Goal: Task Accomplishment & Management: Manage account settings

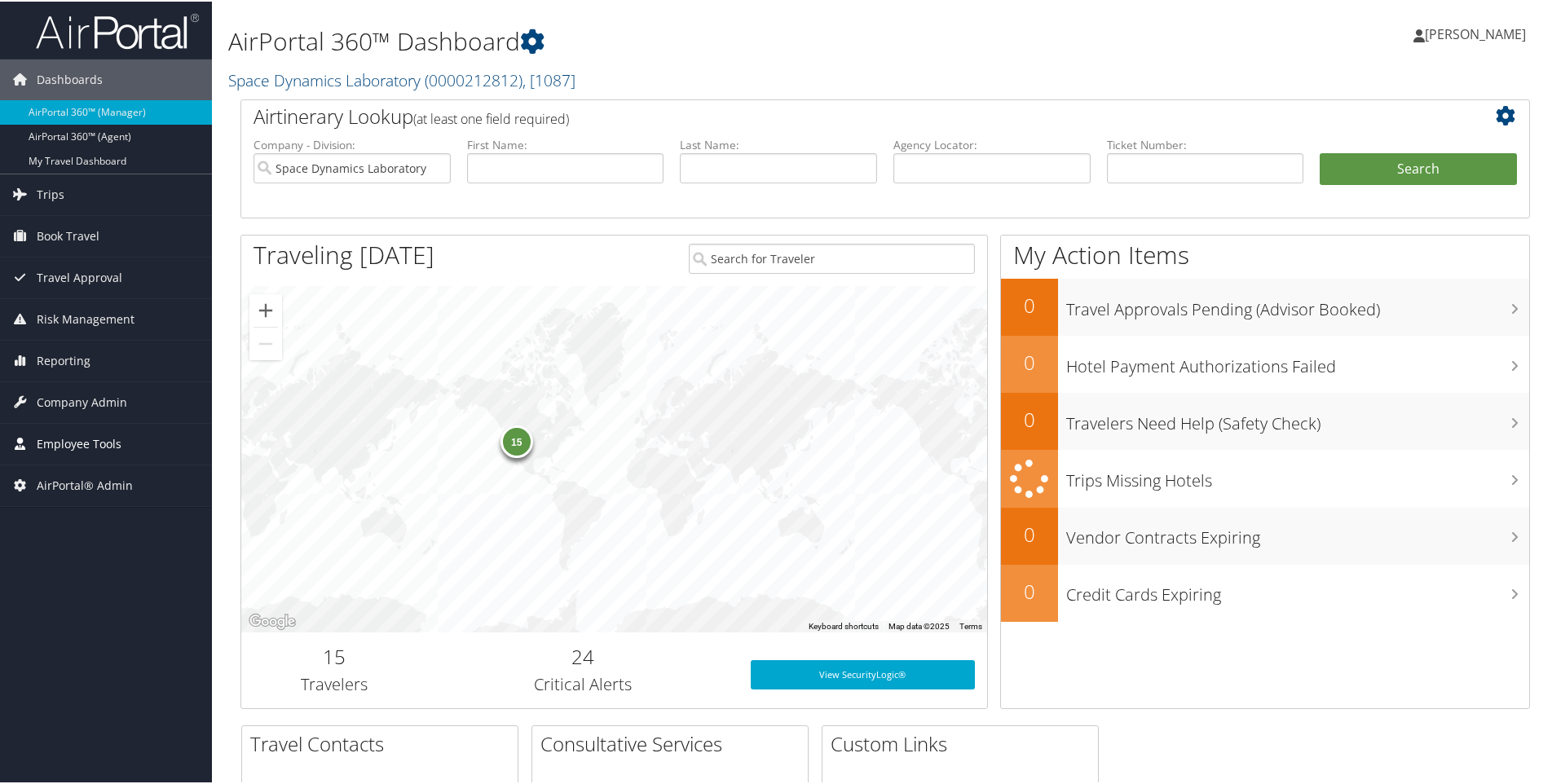
click at [98, 444] on span "Employee Tools" at bounding box center [79, 443] width 85 height 41
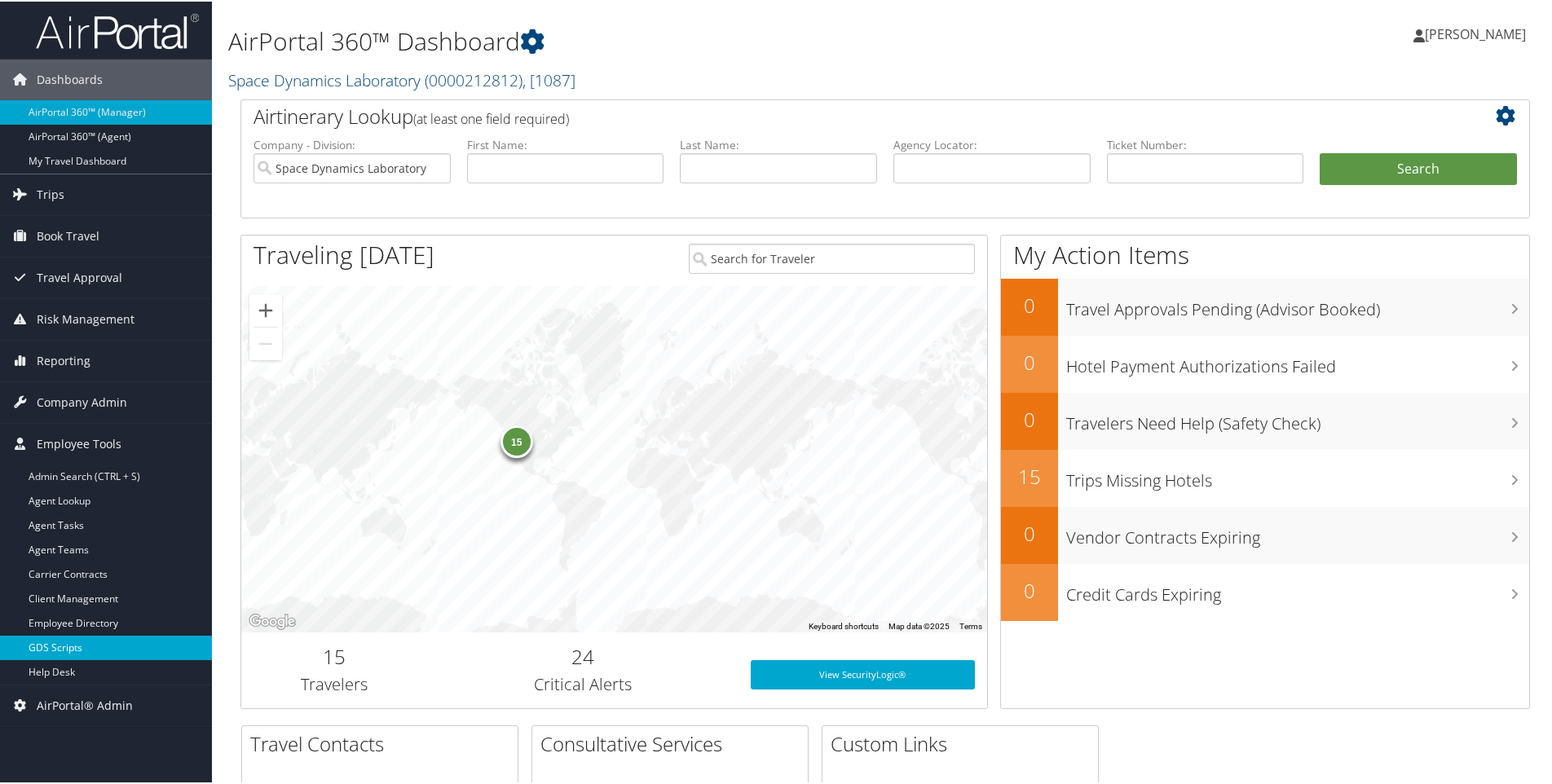
click at [67, 650] on link "GDS Scripts" at bounding box center [106, 646] width 212 height 24
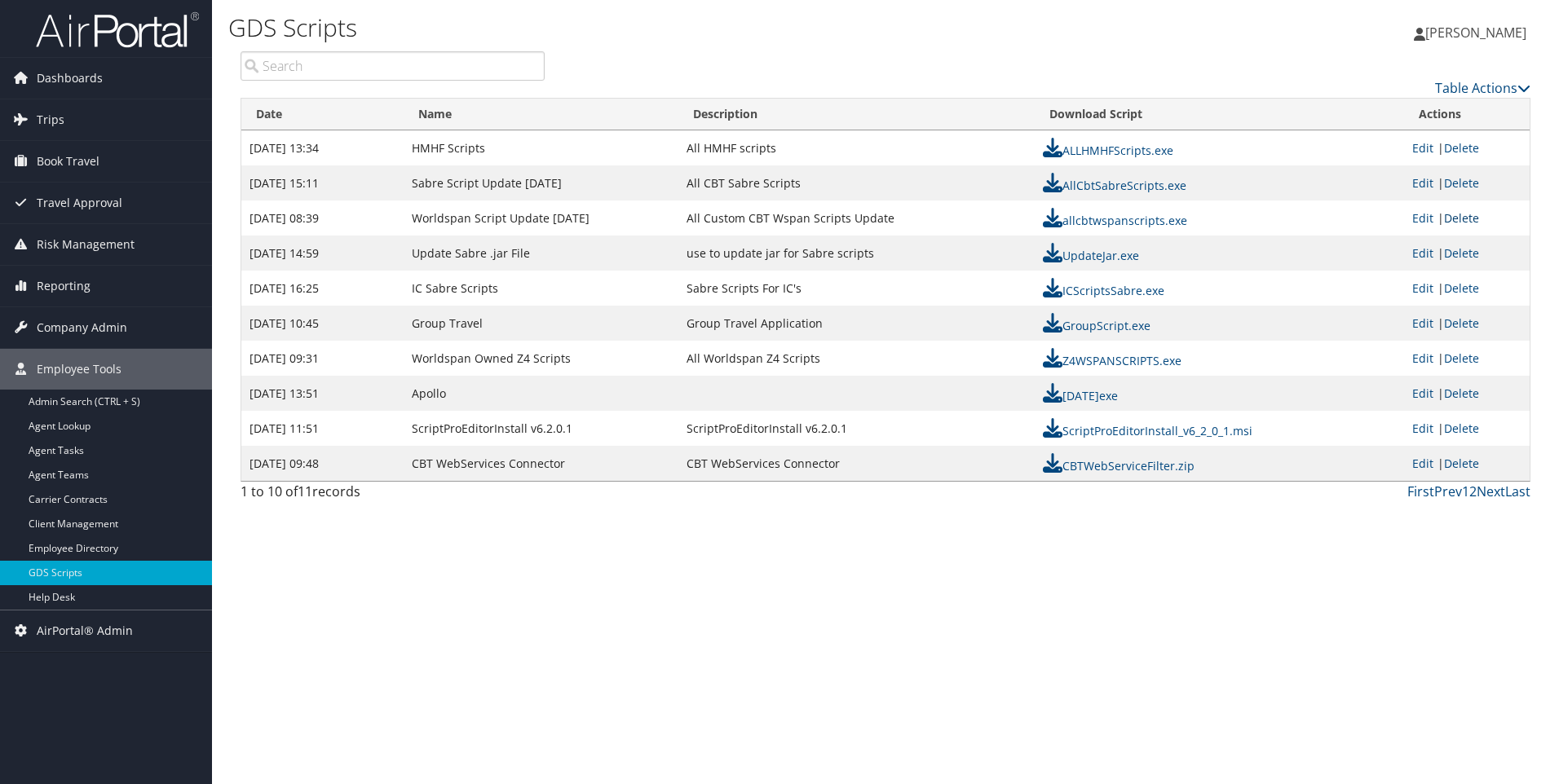
click at [1467, 220] on link "Delete" at bounding box center [1461, 218] width 35 height 16
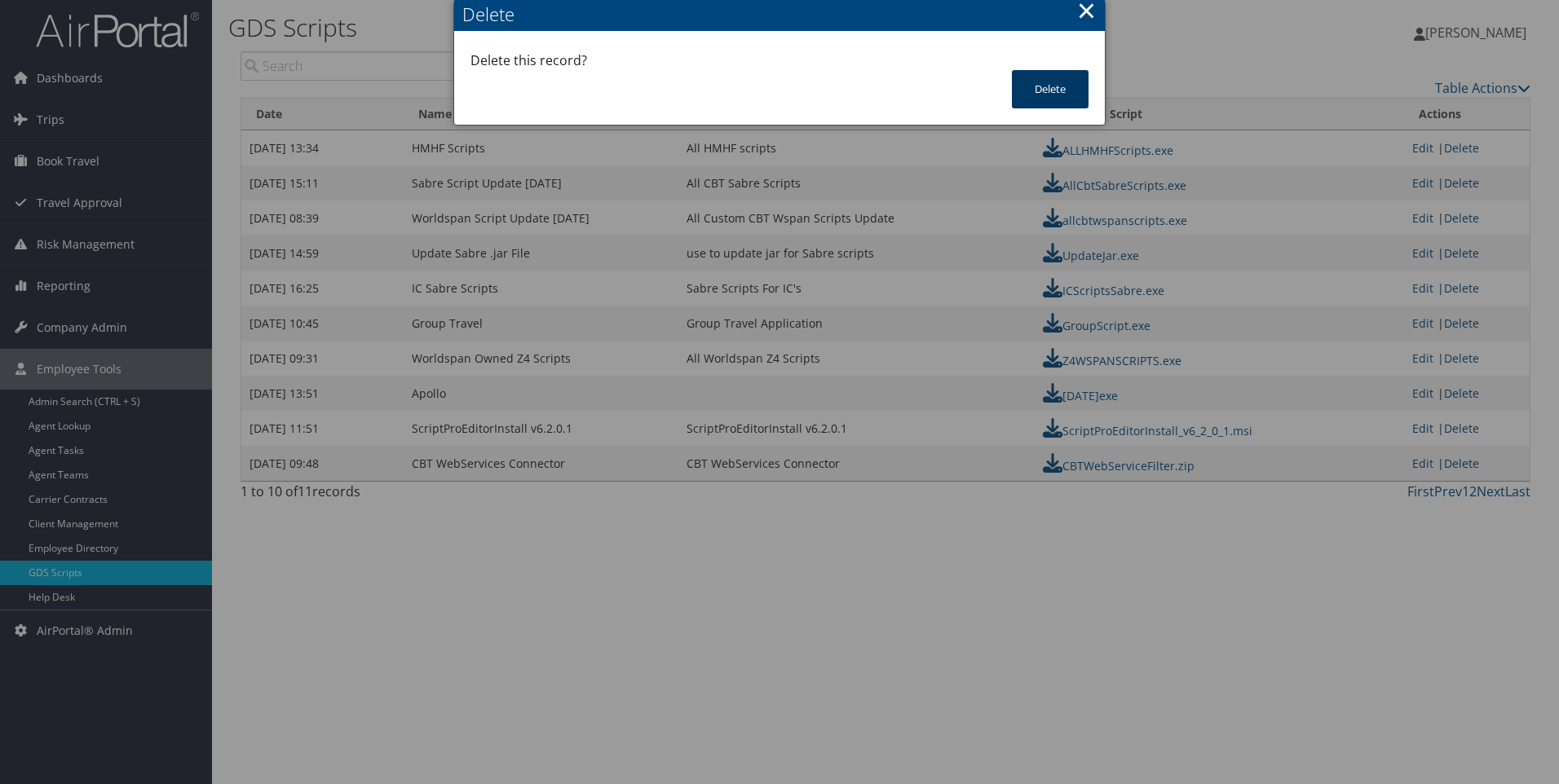
click at [1021, 86] on button "Delete" at bounding box center [1050, 89] width 77 height 38
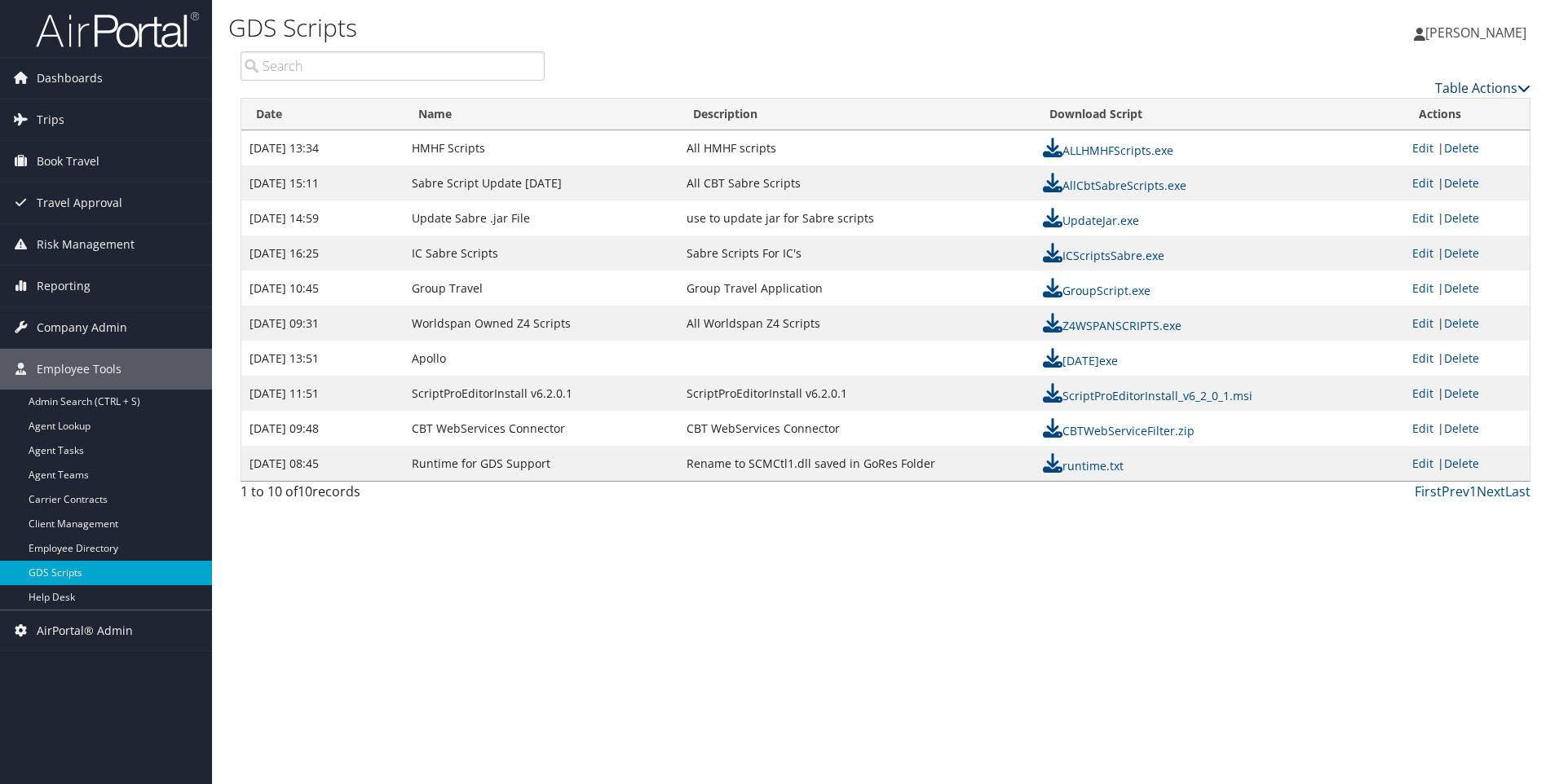
click at [1463, 82] on link "Table Actions" at bounding box center [1482, 88] width 95 height 18
click at [1376, 109] on link "New Record" at bounding box center [1416, 113] width 215 height 28
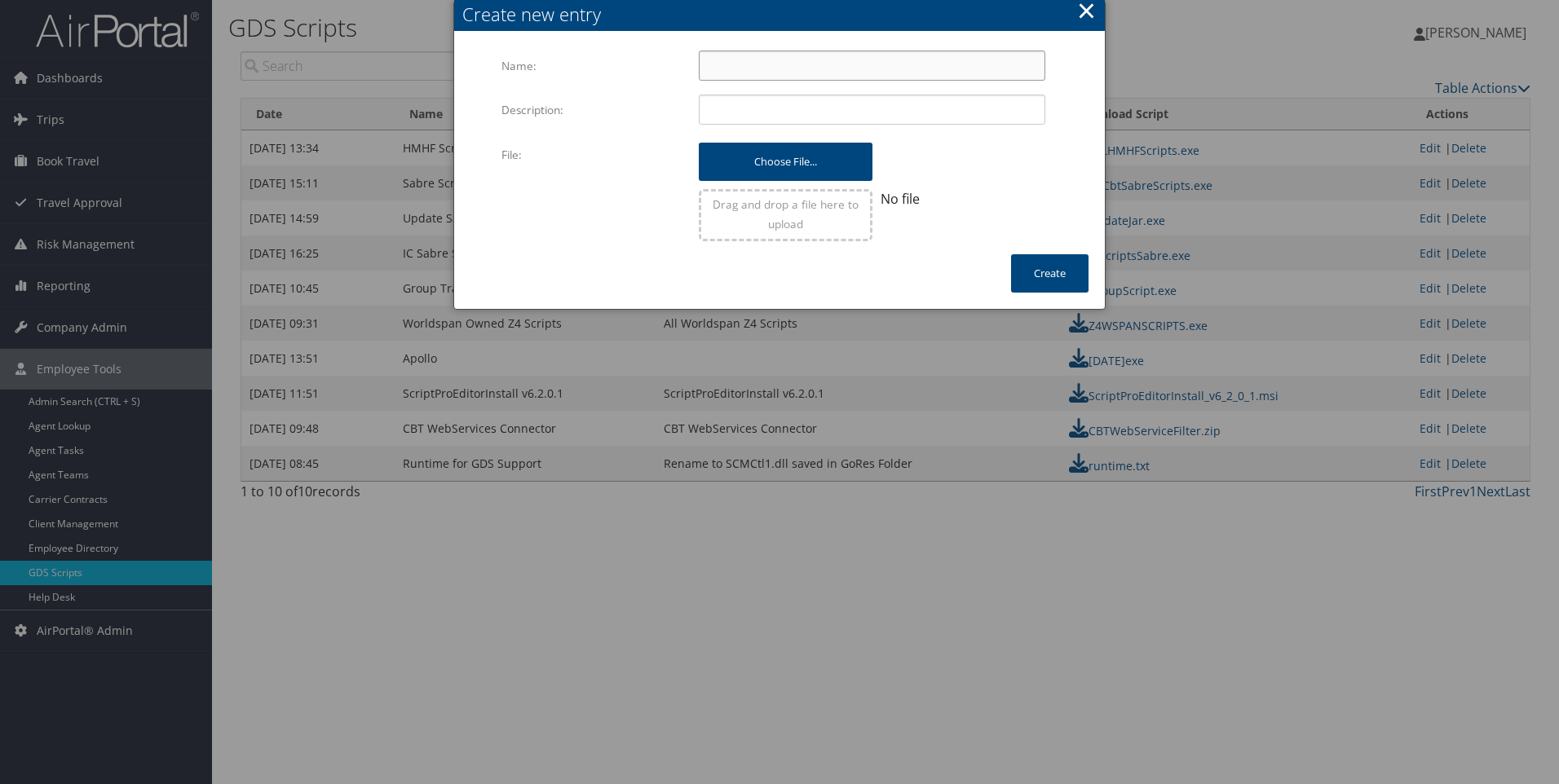
click at [766, 73] on input "Name:" at bounding box center [872, 65] width 347 height 31
drag, startPoint x: 852, startPoint y: 67, endPoint x: 883, endPoint y: 68, distance: 31.0
click at [883, 68] on input "Worldspan Script Update 25Aug" at bounding box center [872, 65] width 347 height 31
type input "Worldspan Script Update 29Sep"
click at [789, 112] on input "Description:" at bounding box center [872, 109] width 347 height 31
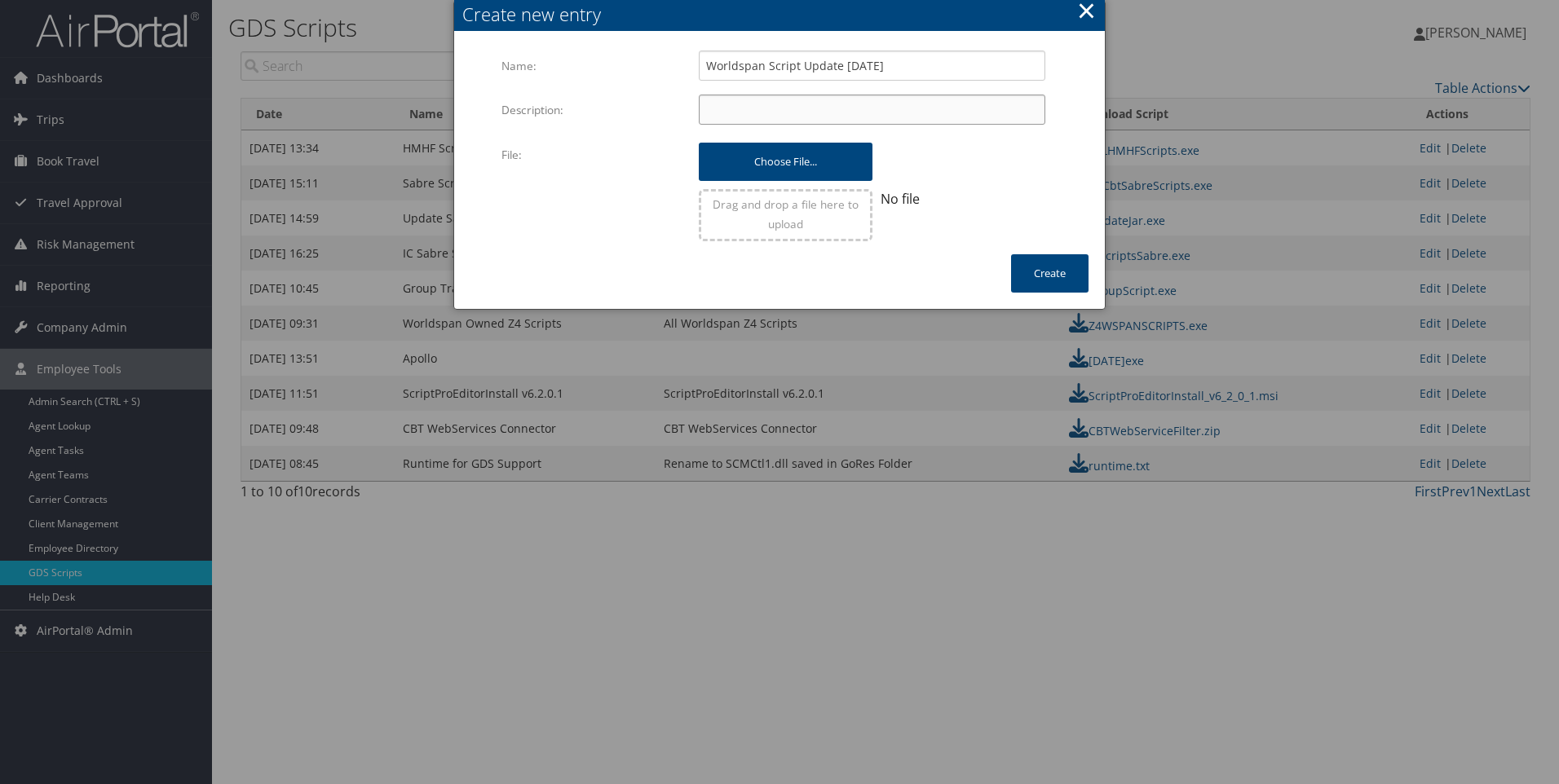
type input "All Custom CBT Wspan Scripts Update"
click at [789, 175] on button "Choose file..." at bounding box center [785, 162] width 173 height 38
click at [770, 158] on input "file" at bounding box center [785, 154] width 173 height 24
type input "C:\fakepath\allcbtwspanscripts.exe"
click at [1062, 276] on button "Create" at bounding box center [1050, 273] width 78 height 38
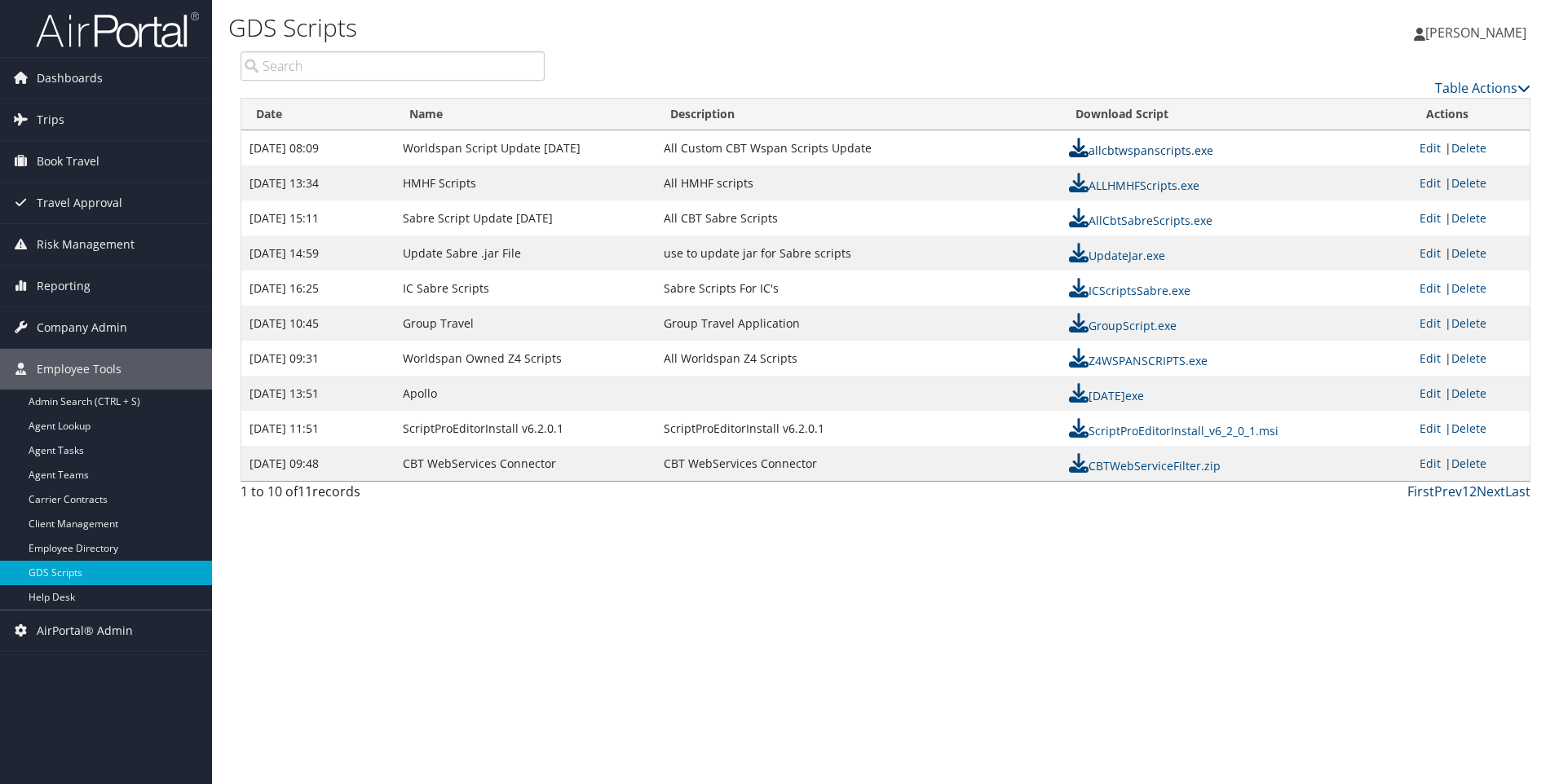
click at [1175, 149] on link "allcbtwspanscripts.exe" at bounding box center [1141, 150] width 144 height 16
click at [1137, 155] on link "allcbtwspanscripts.exe" at bounding box center [1141, 150] width 144 height 16
click at [1016, 35] on h1 "GDS Scripts" at bounding box center [666, 27] width 877 height 34
click at [60, 327] on span "Company Admin" at bounding box center [82, 327] width 91 height 41
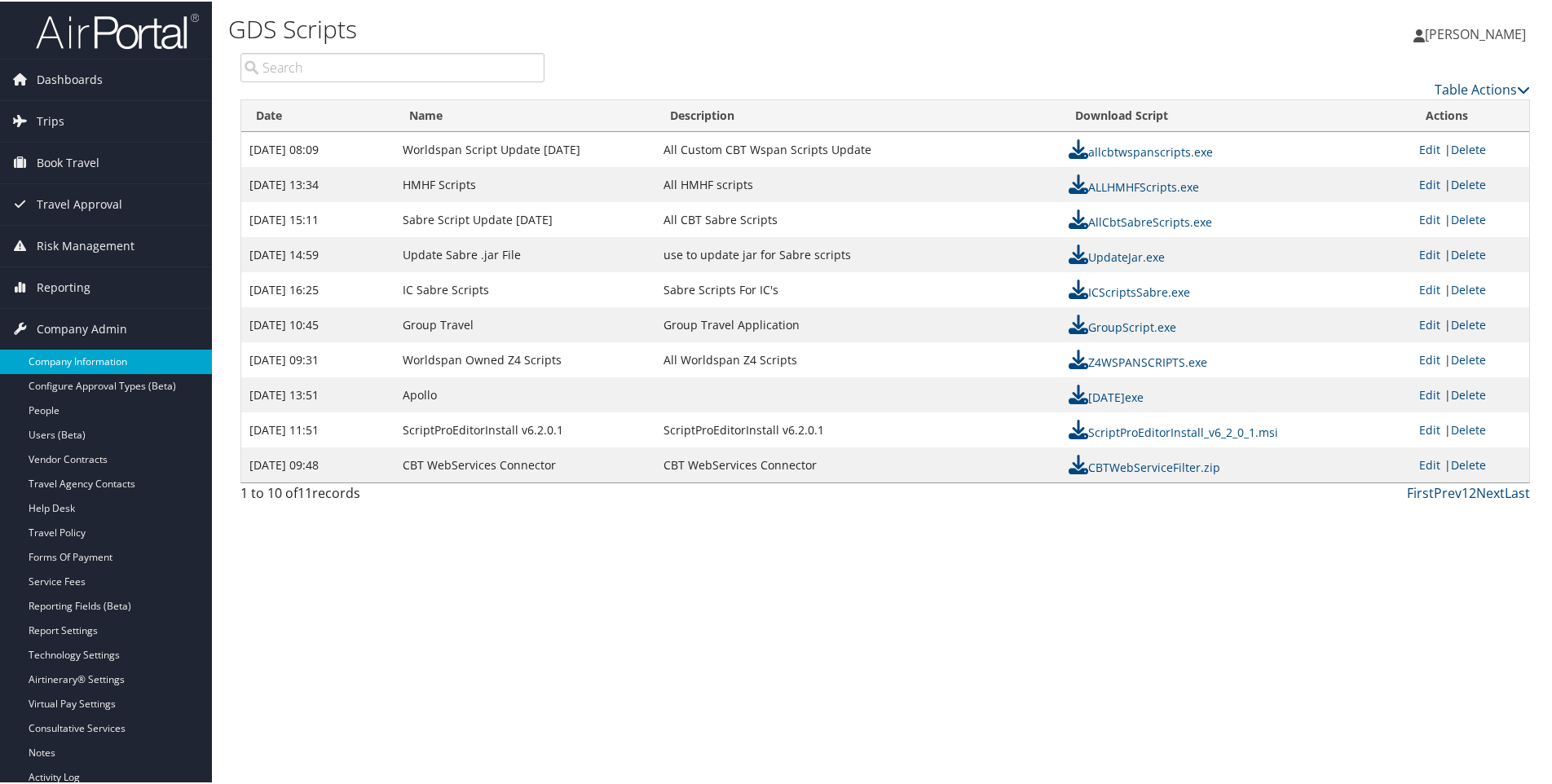
click at [58, 364] on link "Company Information" at bounding box center [106, 361] width 212 height 24
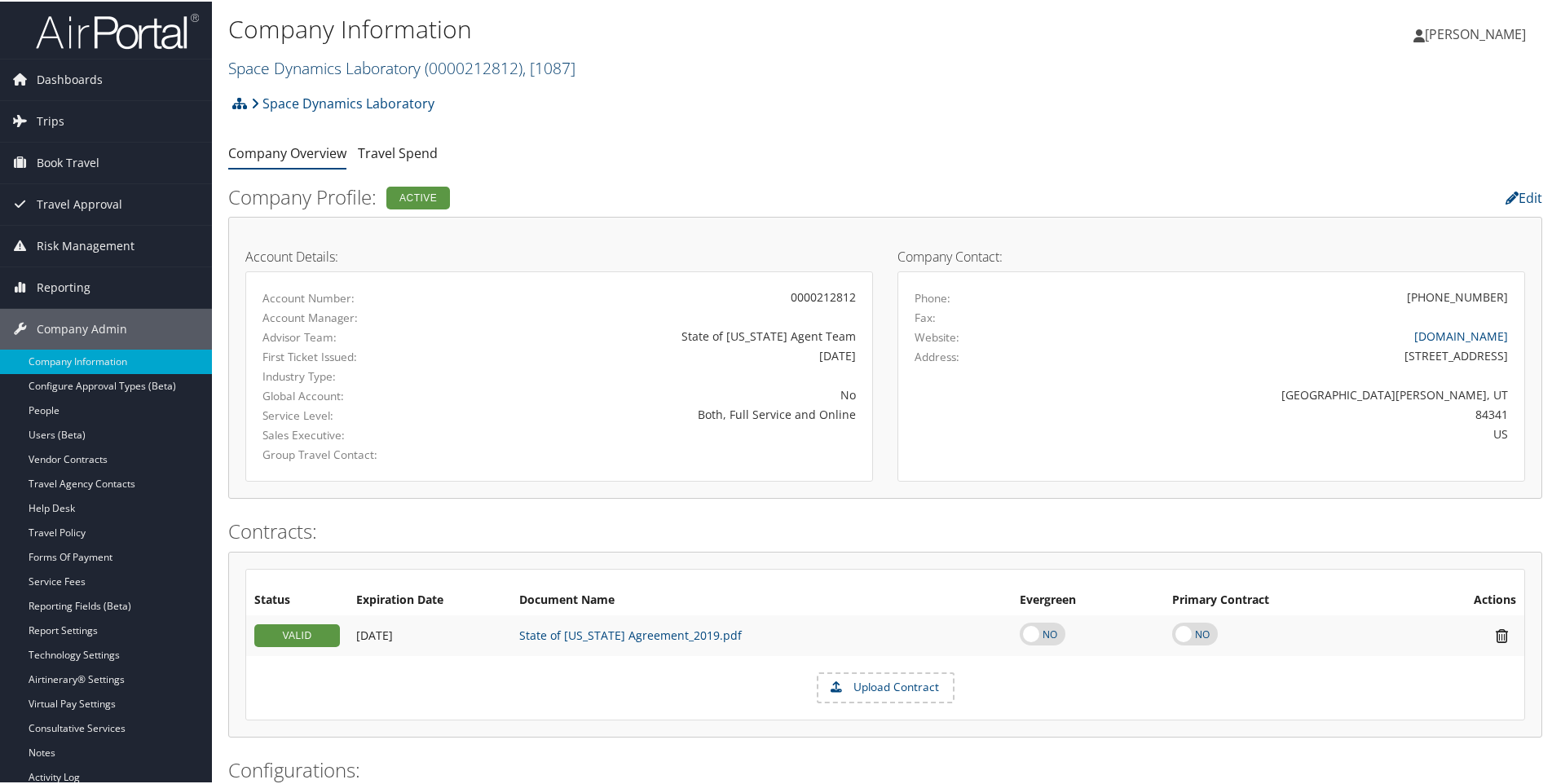
click at [297, 65] on link "Space Dynamics Laboratory ( 0000212812 ) , [ 1087 ]" at bounding box center [402, 65] width 348 height 22
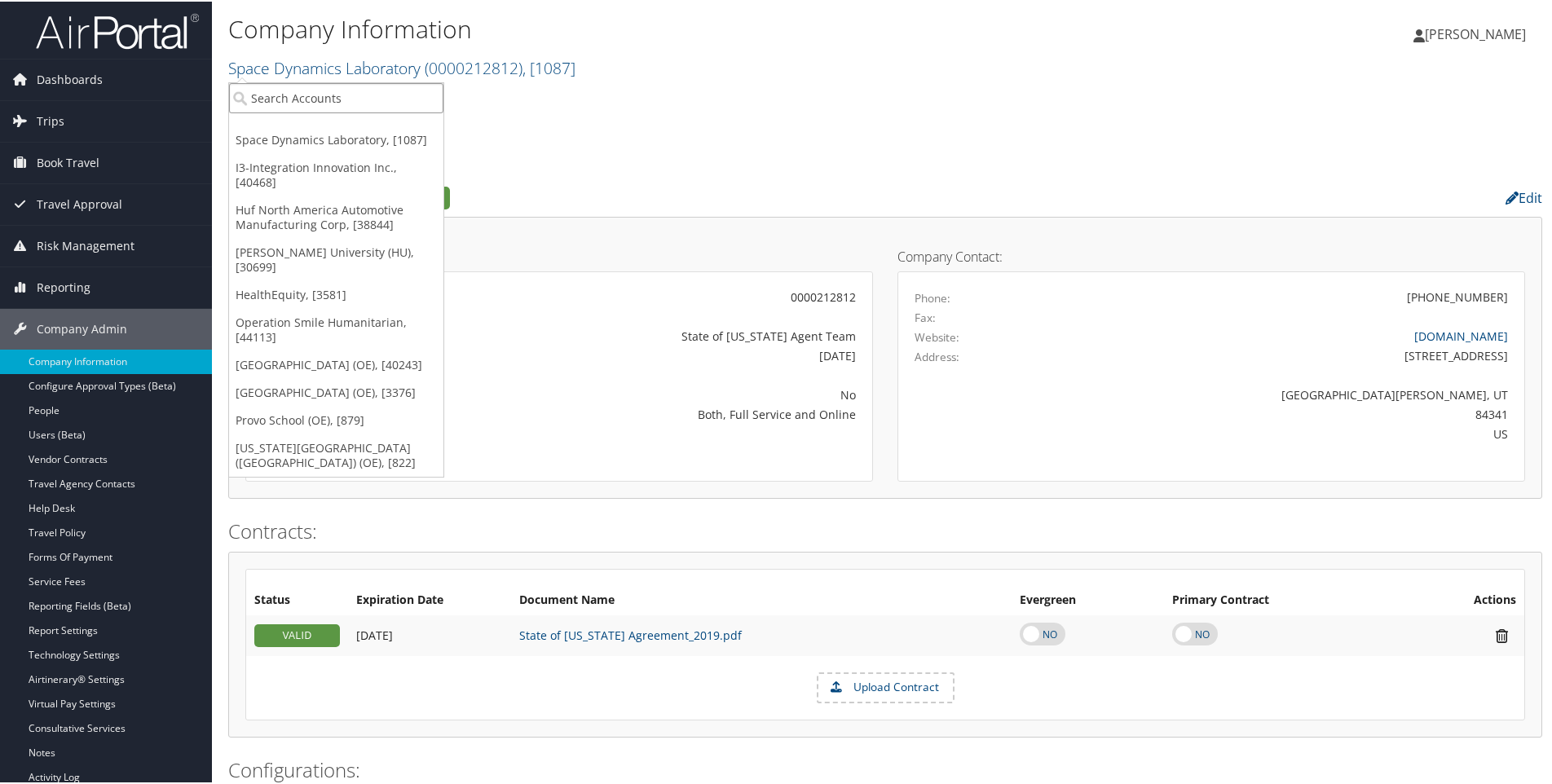
click at [279, 92] on input "search" at bounding box center [336, 96] width 215 height 31
type input "bourns"
click at [261, 134] on div "Account" at bounding box center [336, 141] width 232 height 15
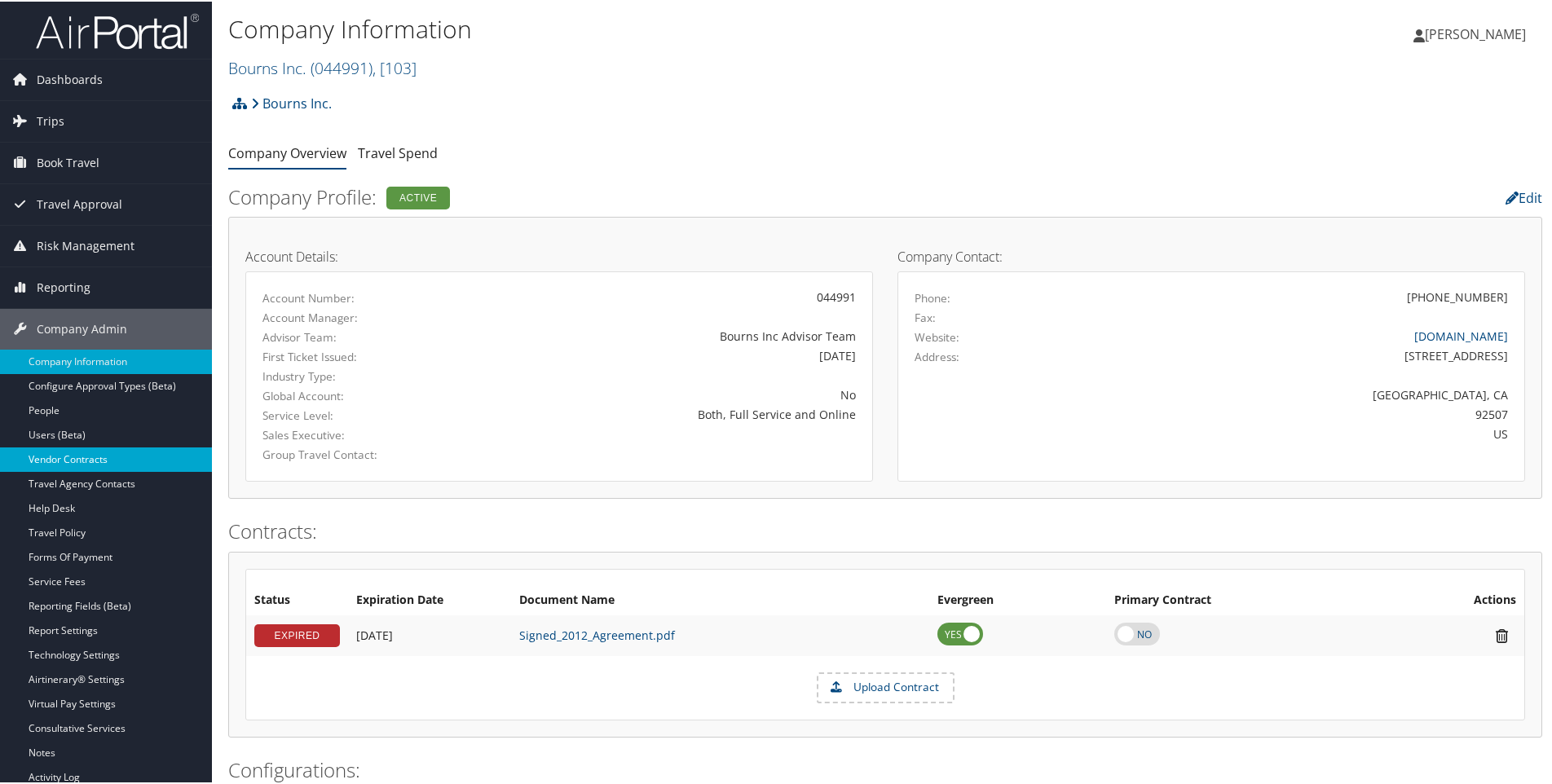
click at [50, 455] on link "Vendor Contracts" at bounding box center [106, 458] width 212 height 24
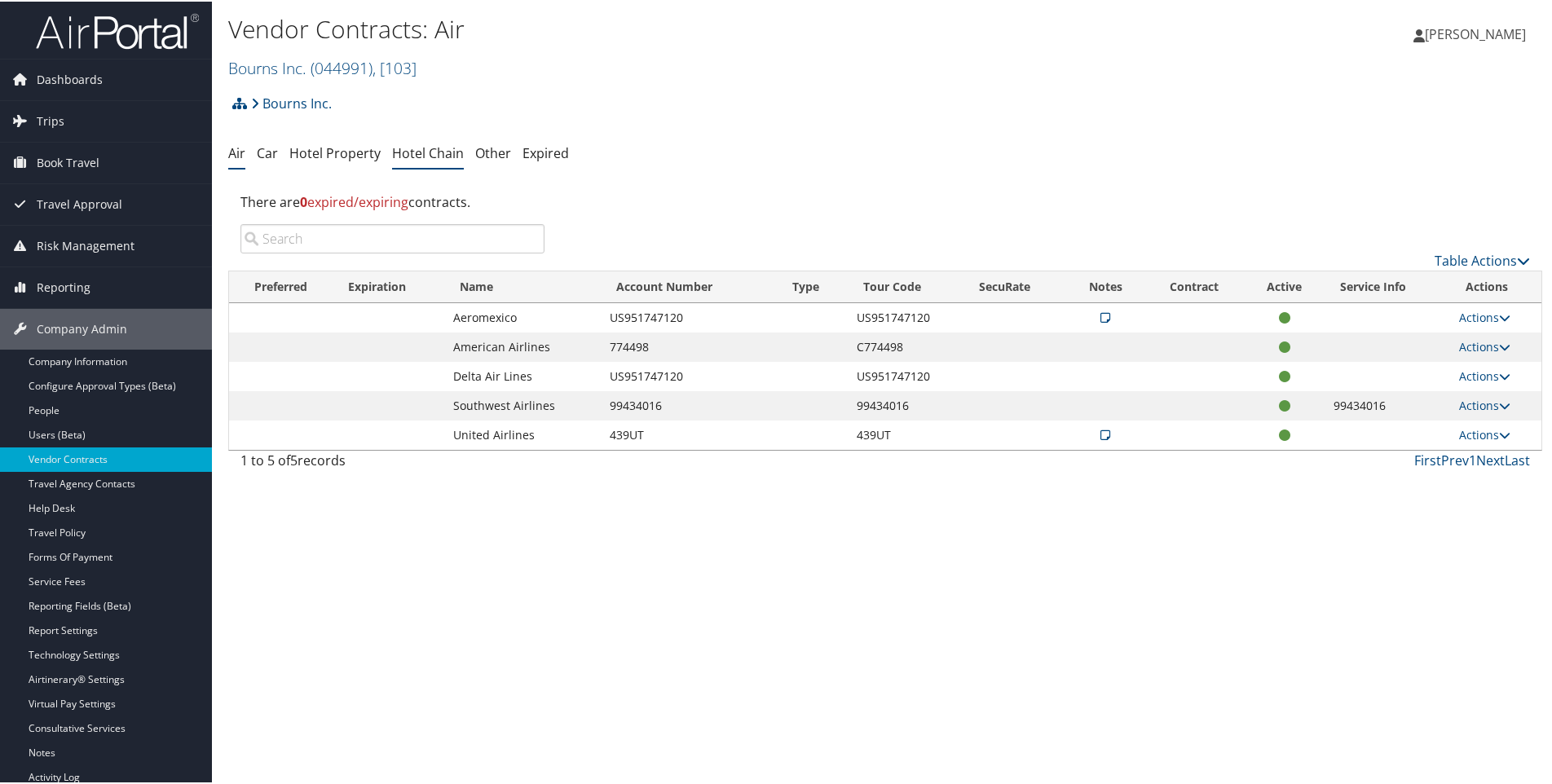
click at [442, 154] on link "Hotel Chain" at bounding box center [428, 151] width 72 height 18
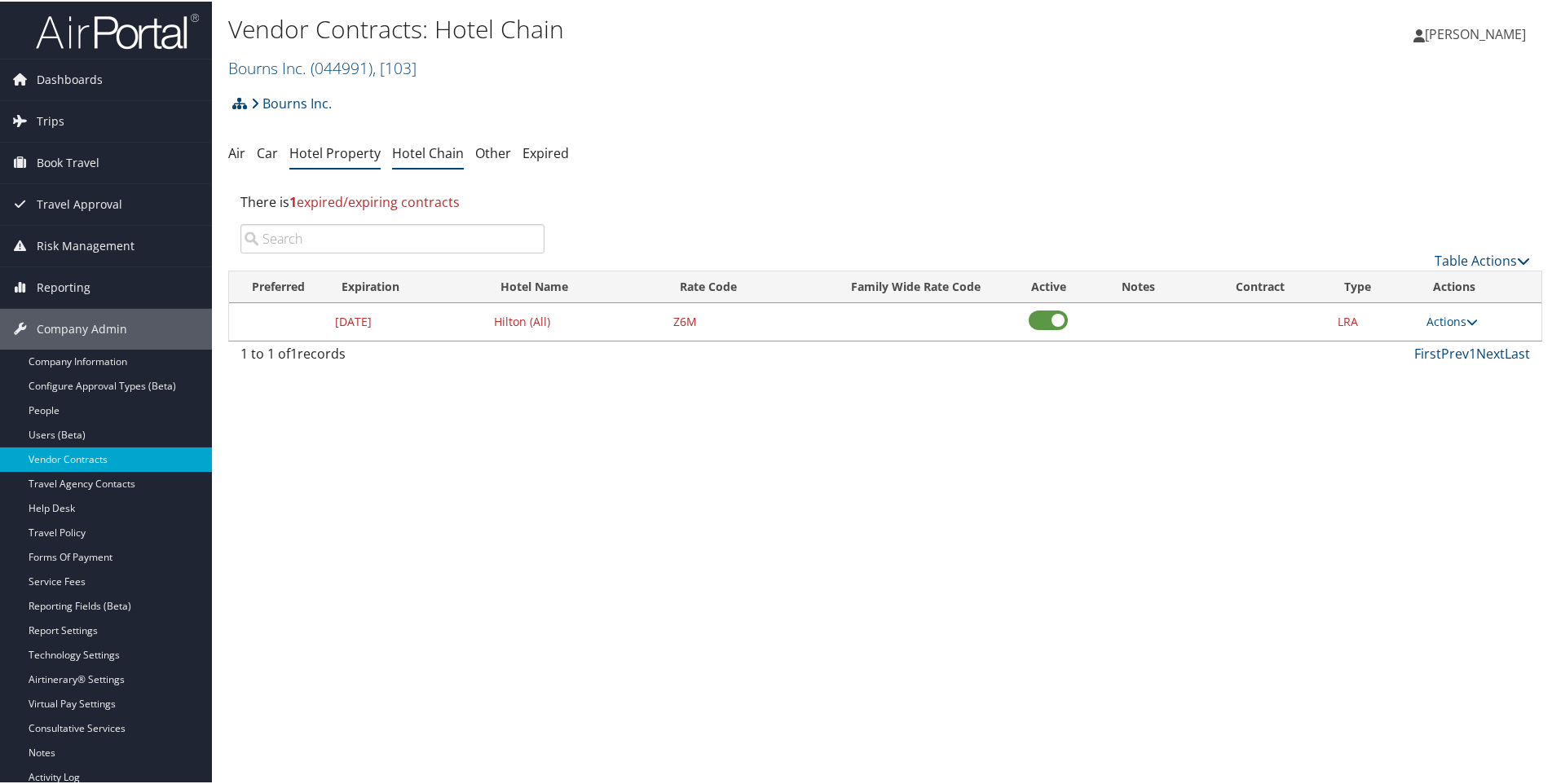
click at [339, 154] on link "Hotel Property" at bounding box center [335, 151] width 92 height 18
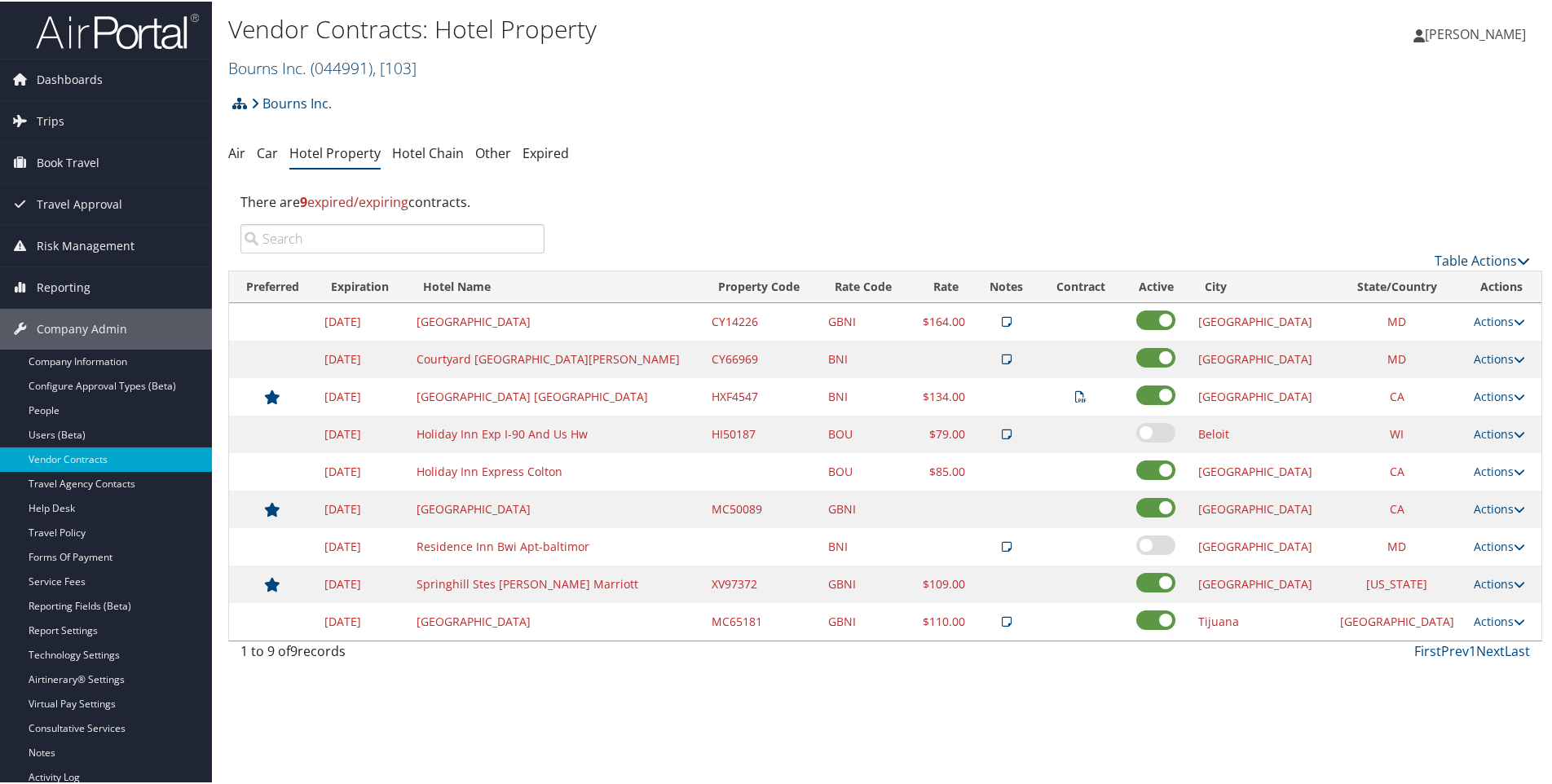
click at [261, 68] on link "Bourns Inc. ( 044991 ) , [ 103 ]" at bounding box center [322, 65] width 189 height 22
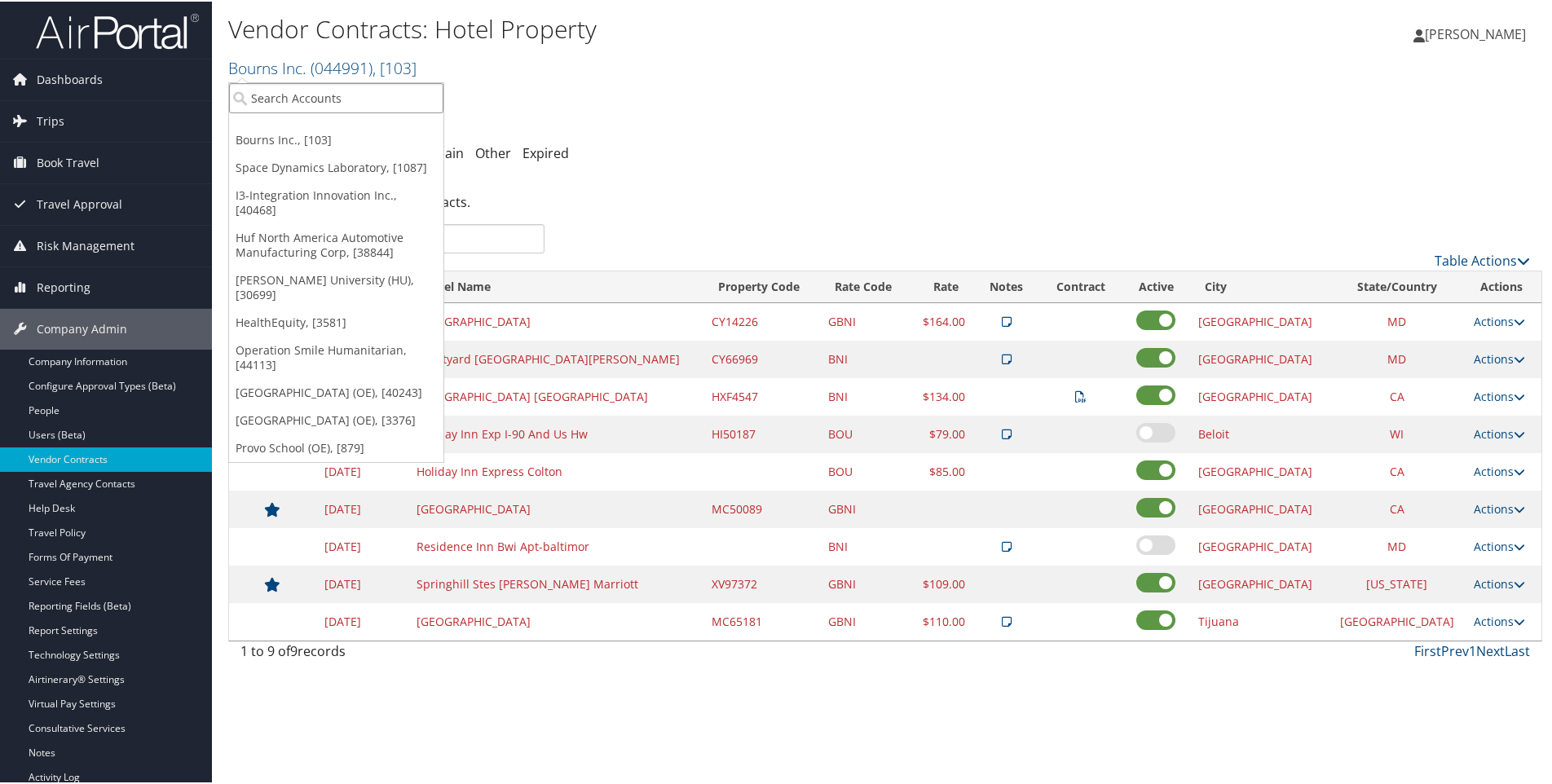
click at [260, 93] on input "search" at bounding box center [336, 96] width 215 height 31
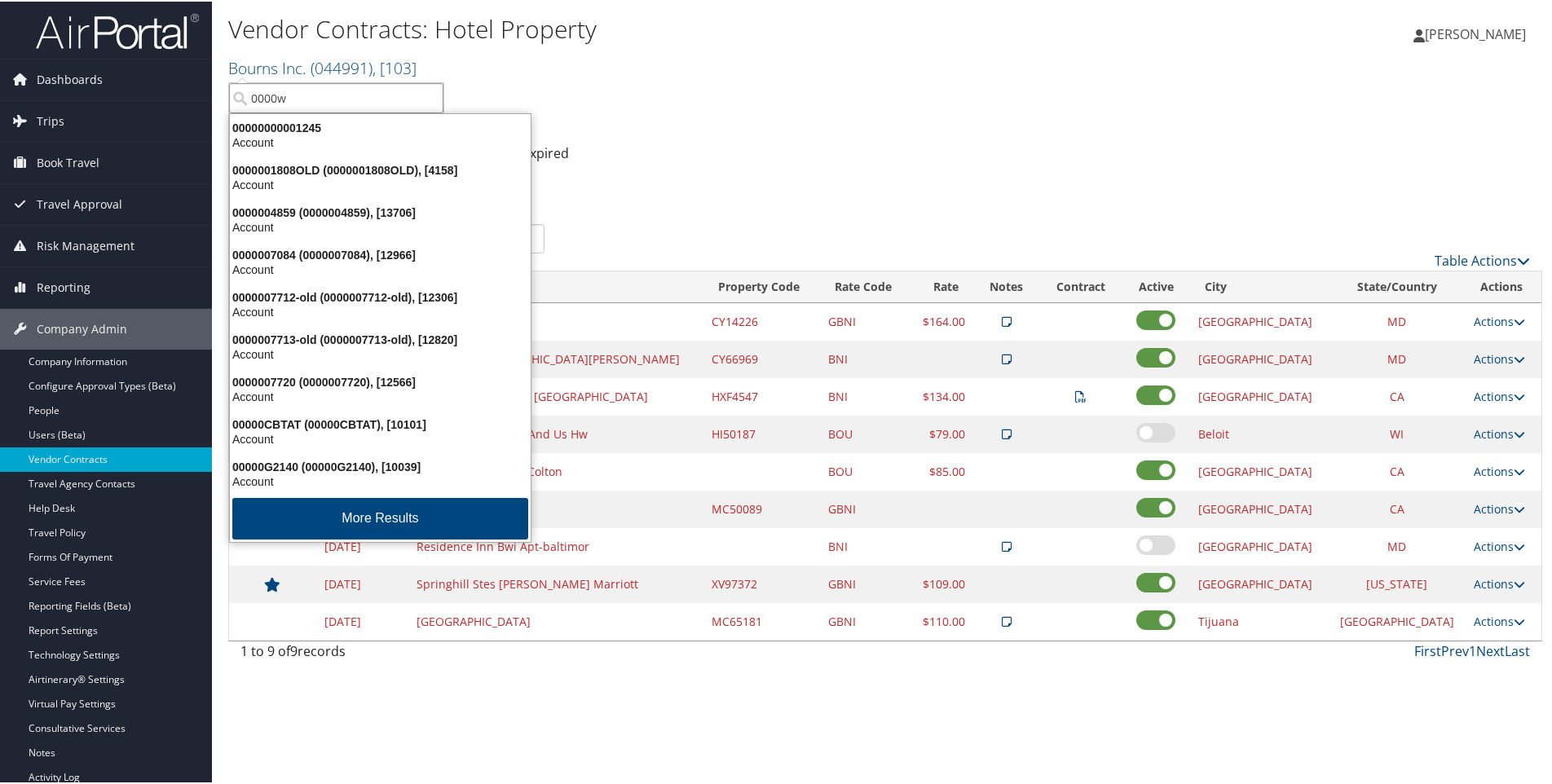
type input "0000ws"
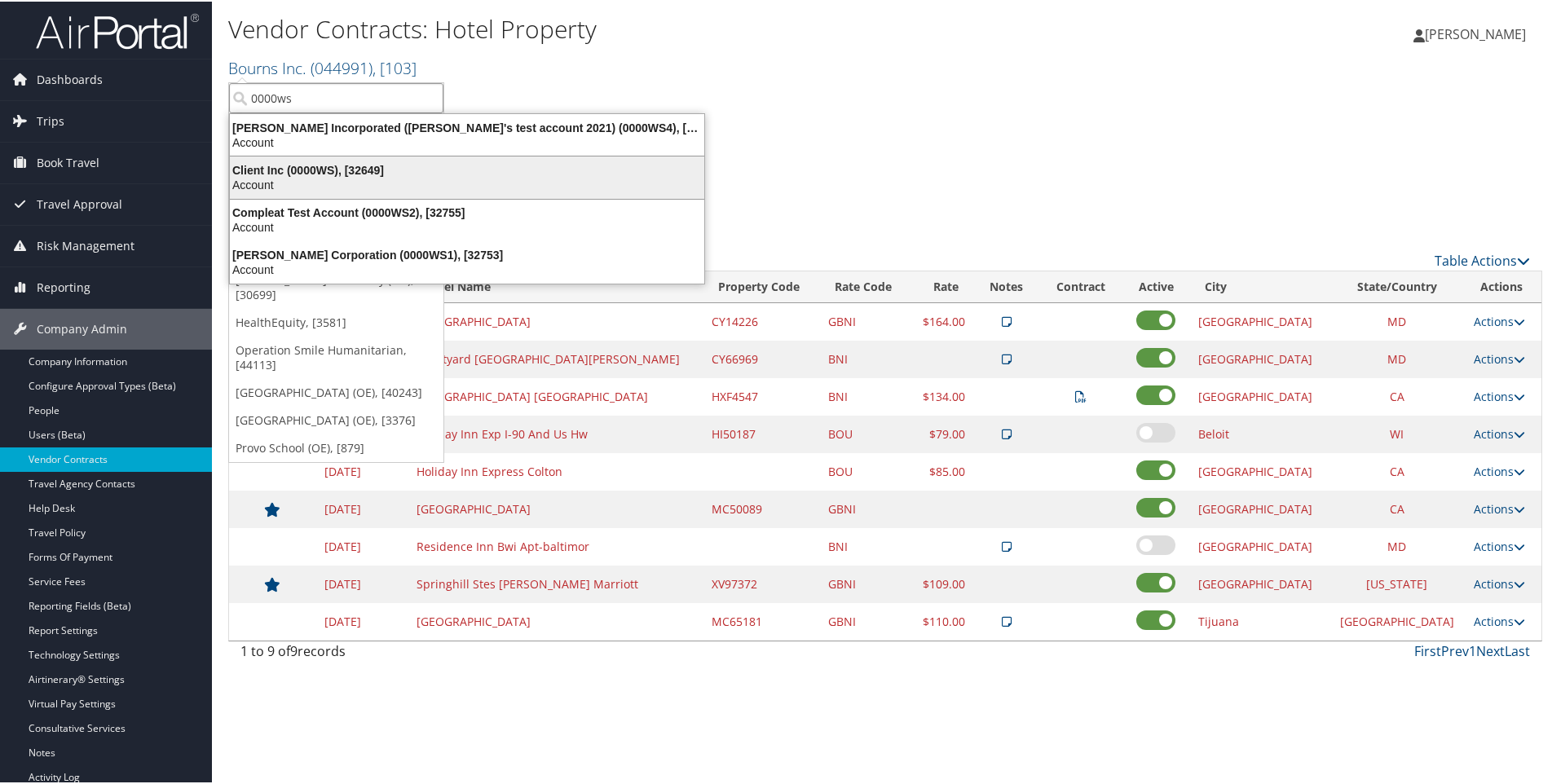
click at [325, 168] on div "Client Inc (0000WS), [32649]" at bounding box center [467, 168] width 494 height 15
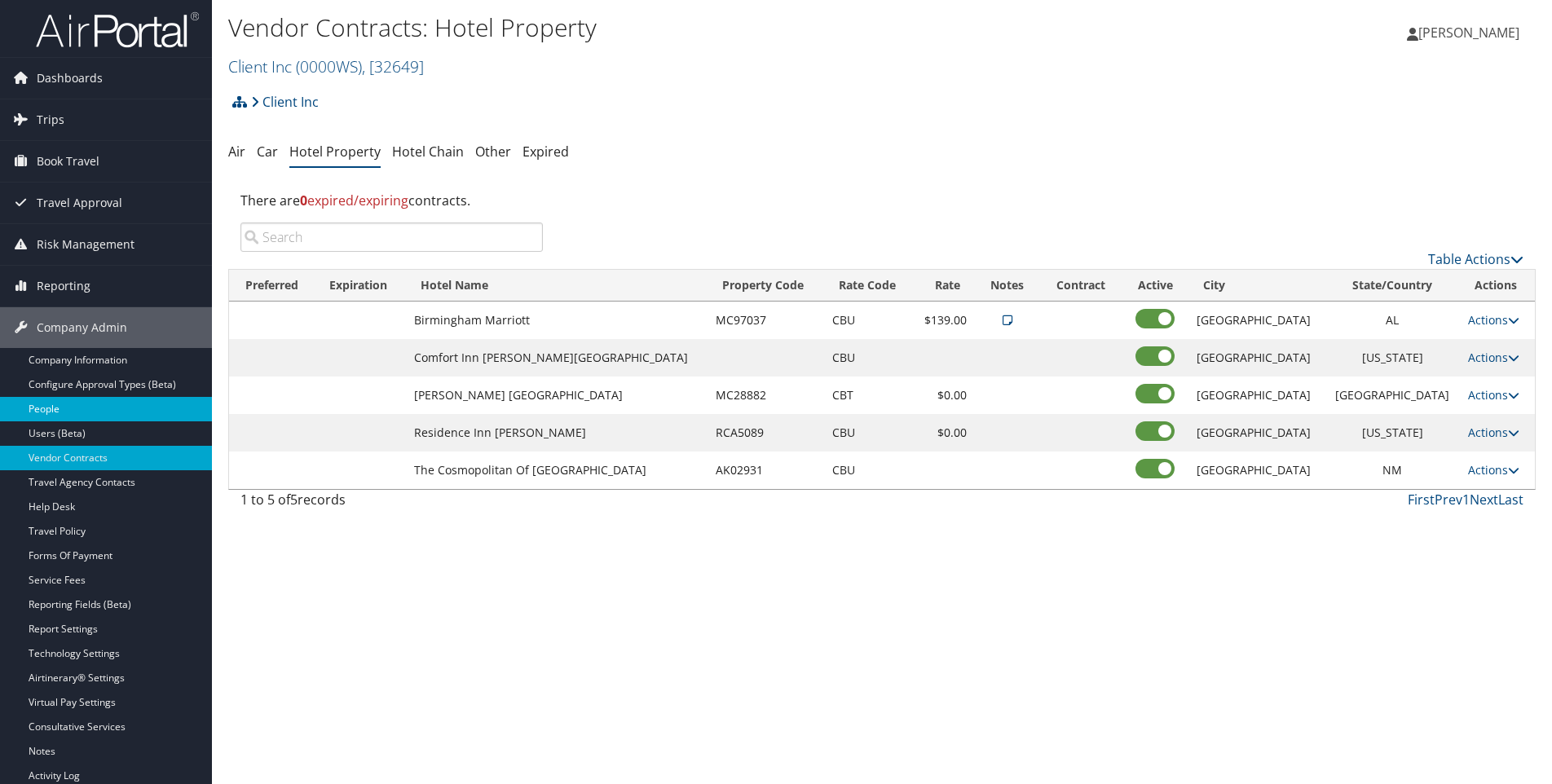
drag, startPoint x: 0, startPoint y: 0, endPoint x: 34, endPoint y: 410, distance: 411.4
click at [34, 410] on link "People" at bounding box center [106, 409] width 212 height 24
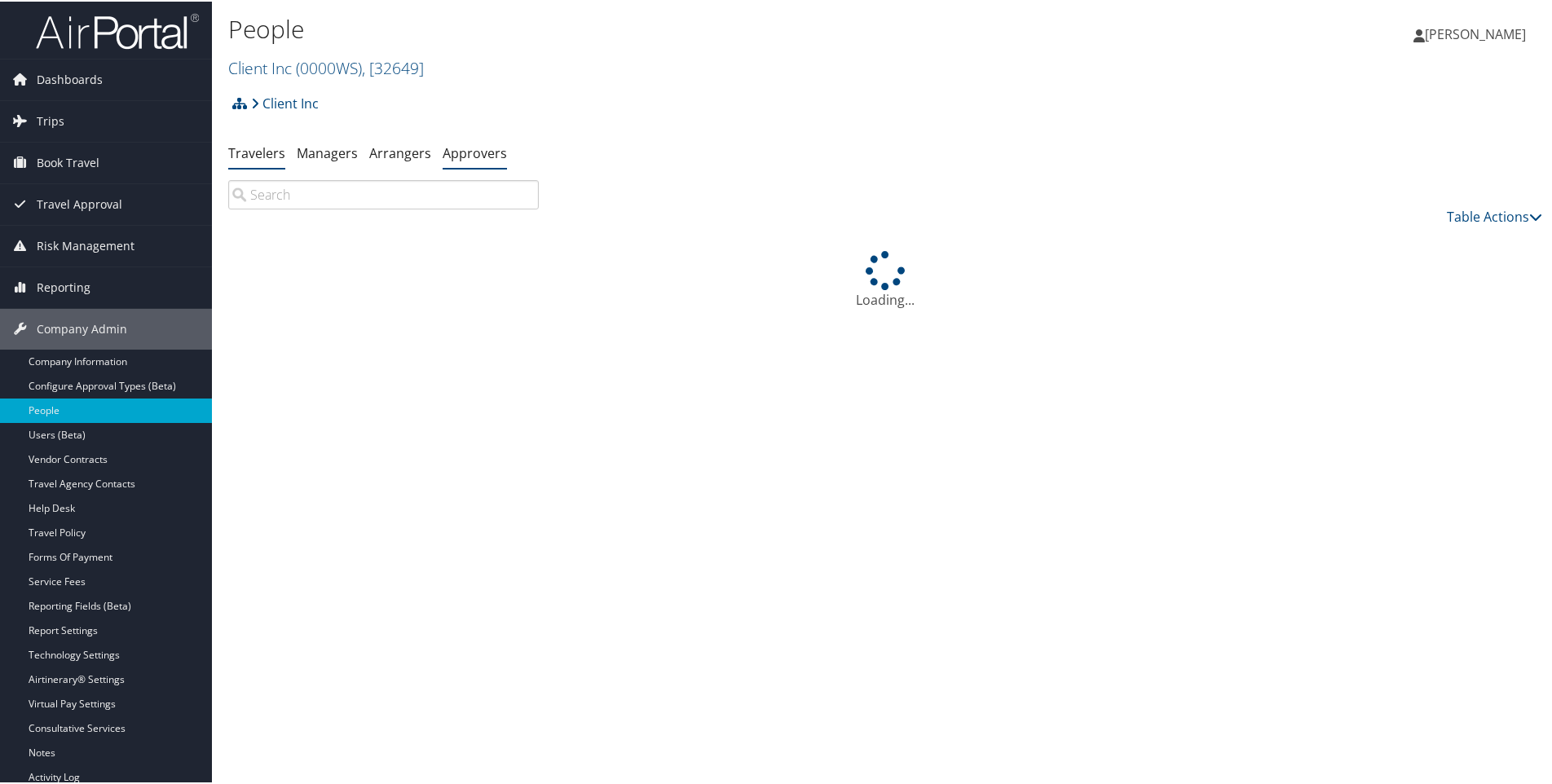
click at [472, 150] on link "Approvers" at bounding box center [475, 151] width 65 height 18
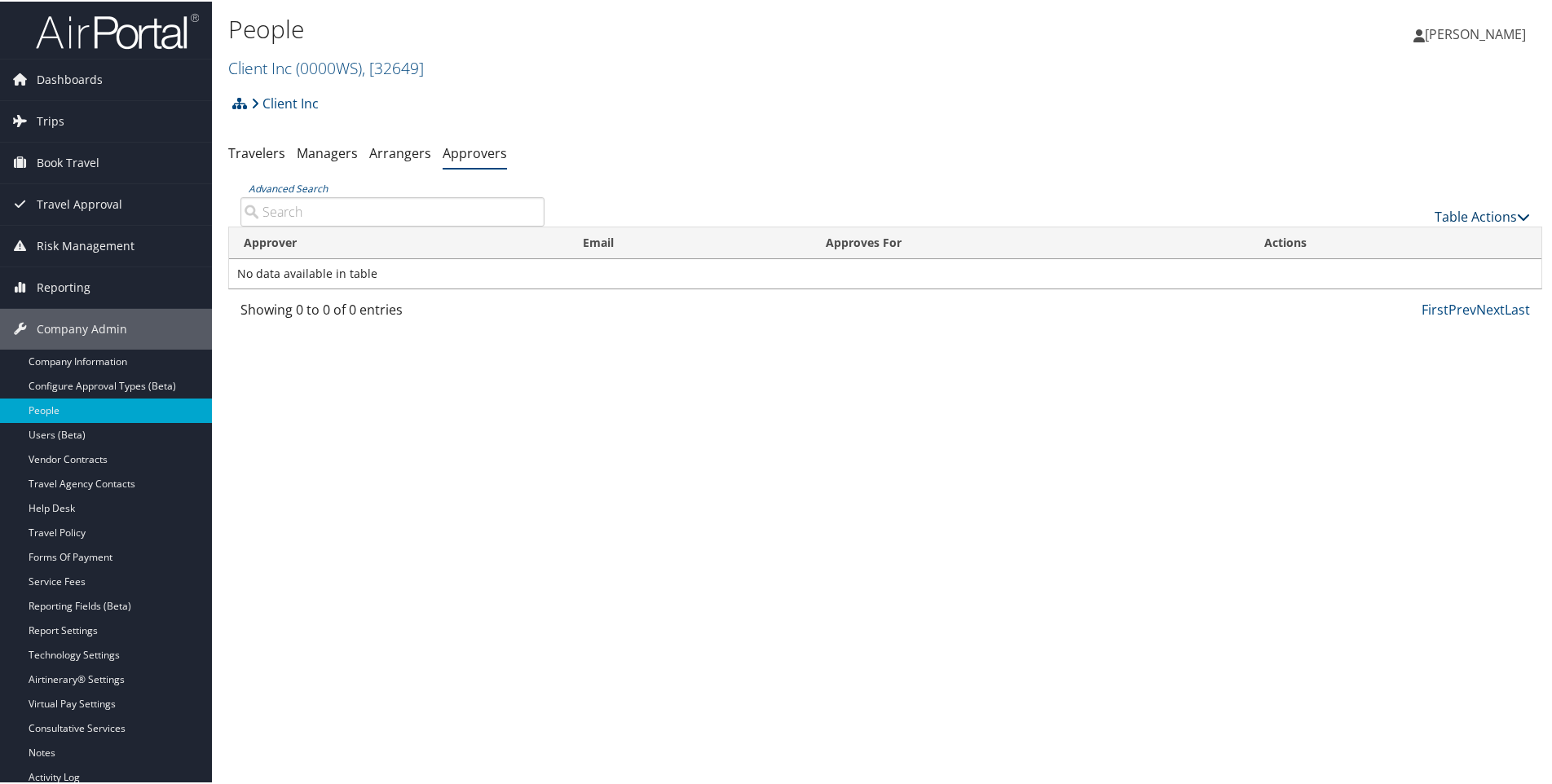
click at [1452, 215] on link "Table Actions" at bounding box center [1482, 215] width 95 height 18
click at [1382, 239] on link "Add An Approver" at bounding box center [1428, 241] width 215 height 28
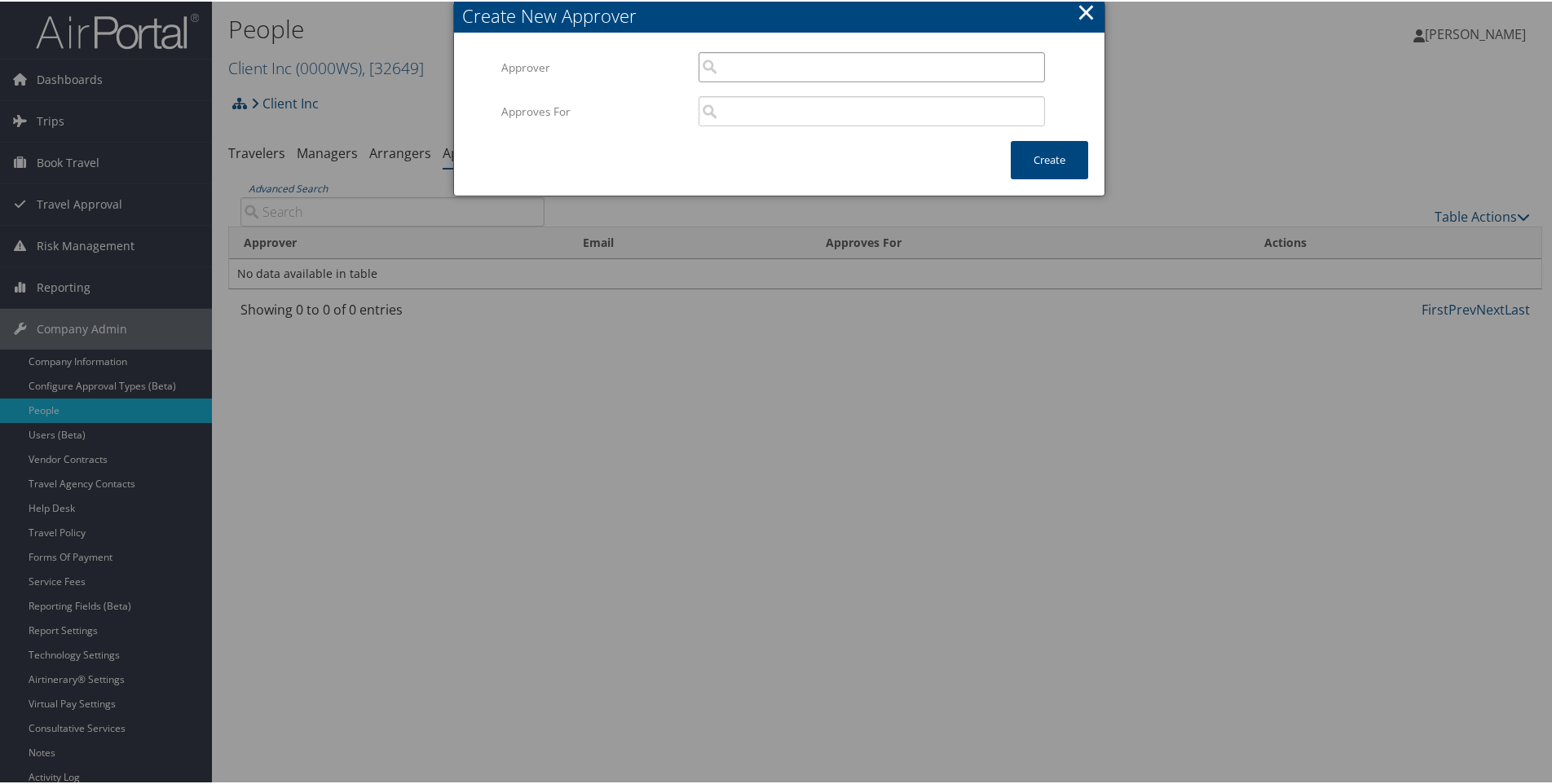
click at [759, 65] on input "search" at bounding box center [872, 65] width 347 height 31
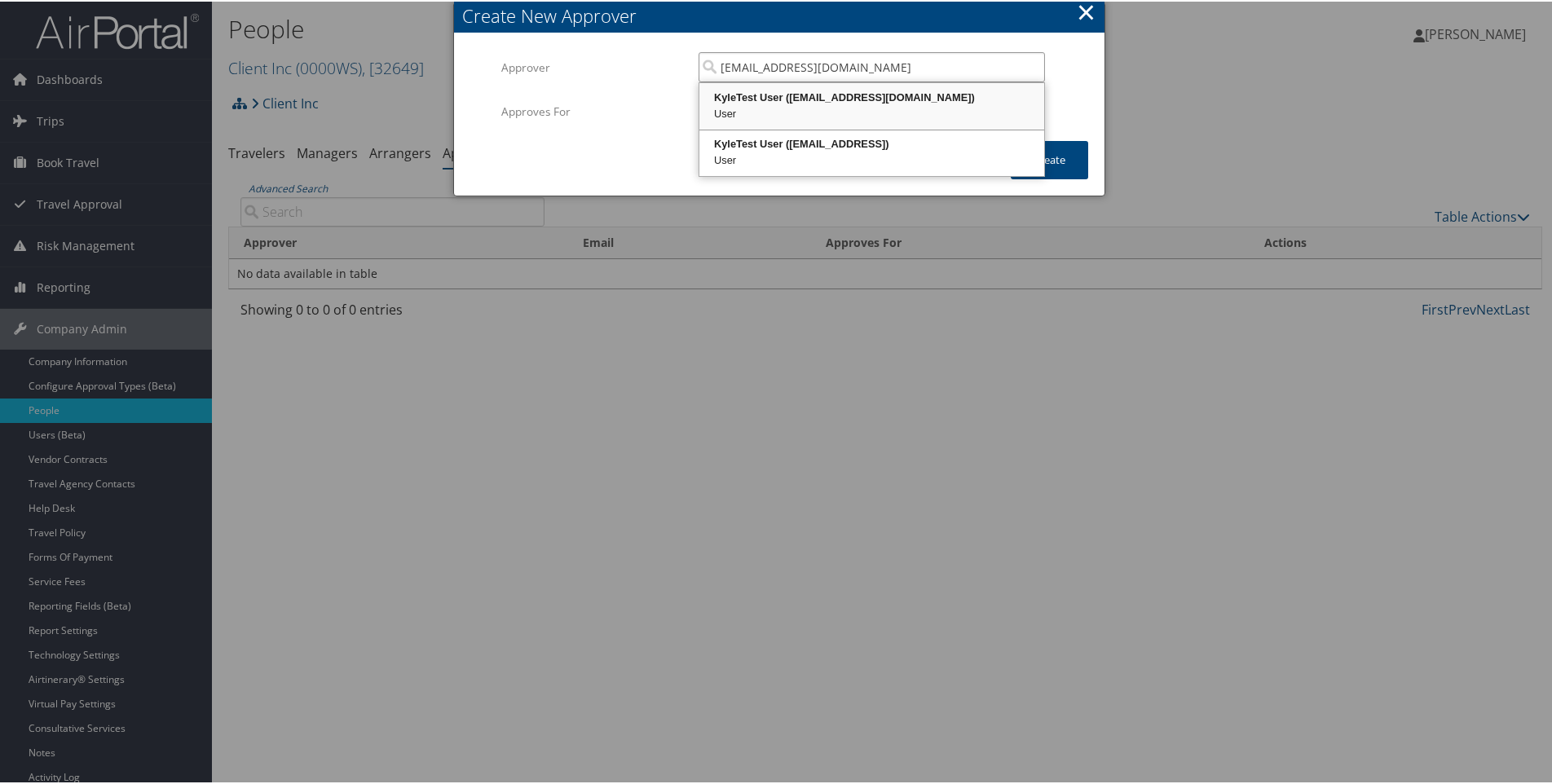
click at [828, 100] on div "KyleTest User (kyle1casazza@gmail.com)" at bounding box center [872, 96] width 340 height 17
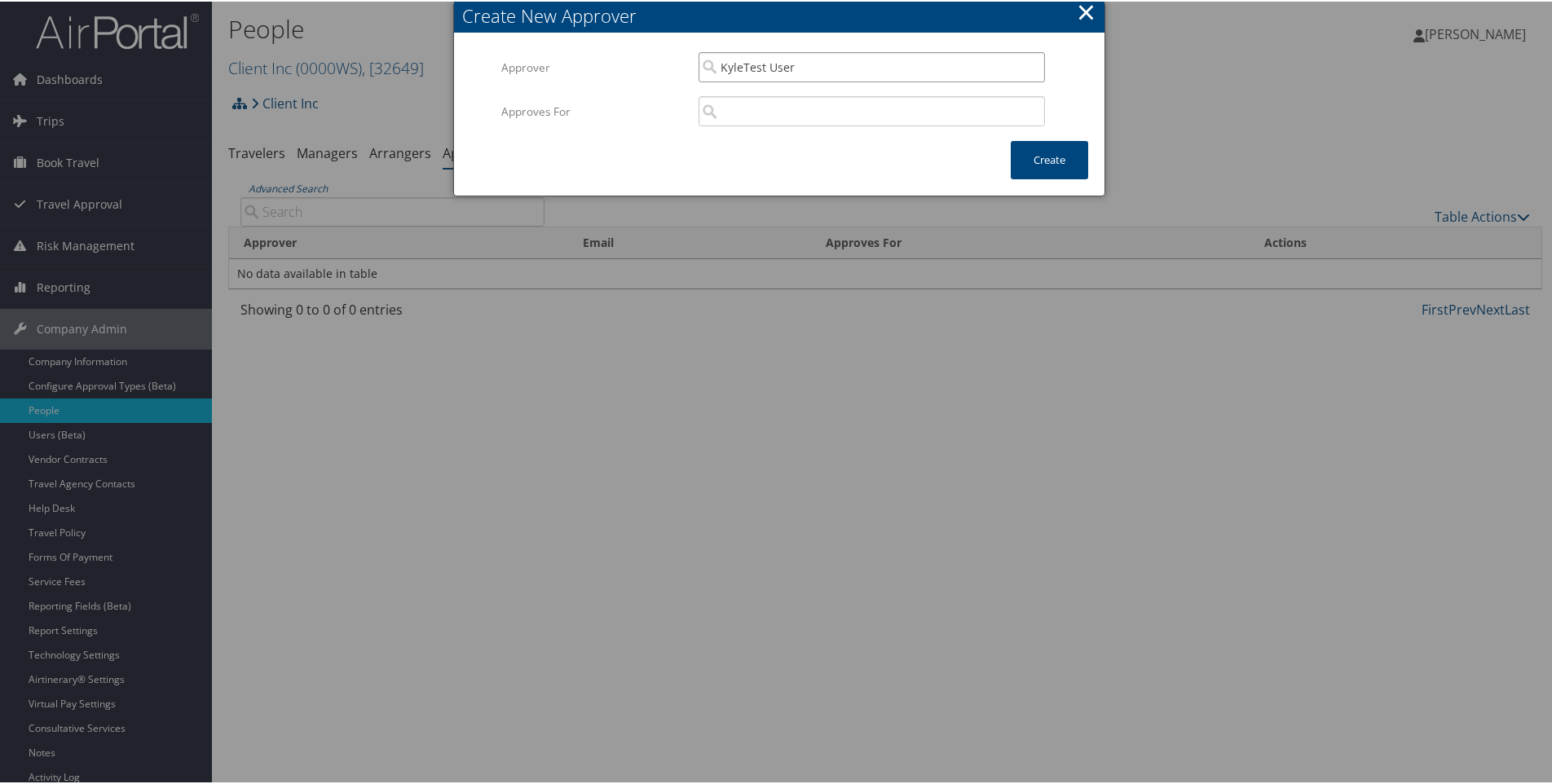
type input "KyleTest User"
click at [787, 113] on input "search" at bounding box center [872, 109] width 347 height 31
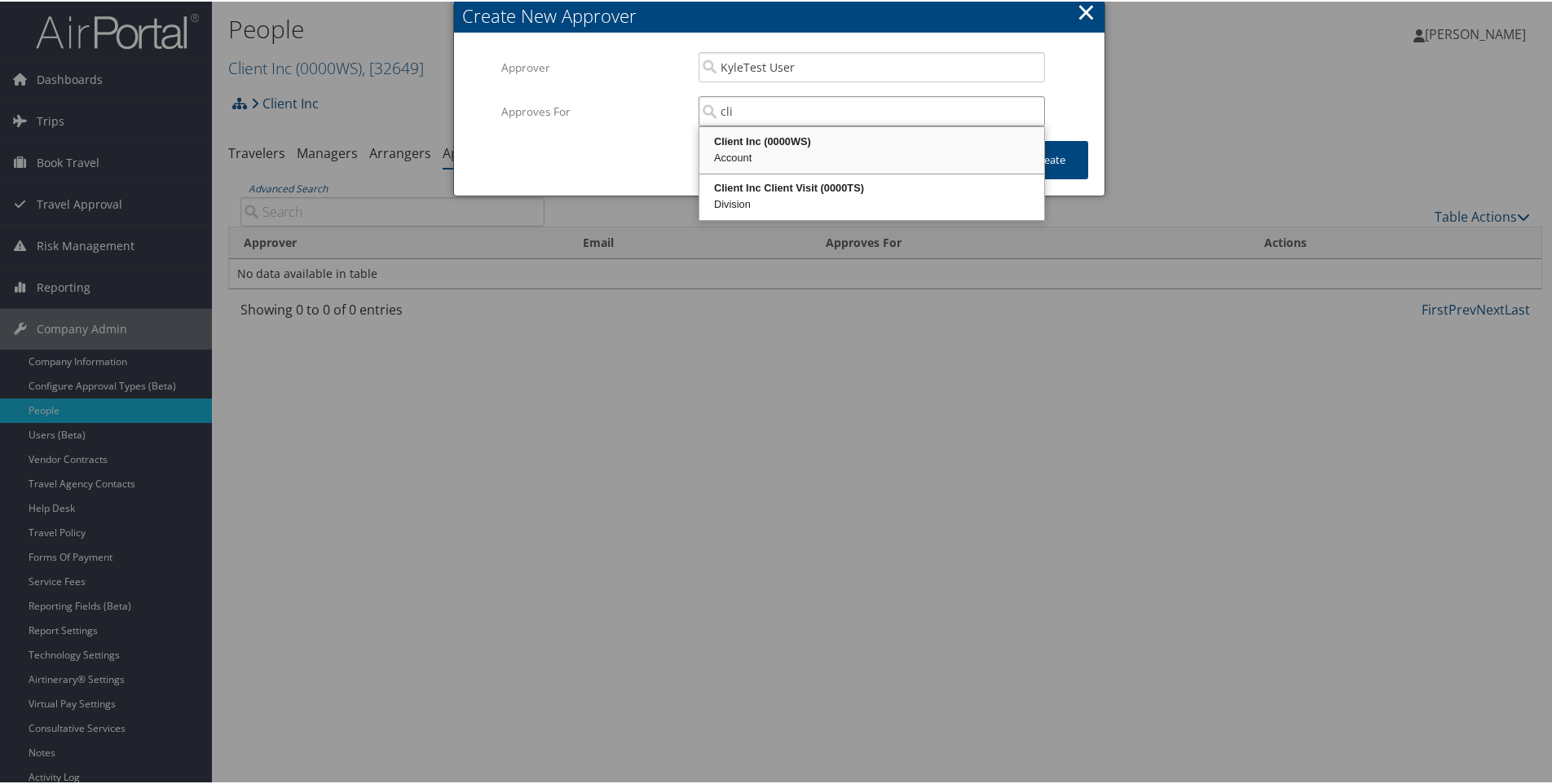
click at [777, 138] on div "Client Inc (0000WS)" at bounding box center [872, 140] width 340 height 17
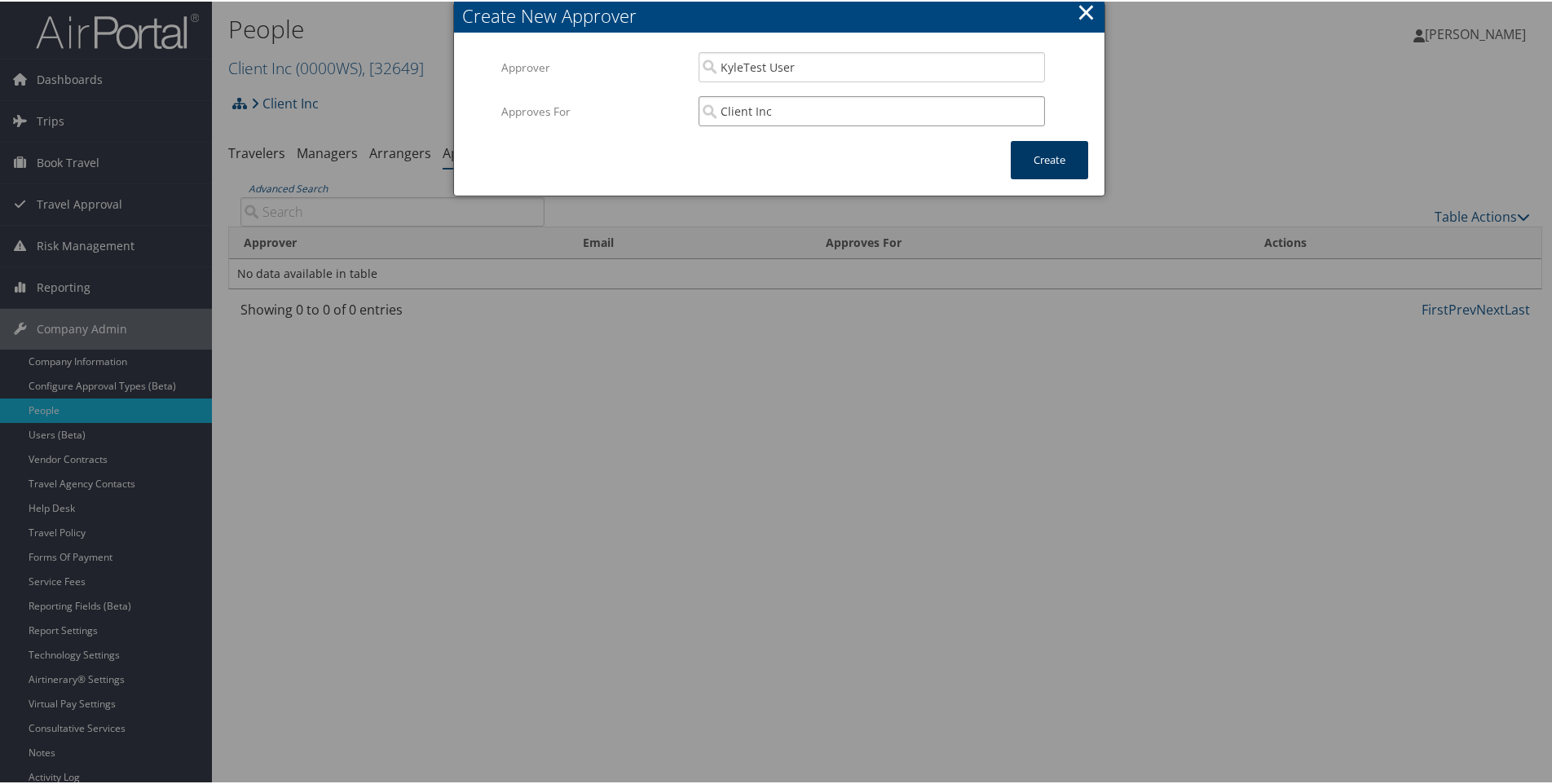
type input "Client Inc"
click at [1052, 164] on button "Create" at bounding box center [1050, 159] width 78 height 38
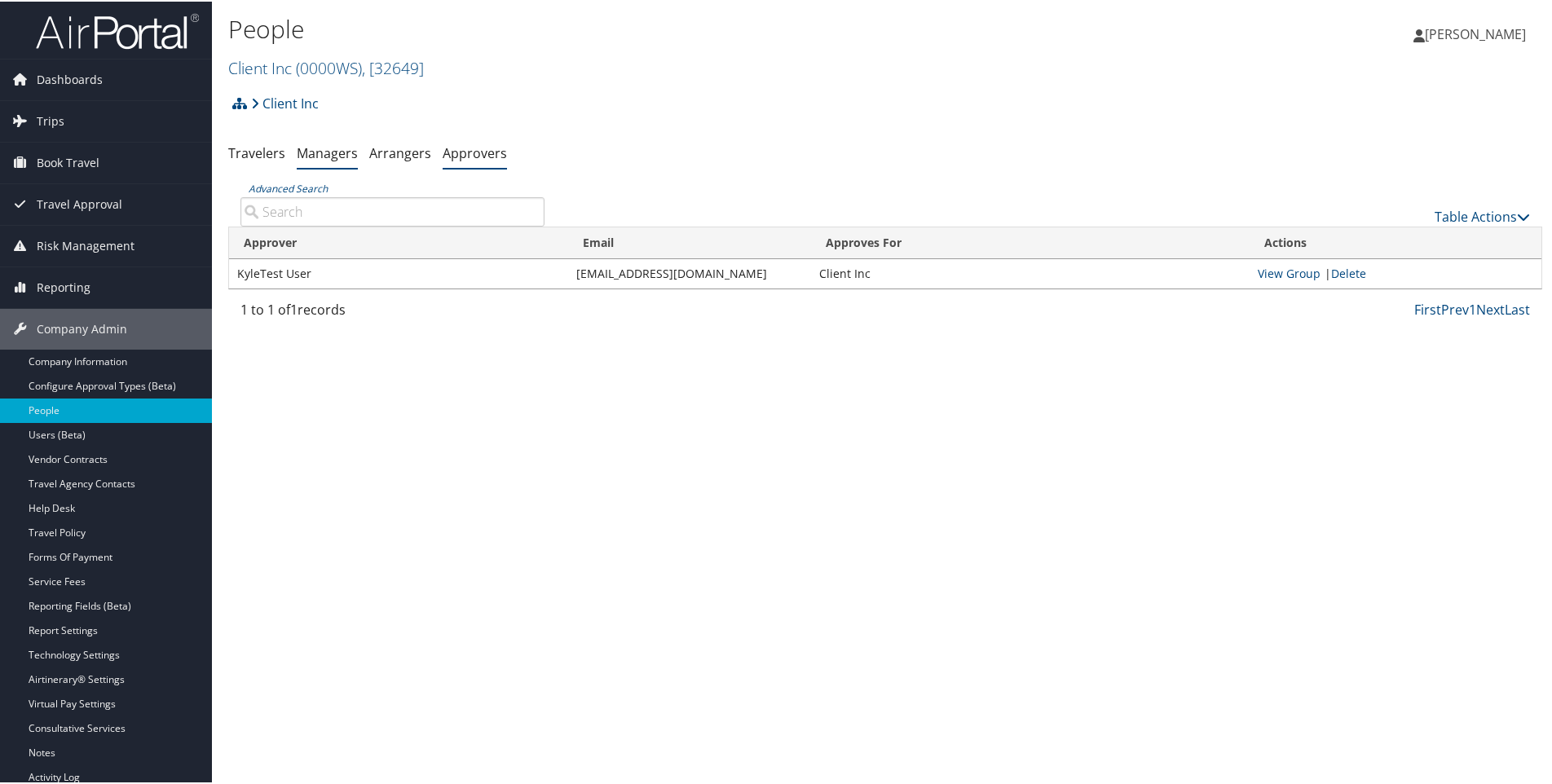
click at [318, 148] on link "Managers" at bounding box center [328, 151] width 61 height 18
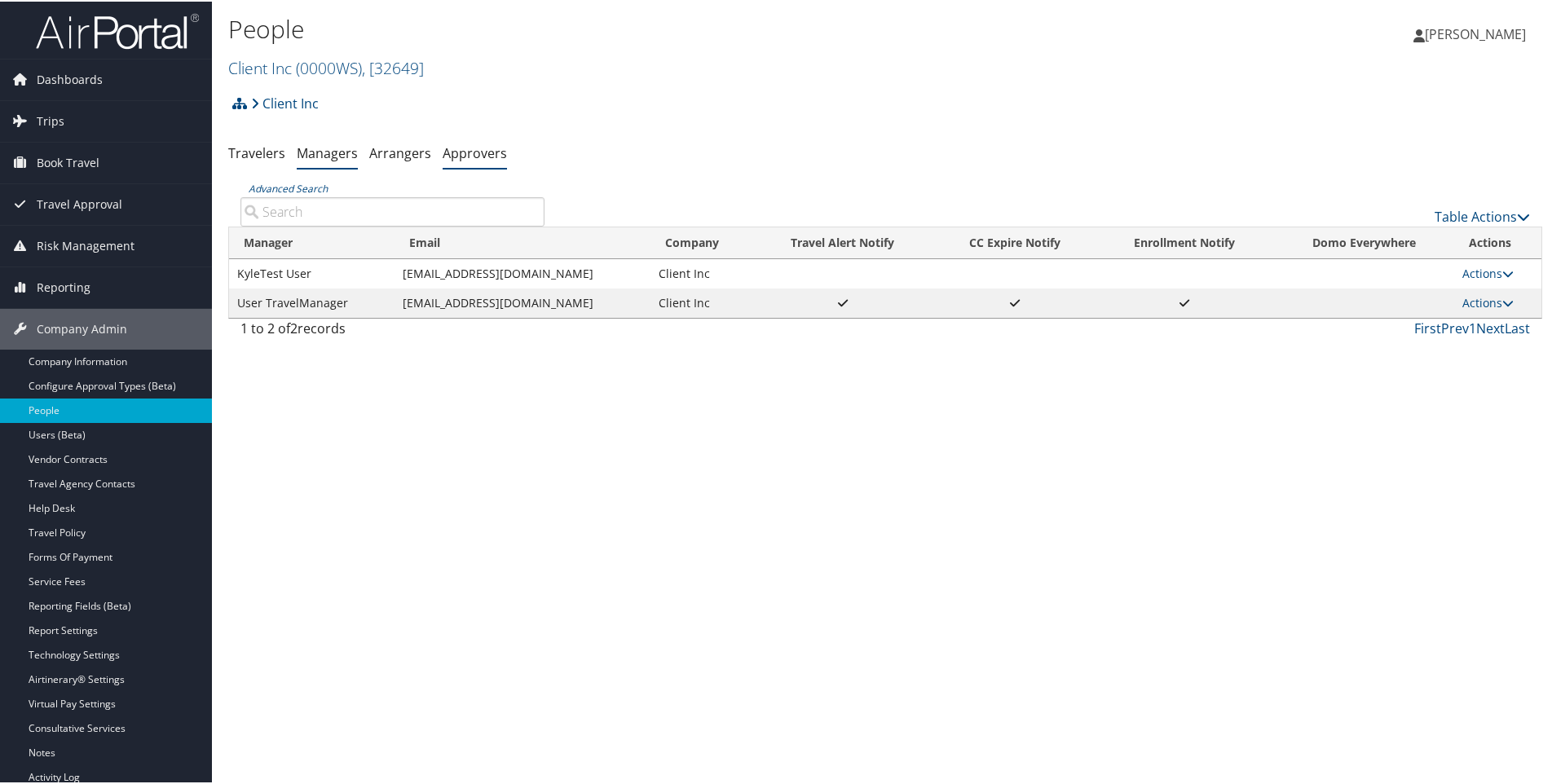
click at [453, 155] on link "Approvers" at bounding box center [475, 151] width 65 height 18
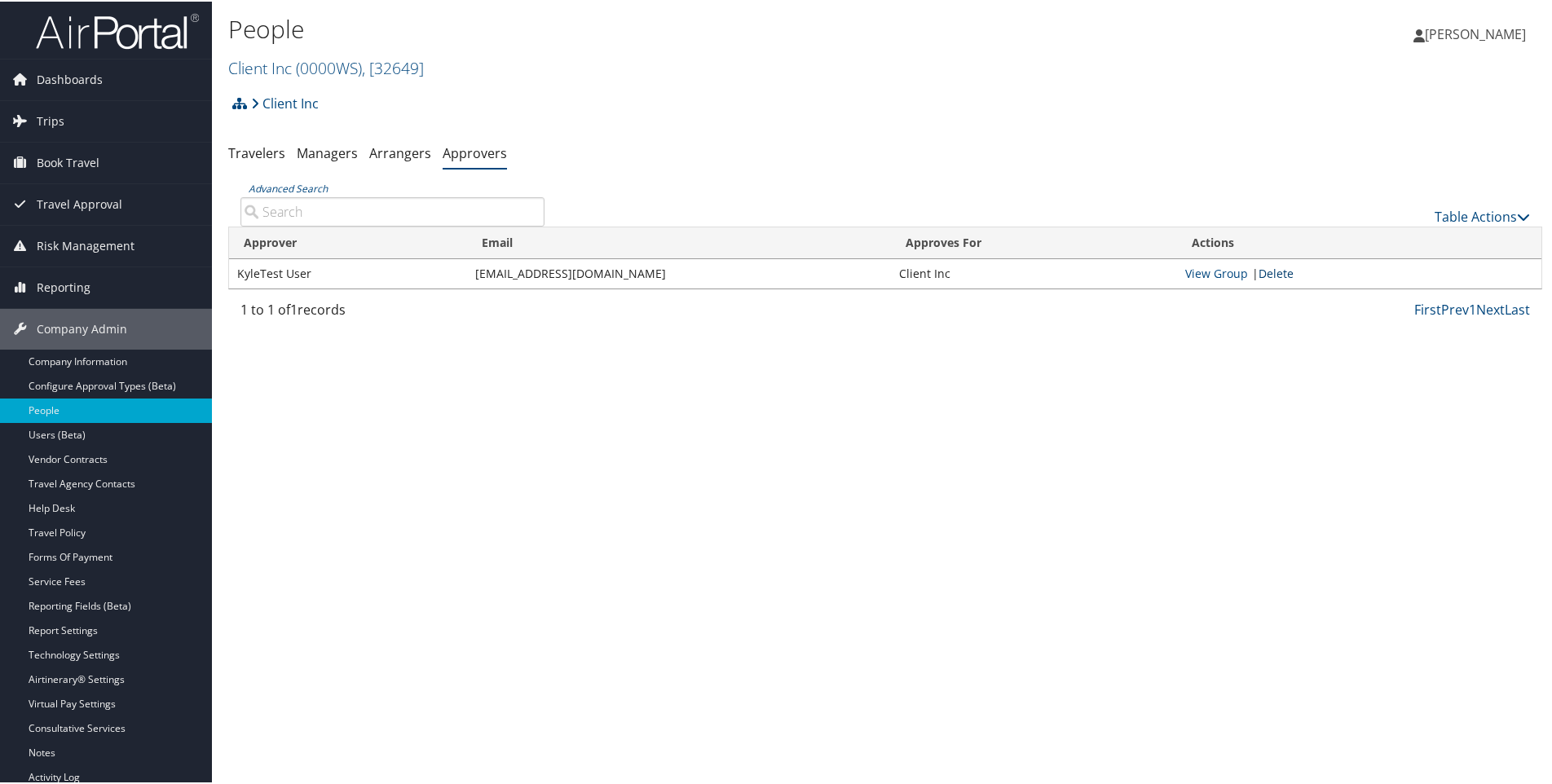
click at [1270, 270] on link "Delete" at bounding box center [1276, 272] width 35 height 16
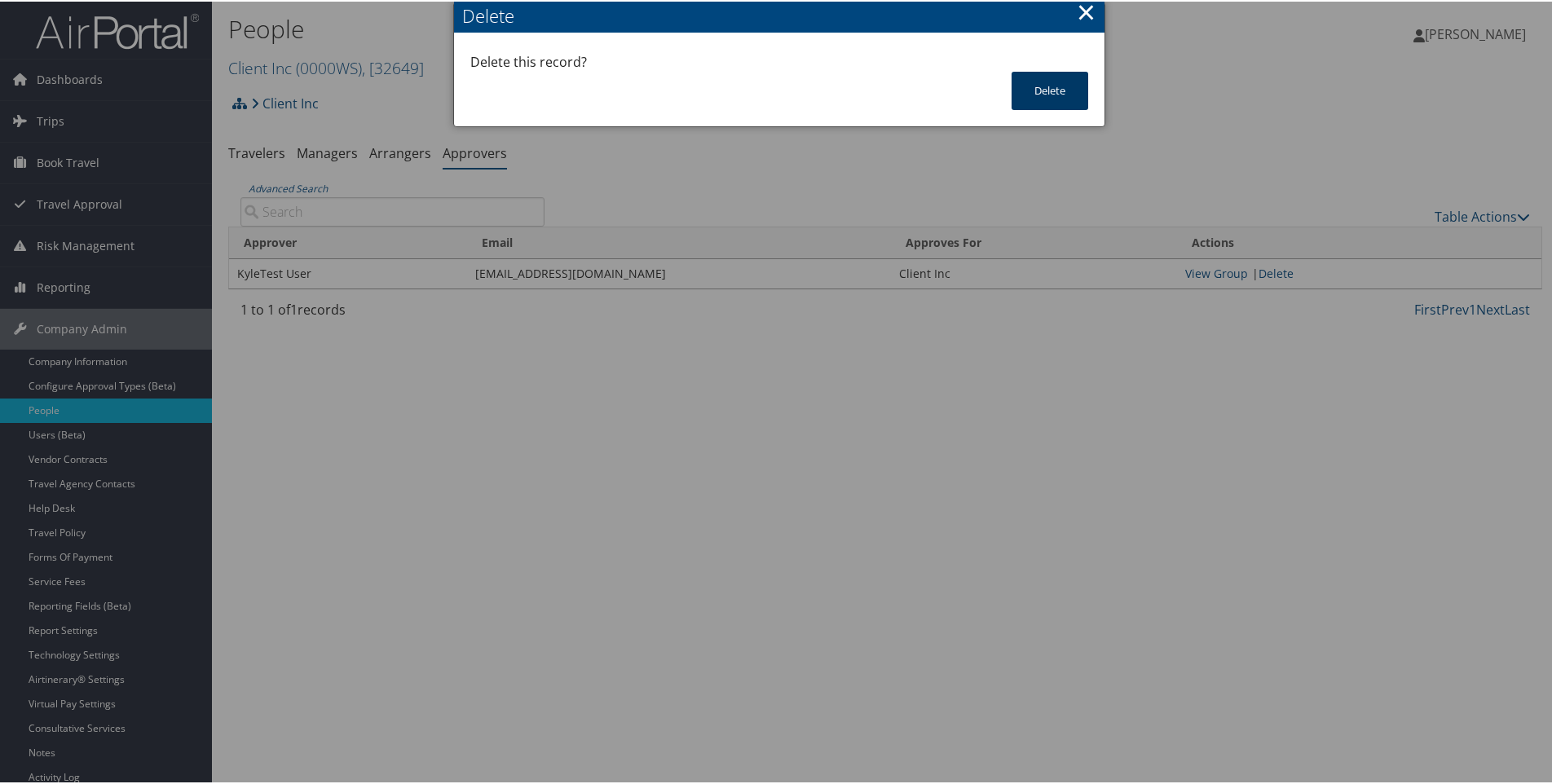
click at [1040, 86] on button "Delete" at bounding box center [1050, 89] width 77 height 38
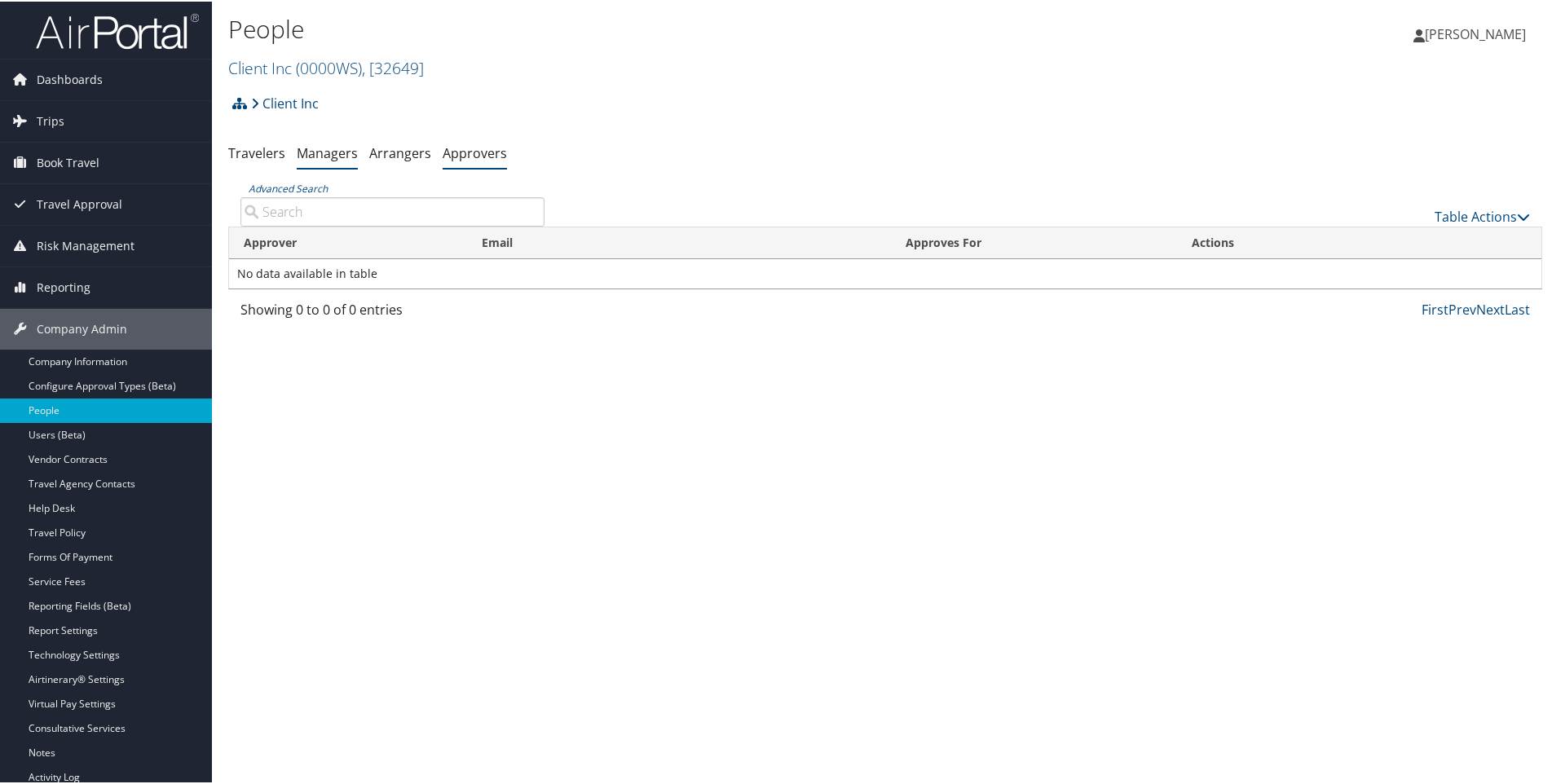
click at [318, 152] on link "Managers" at bounding box center [328, 151] width 61 height 18
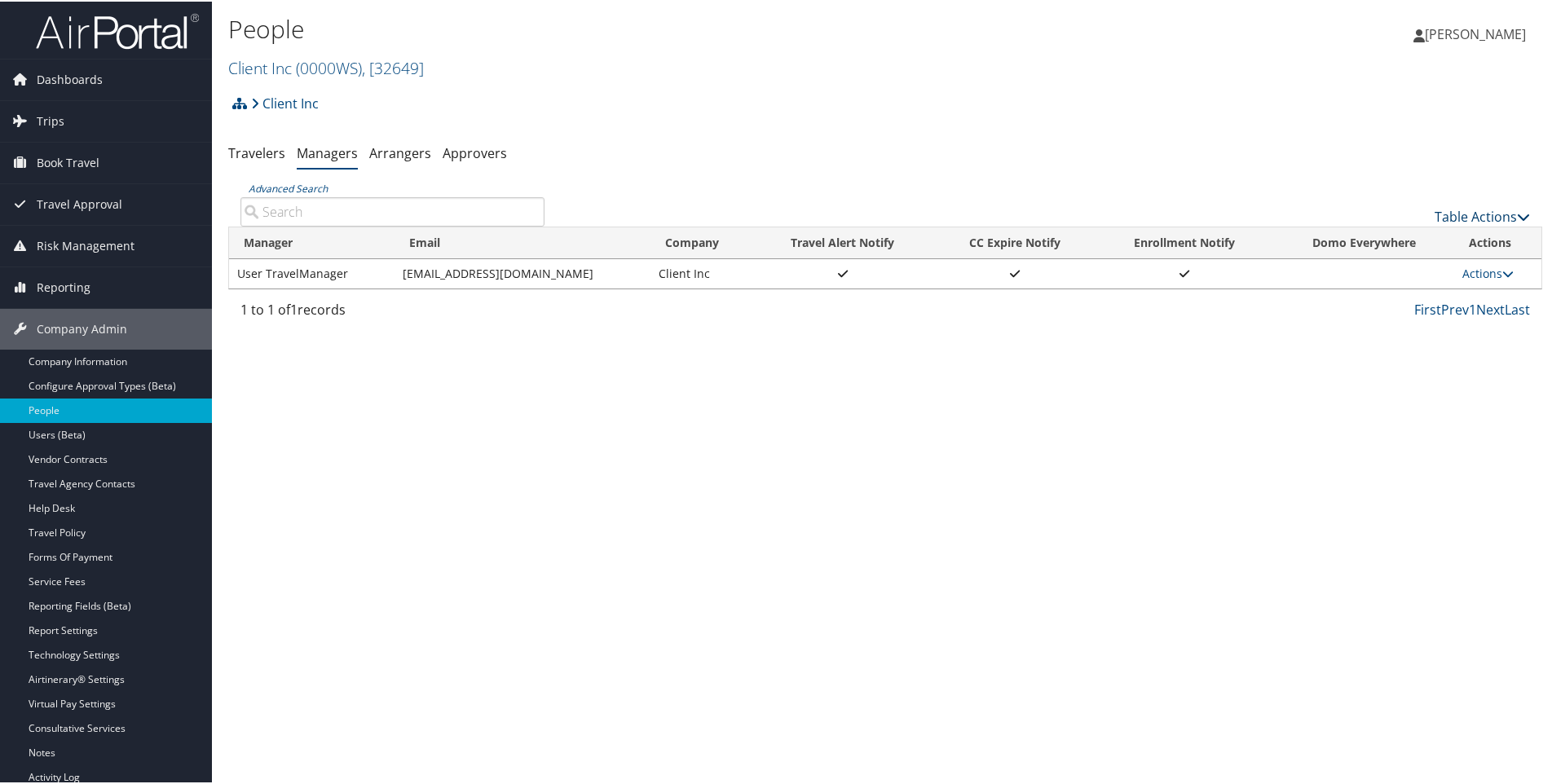
click at [1466, 215] on link "Table Actions" at bounding box center [1482, 215] width 95 height 18
click at [475, 152] on div at bounding box center [779, 392] width 1559 height 784
click at [473, 153] on link "Approvers" at bounding box center [475, 151] width 65 height 18
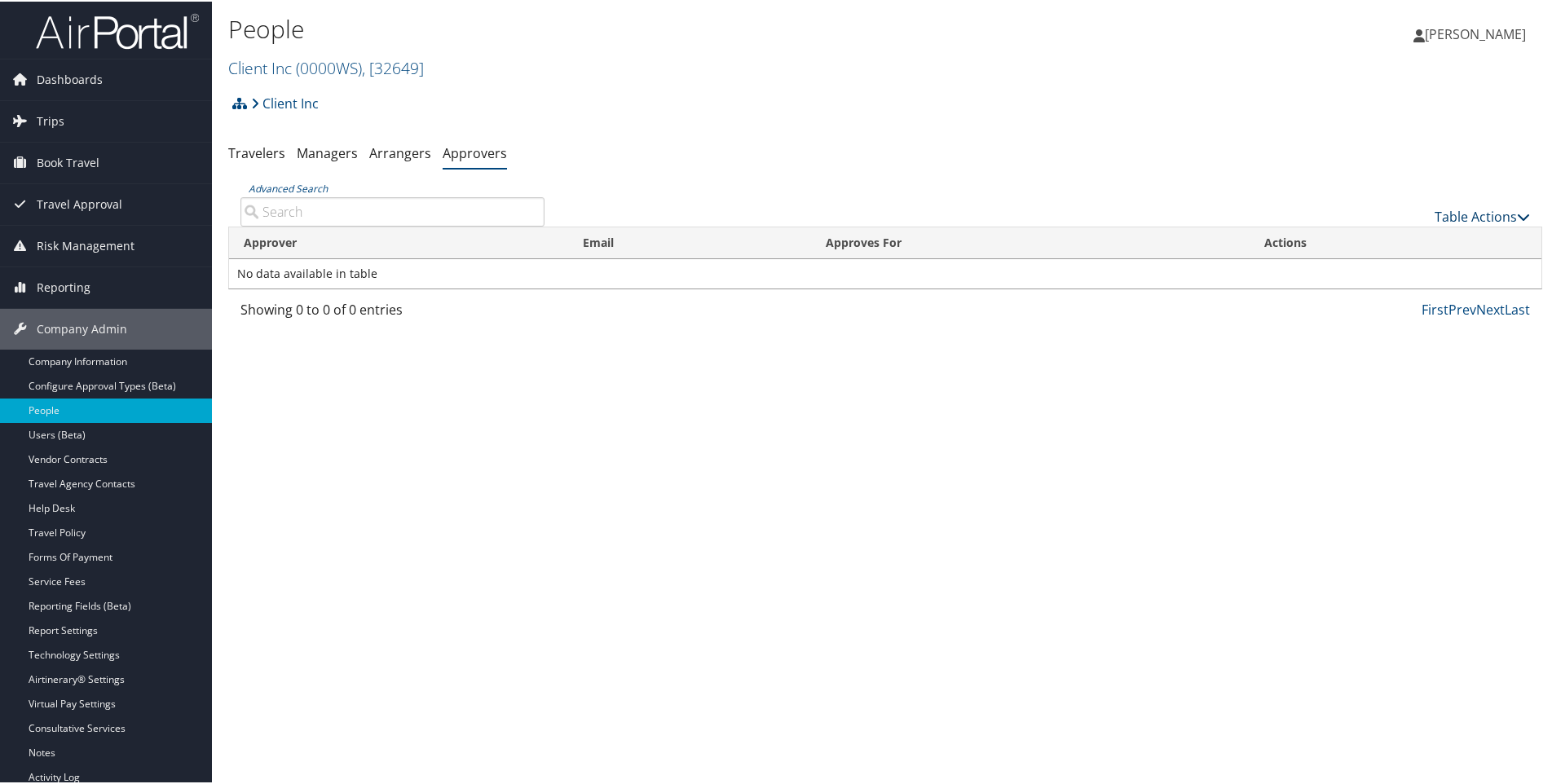
click at [1458, 217] on link "Table Actions" at bounding box center [1482, 215] width 95 height 18
click at [1371, 241] on link "Add An Approver" at bounding box center [1428, 241] width 215 height 28
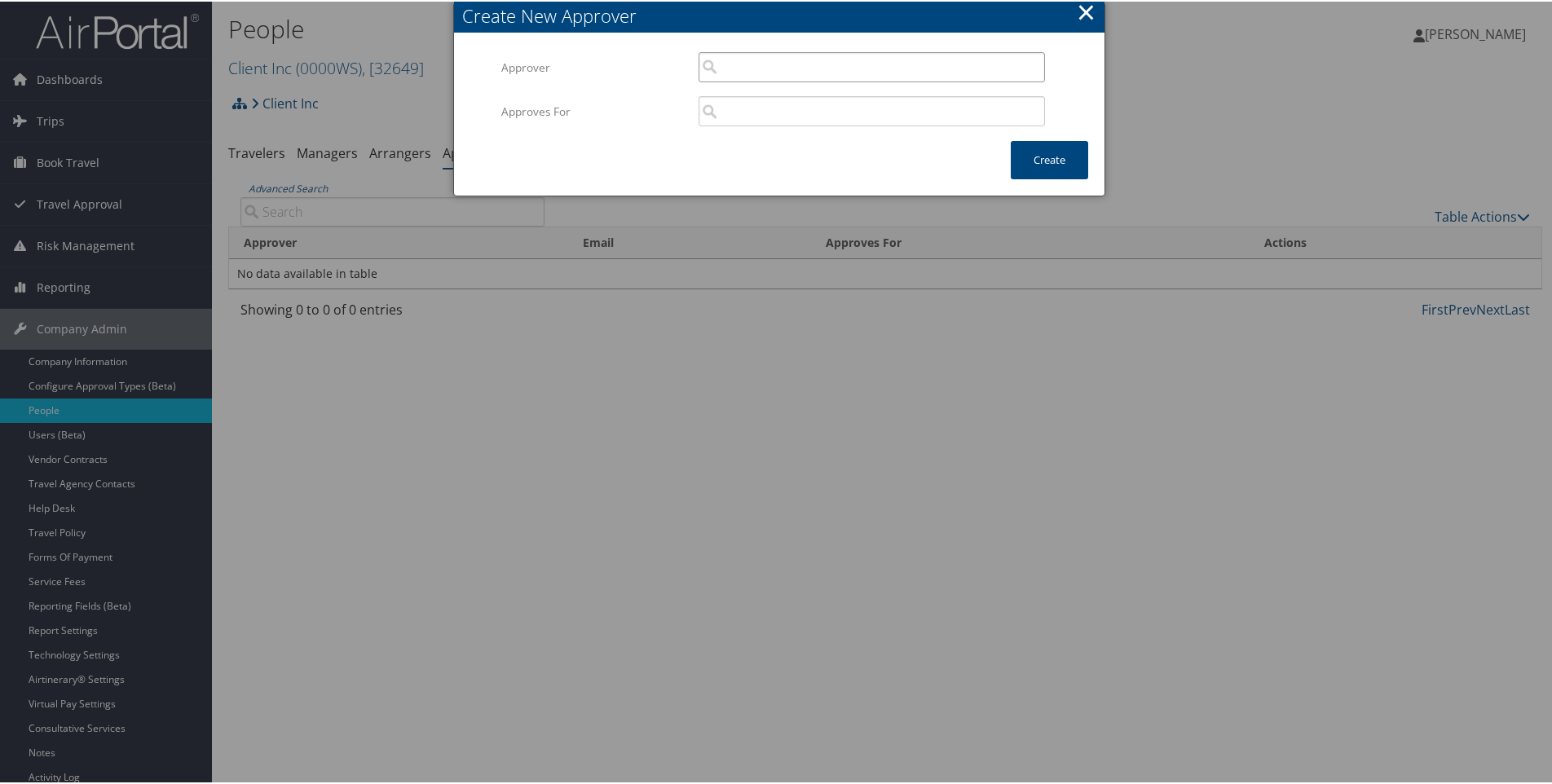
click at [760, 64] on input "search" at bounding box center [872, 65] width 347 height 31
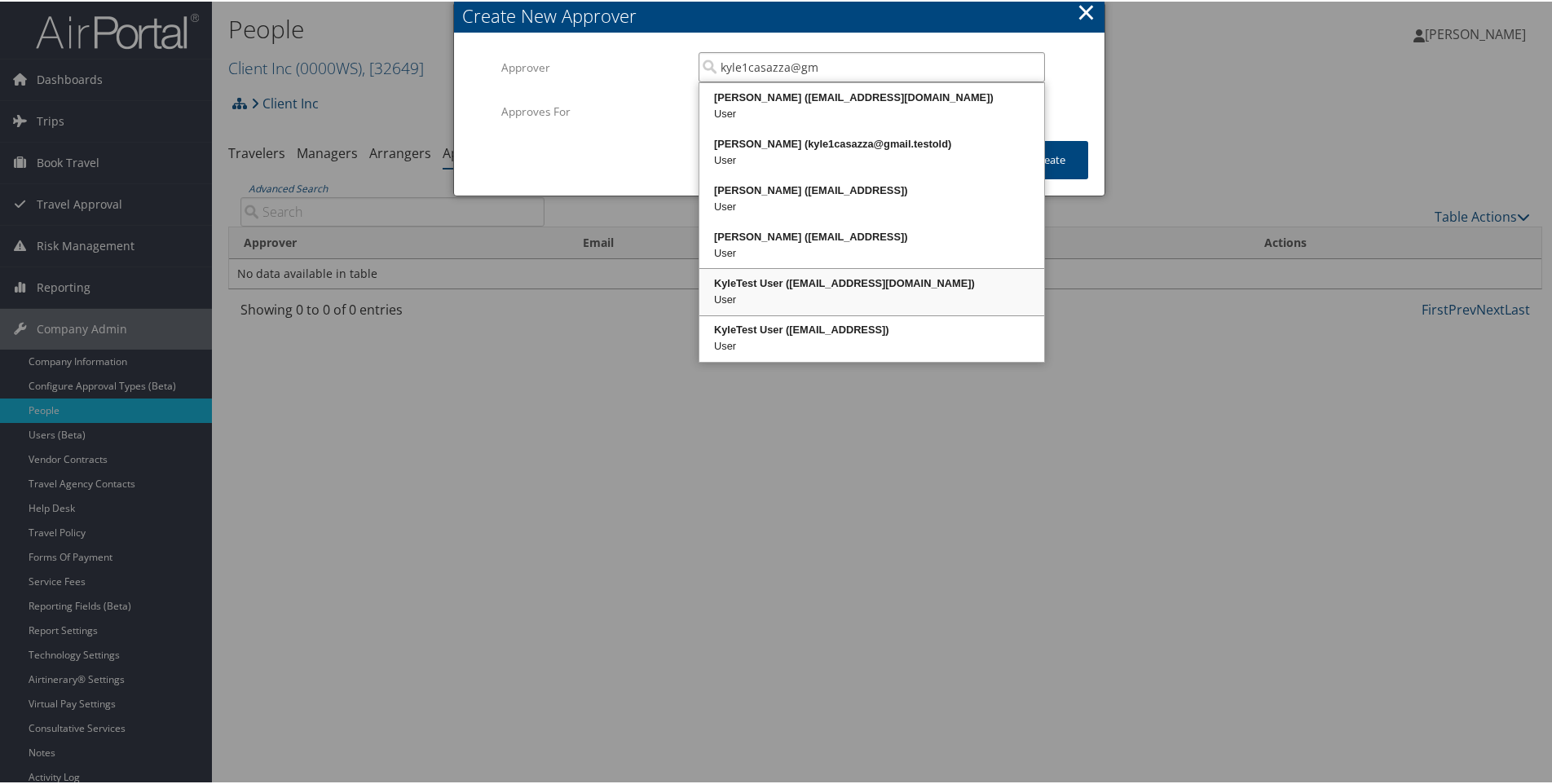
click at [843, 279] on div "KyleTest User (kyle1casazza@gmail.com)" at bounding box center [872, 282] width 340 height 17
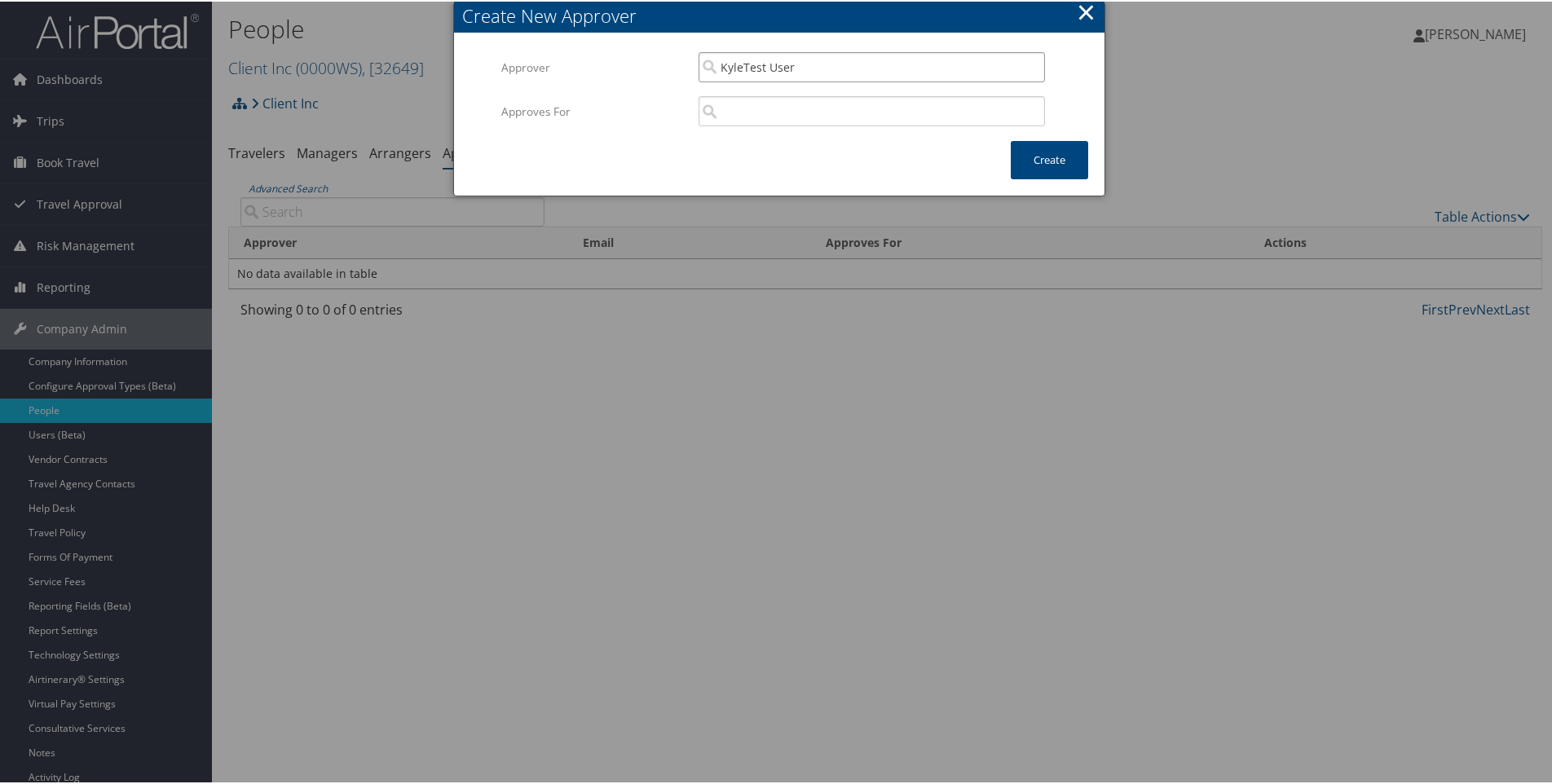
type input "KyleTest User"
click at [810, 120] on input "search" at bounding box center [872, 109] width 347 height 31
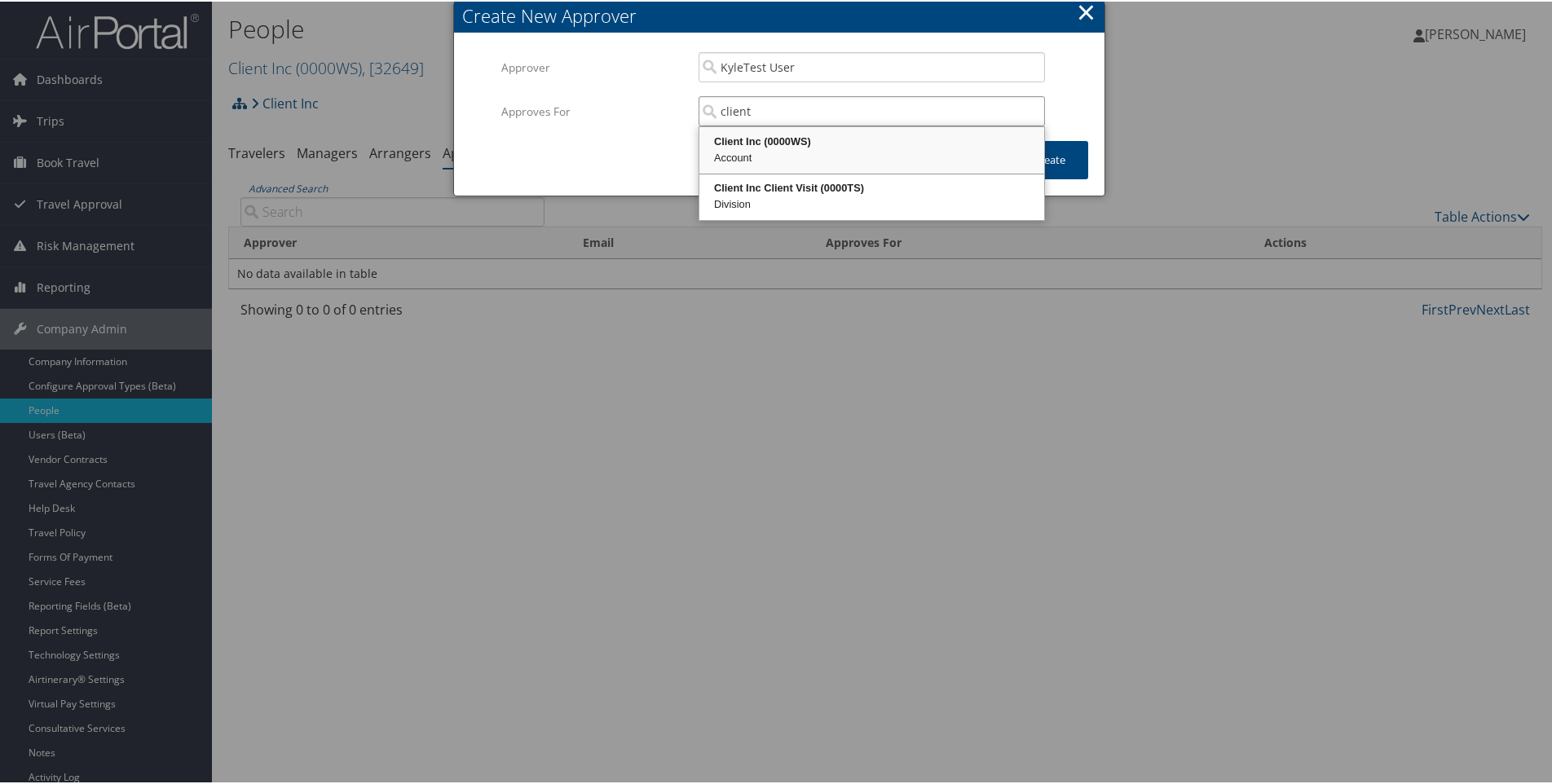
click at [778, 135] on div "Client Inc (0000WS)" at bounding box center [872, 140] width 340 height 17
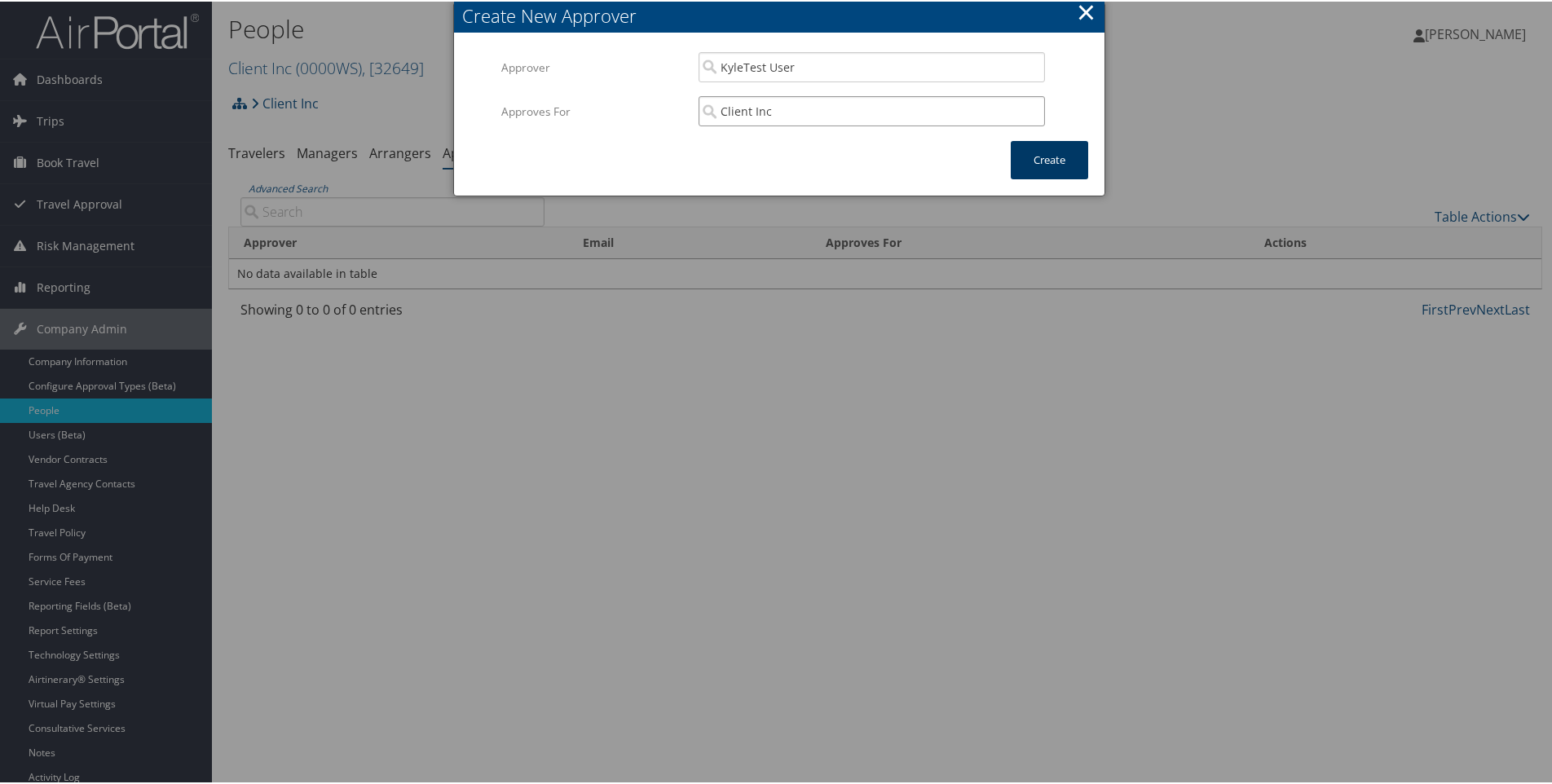
type input "Client Inc"
click at [1052, 168] on button "Create" at bounding box center [1050, 159] width 78 height 38
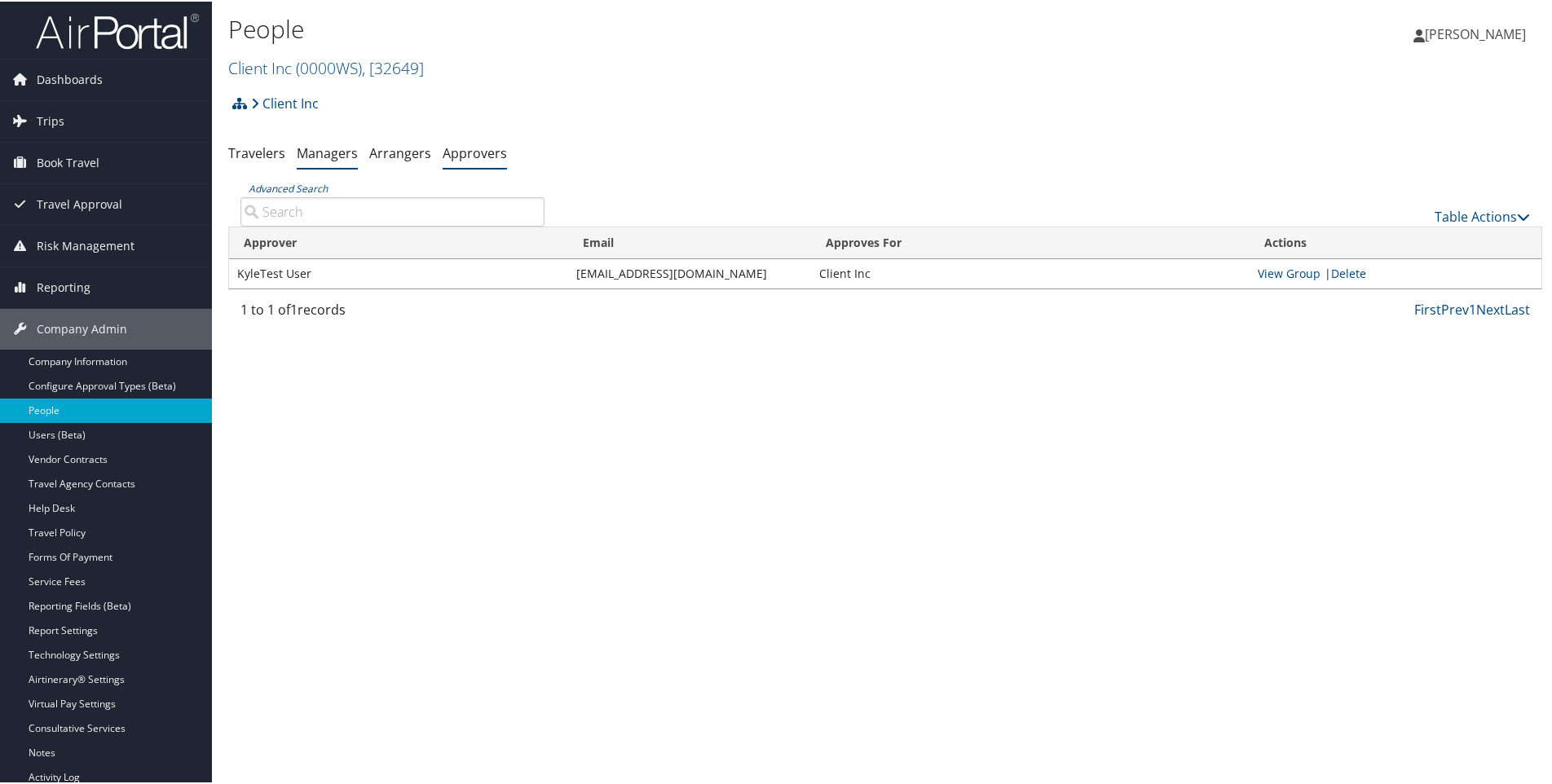
click at [338, 154] on link "Managers" at bounding box center [328, 151] width 61 height 18
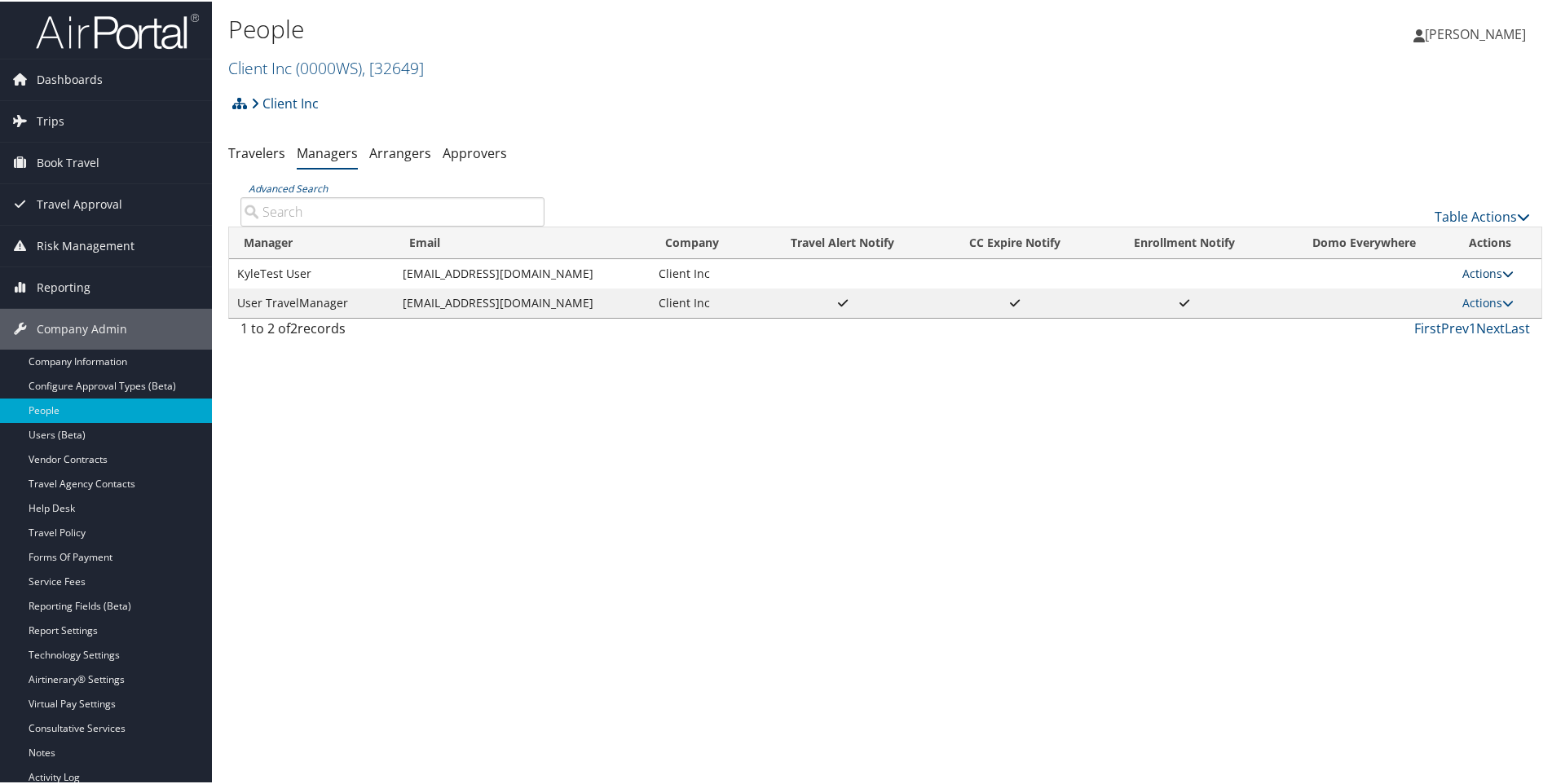
click at [1469, 269] on link "Actions" at bounding box center [1488, 272] width 52 height 16
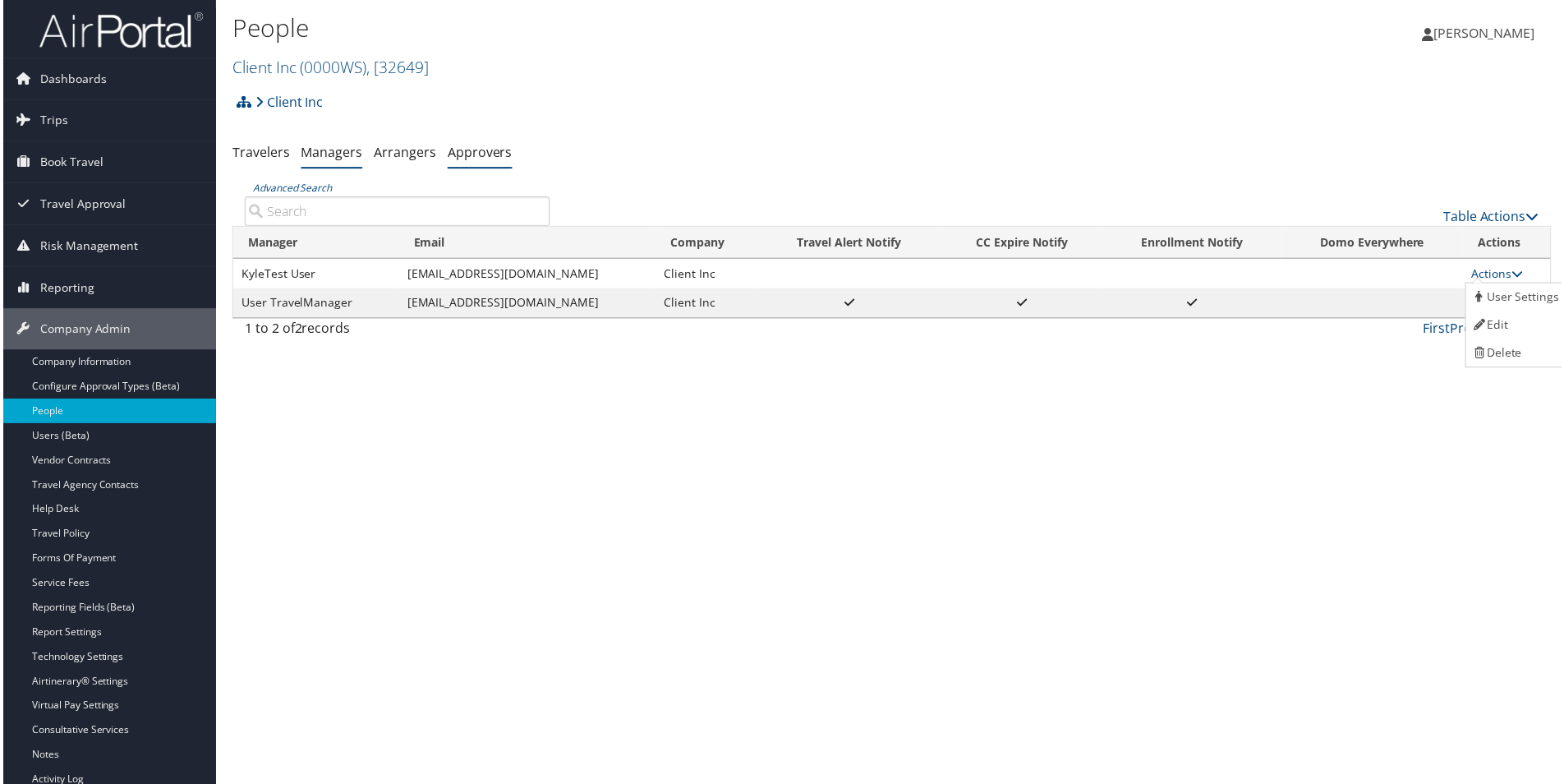
click at [468, 155] on link "Approvers" at bounding box center [479, 152] width 65 height 18
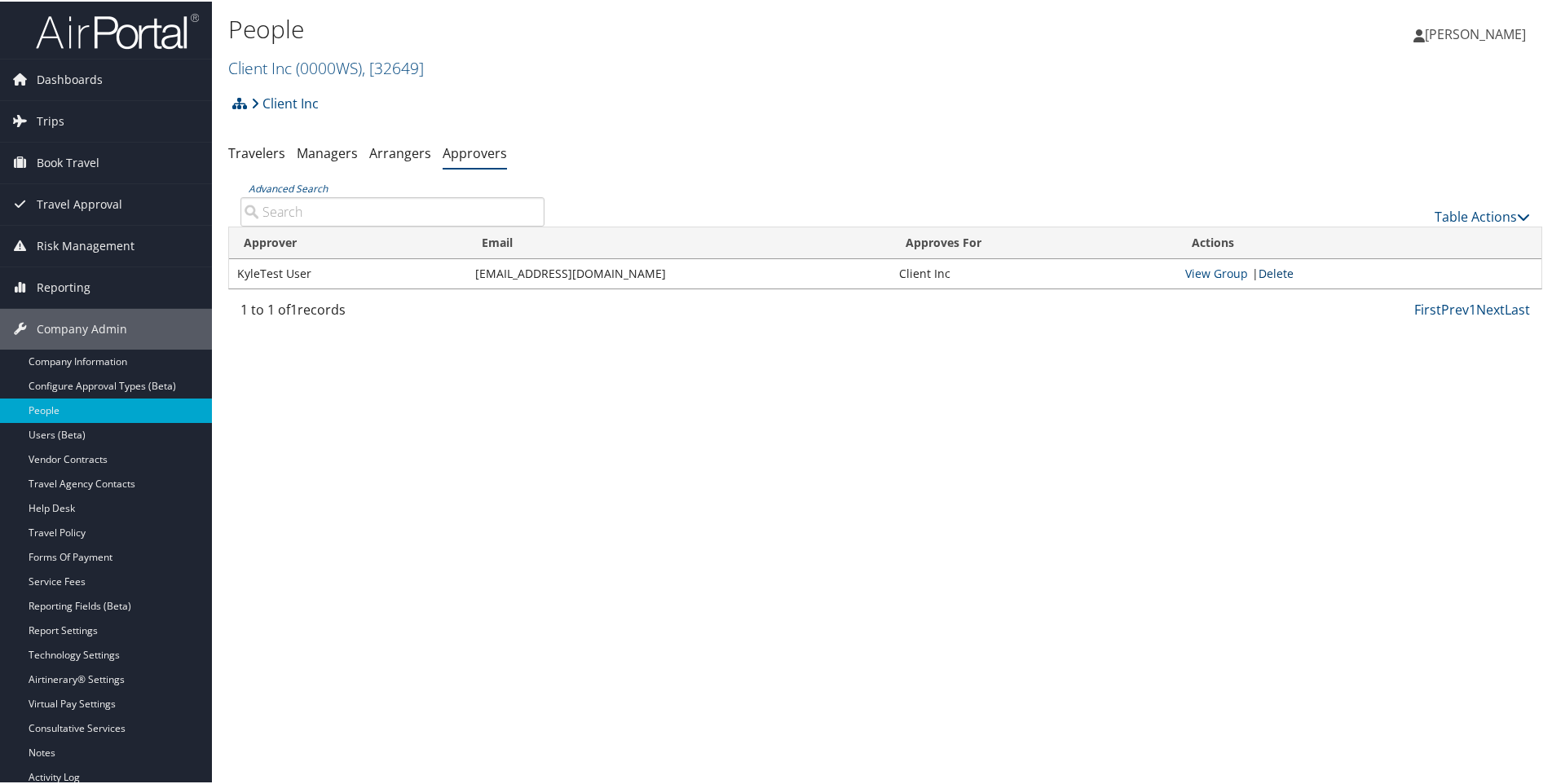
click at [1271, 272] on link "Delete" at bounding box center [1276, 272] width 35 height 16
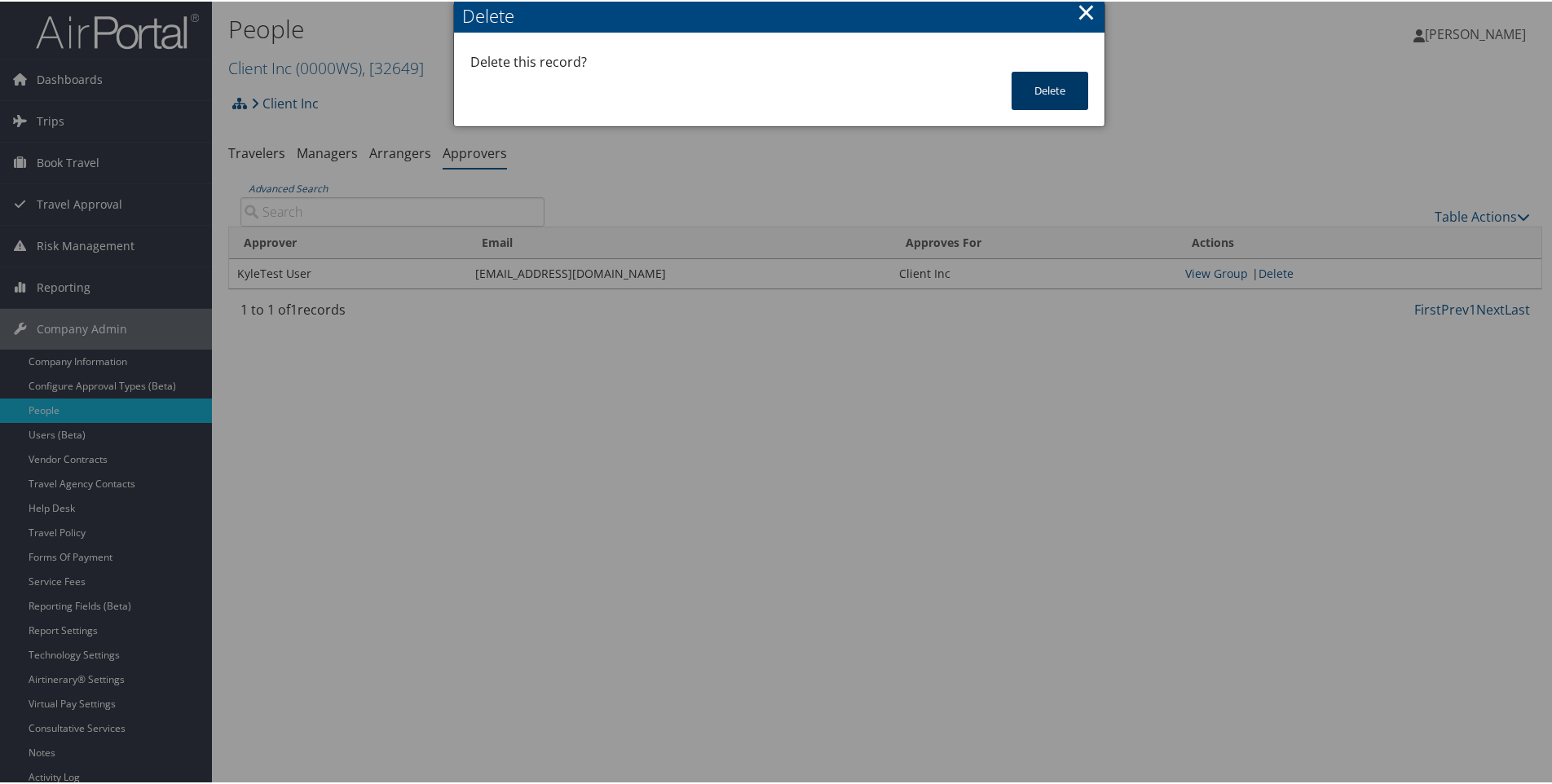
click at [1052, 81] on button "Delete" at bounding box center [1050, 89] width 77 height 38
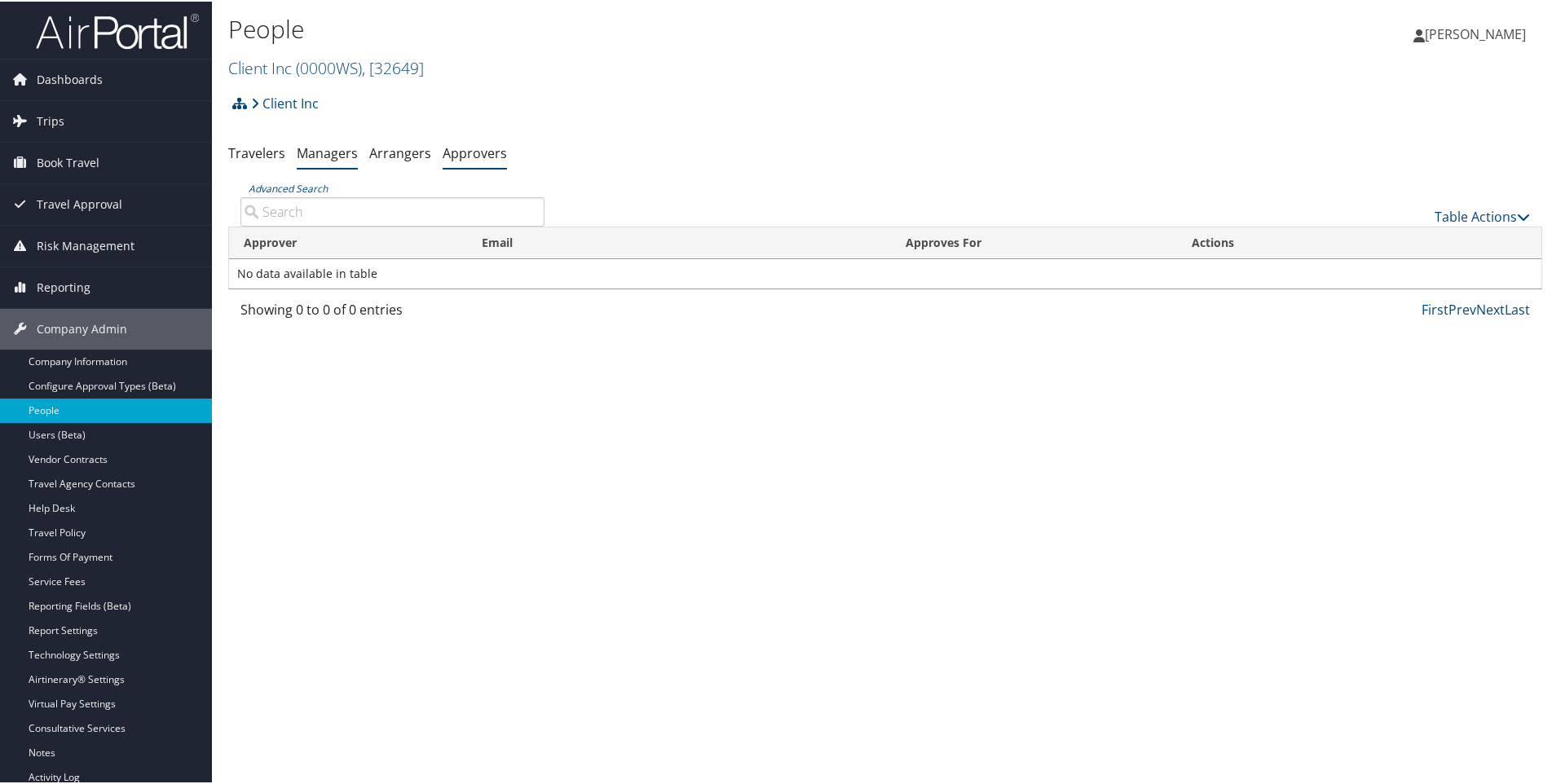
click at [324, 152] on link "Managers" at bounding box center [328, 151] width 61 height 18
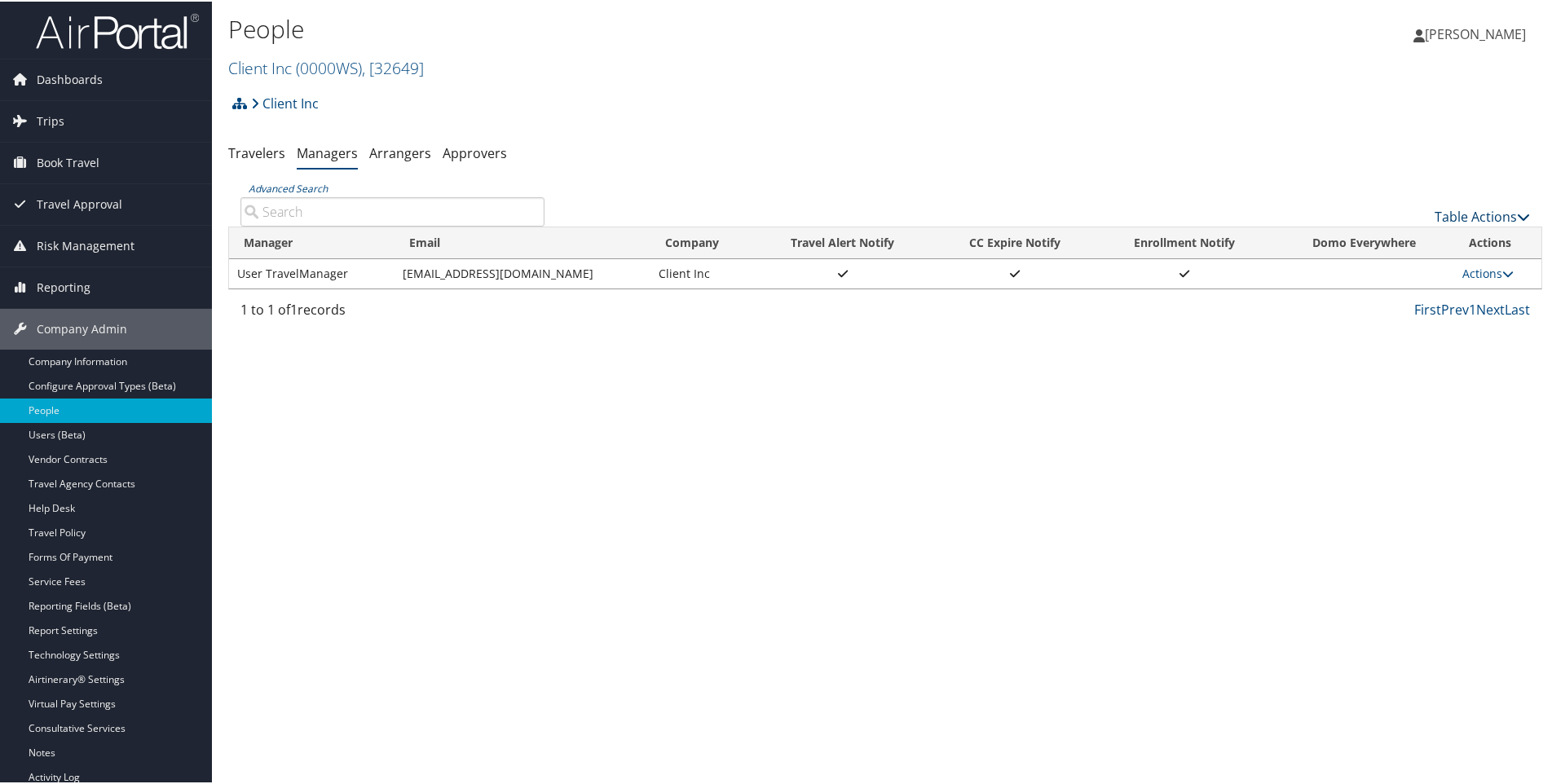
click at [1483, 218] on link "Table Actions" at bounding box center [1482, 215] width 95 height 18
click at [1401, 239] on link "Add New Travel Manager" at bounding box center [1428, 241] width 215 height 28
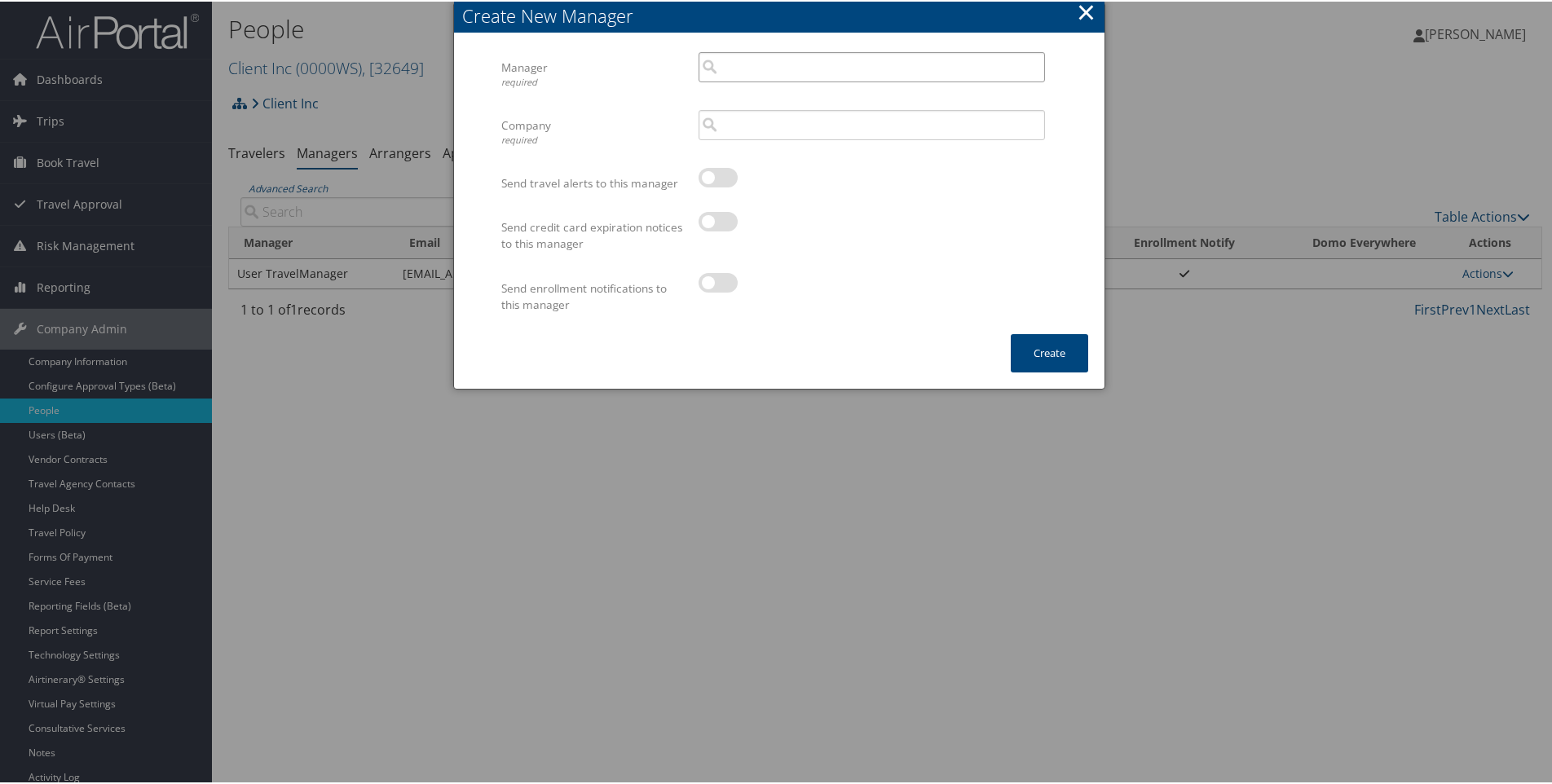
click at [727, 60] on input "search" at bounding box center [872, 65] width 347 height 31
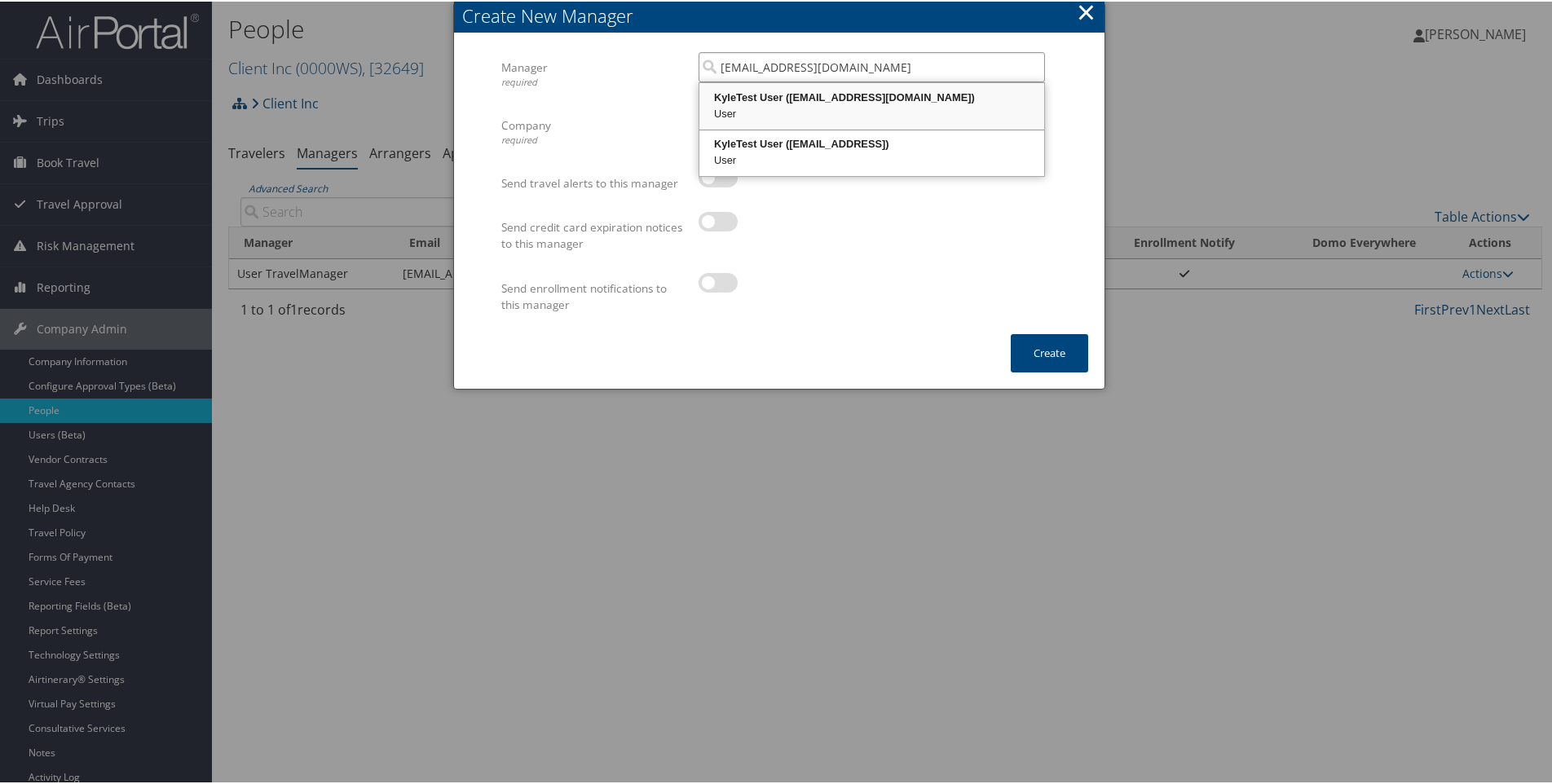
click at [862, 97] on div "KyleTest User (kyle1casazza@gmail.com)" at bounding box center [872, 96] width 340 height 17
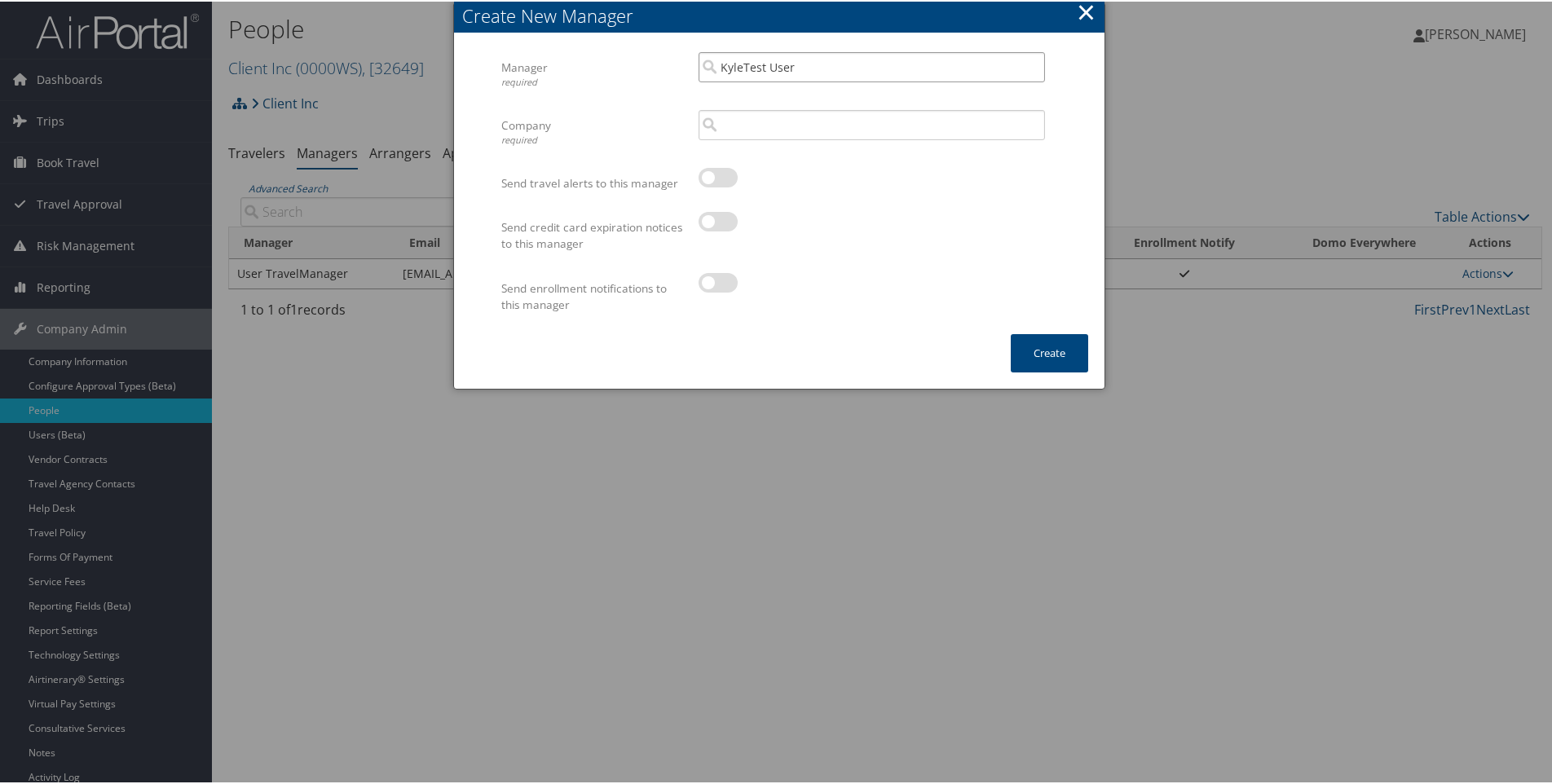
type input "KyleTest User"
click at [786, 126] on input "search" at bounding box center [872, 123] width 347 height 31
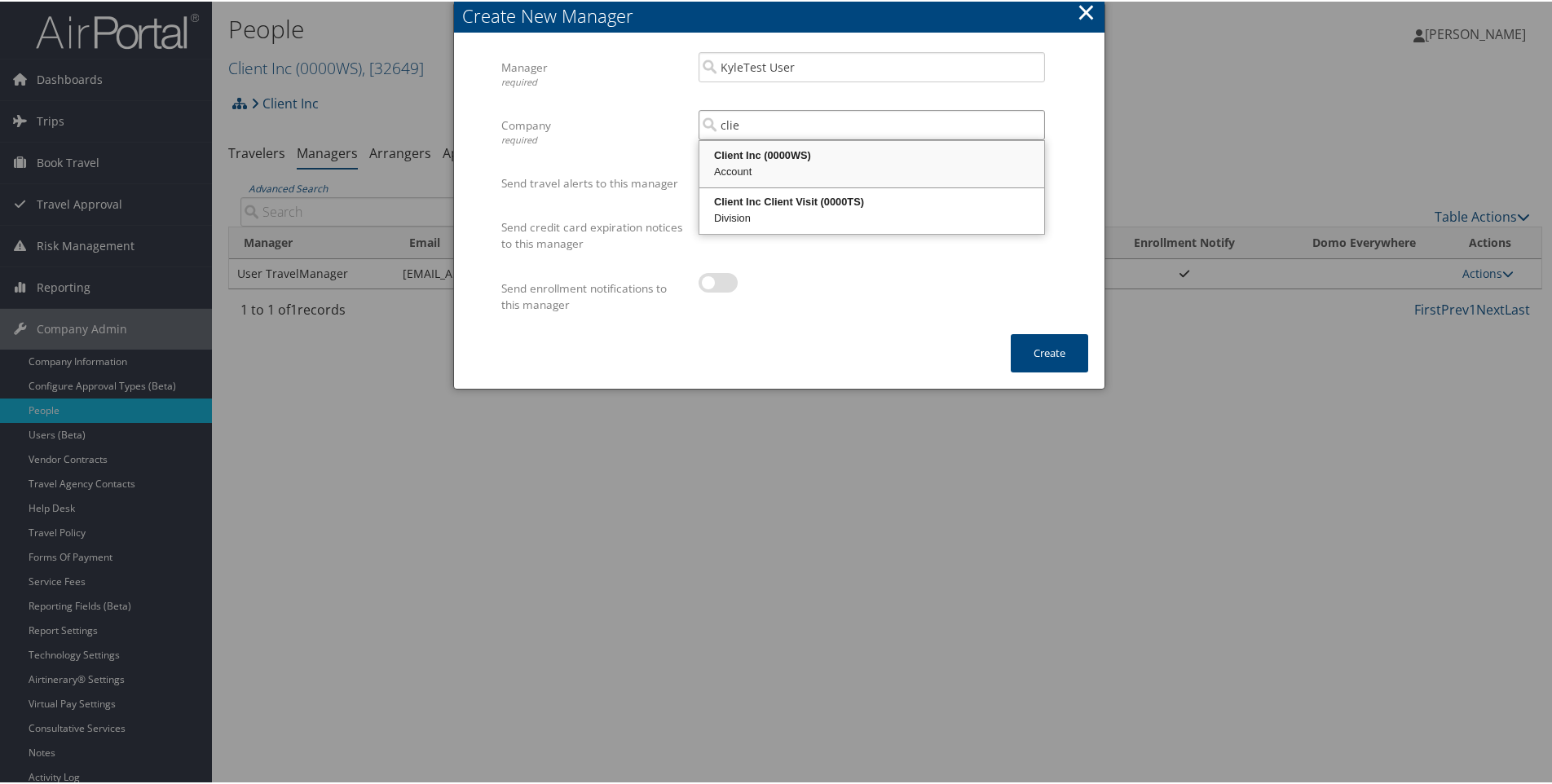
click at [777, 155] on div "Client Inc (0000WS)" at bounding box center [872, 154] width 340 height 17
type input "Client Inc"
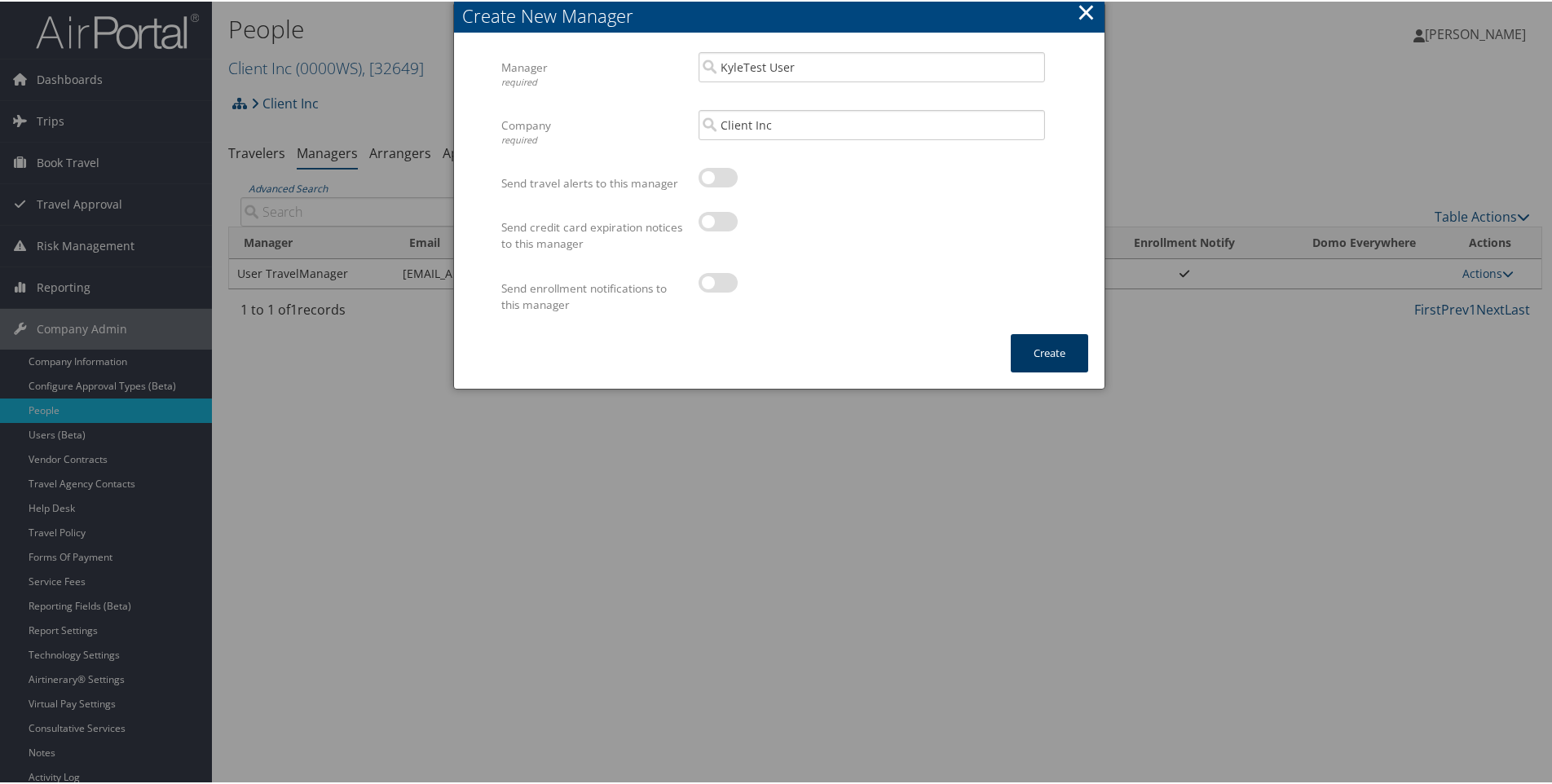
click at [1061, 354] on button "Create" at bounding box center [1050, 352] width 78 height 38
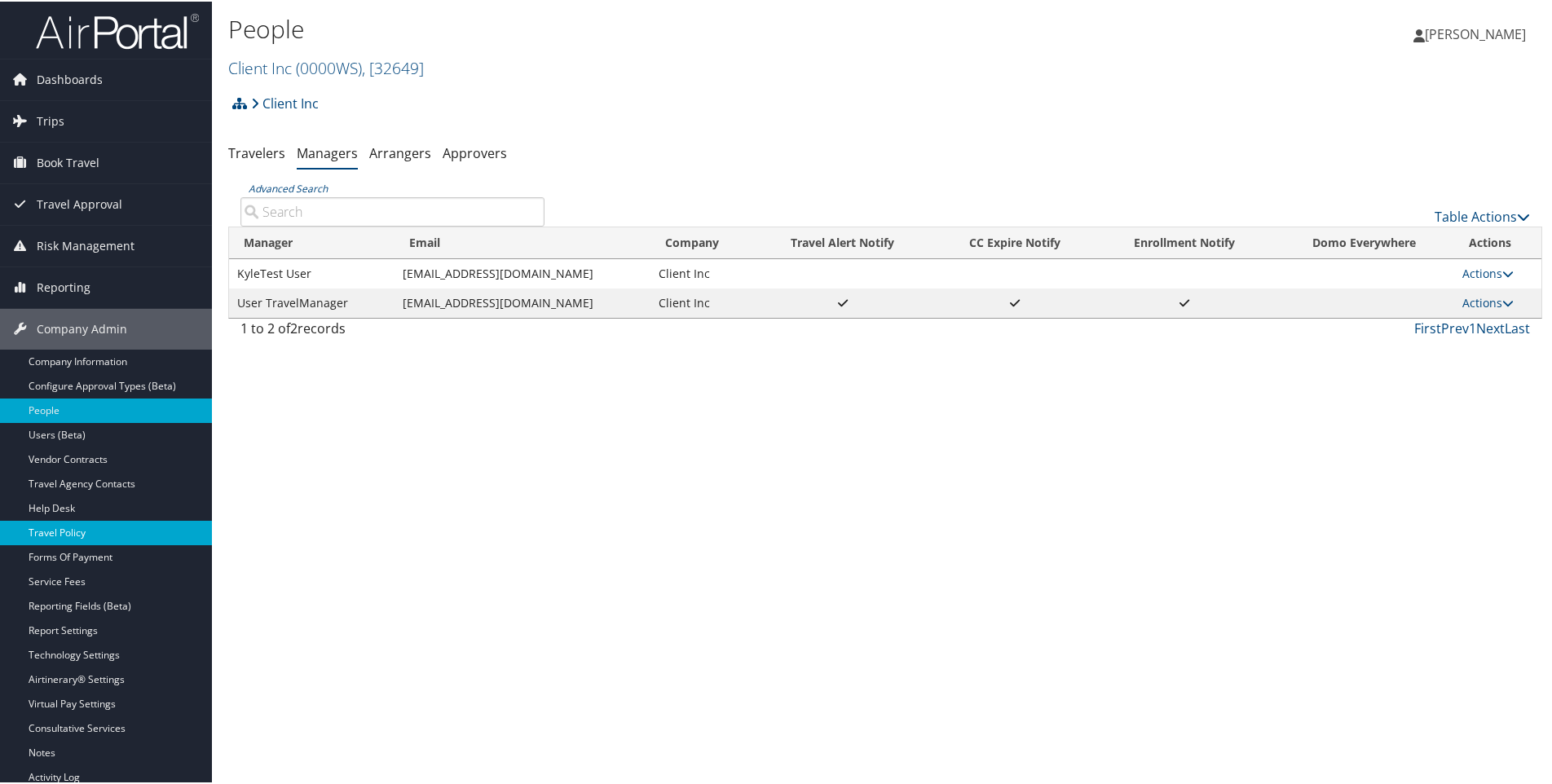
click at [49, 528] on link "Travel Policy" at bounding box center [106, 532] width 212 height 24
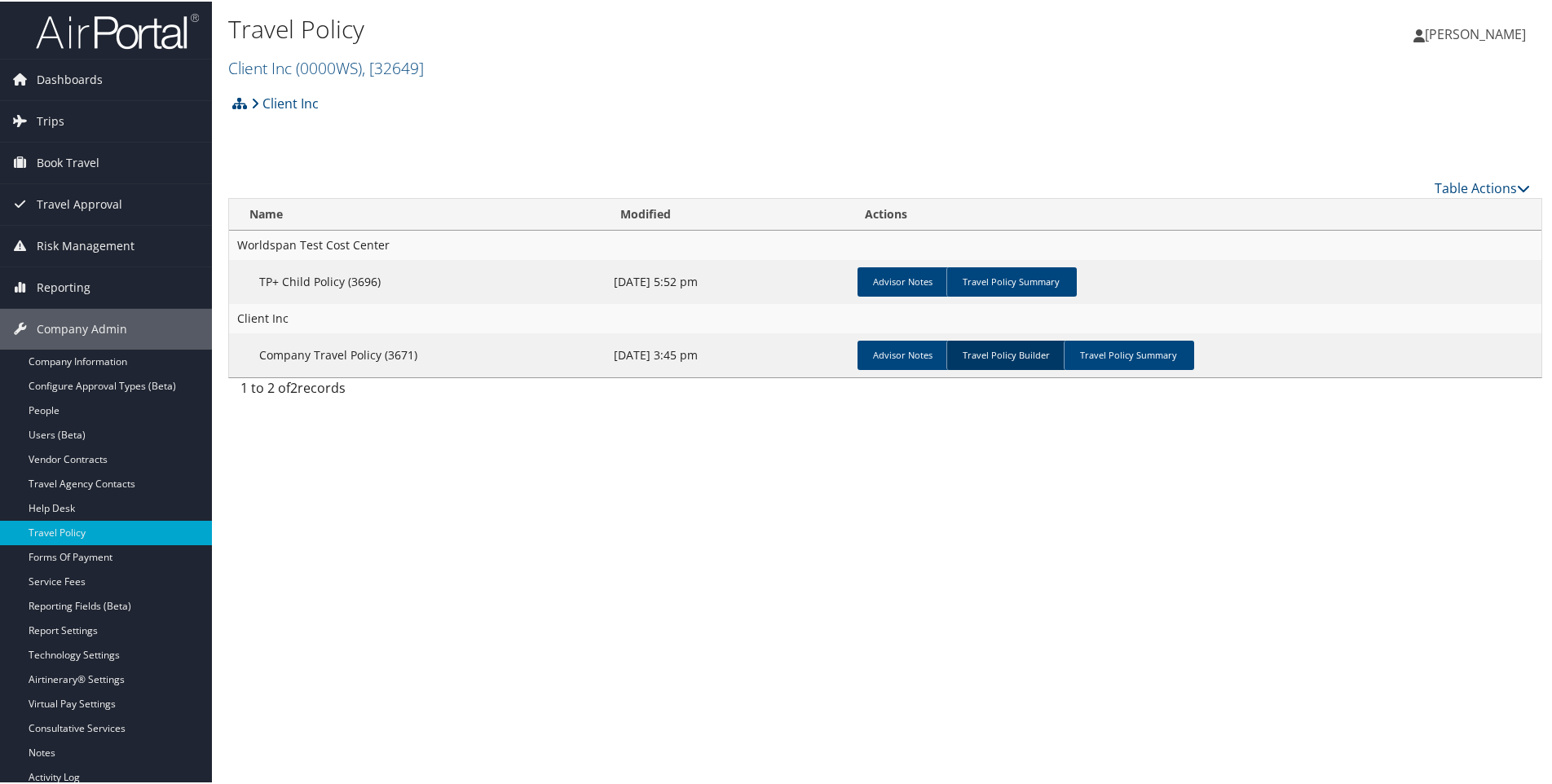
click at [1015, 347] on link "Travel Policy Builder" at bounding box center [1007, 354] width 121 height 30
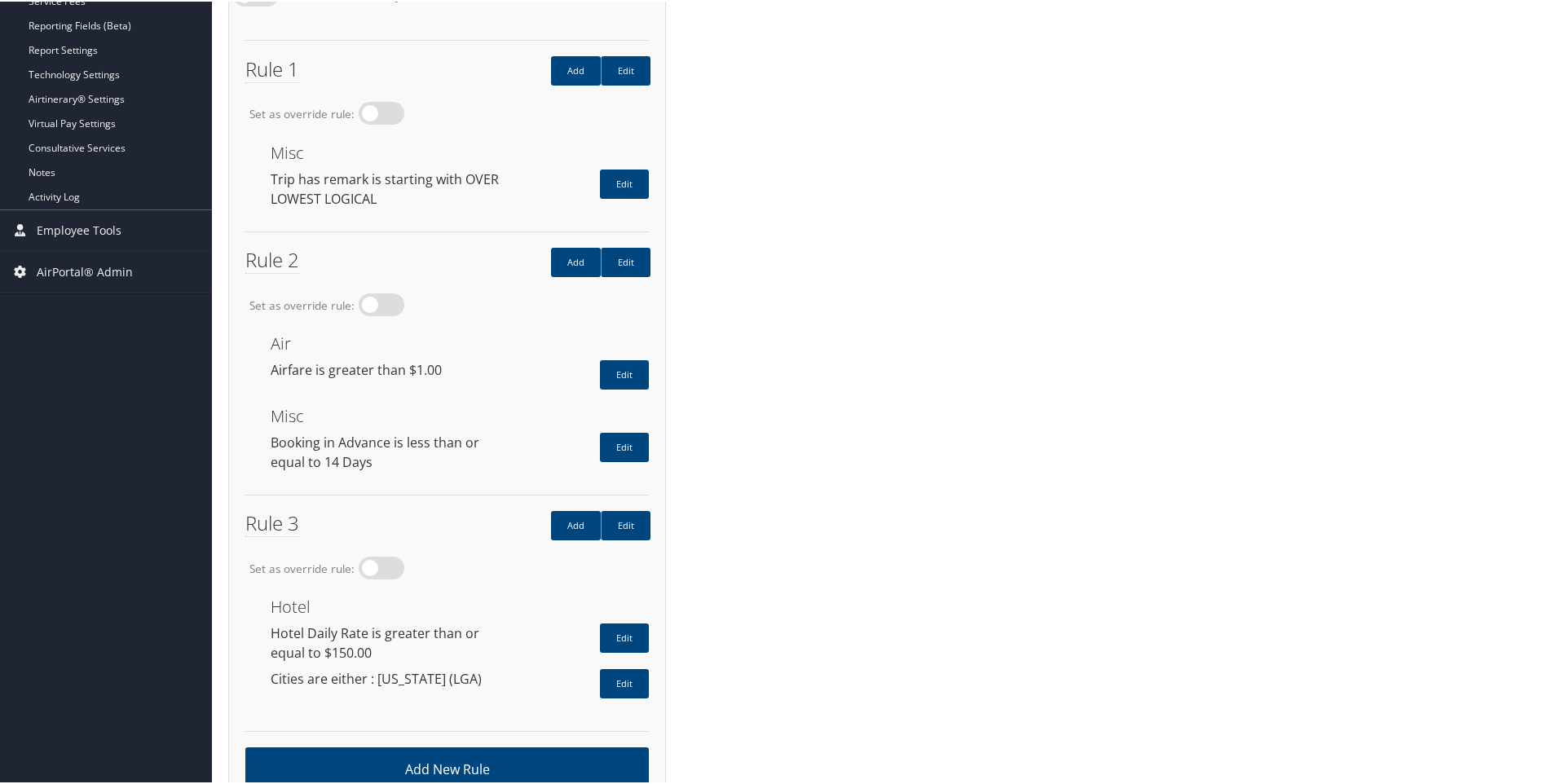
scroll to position [582, 0]
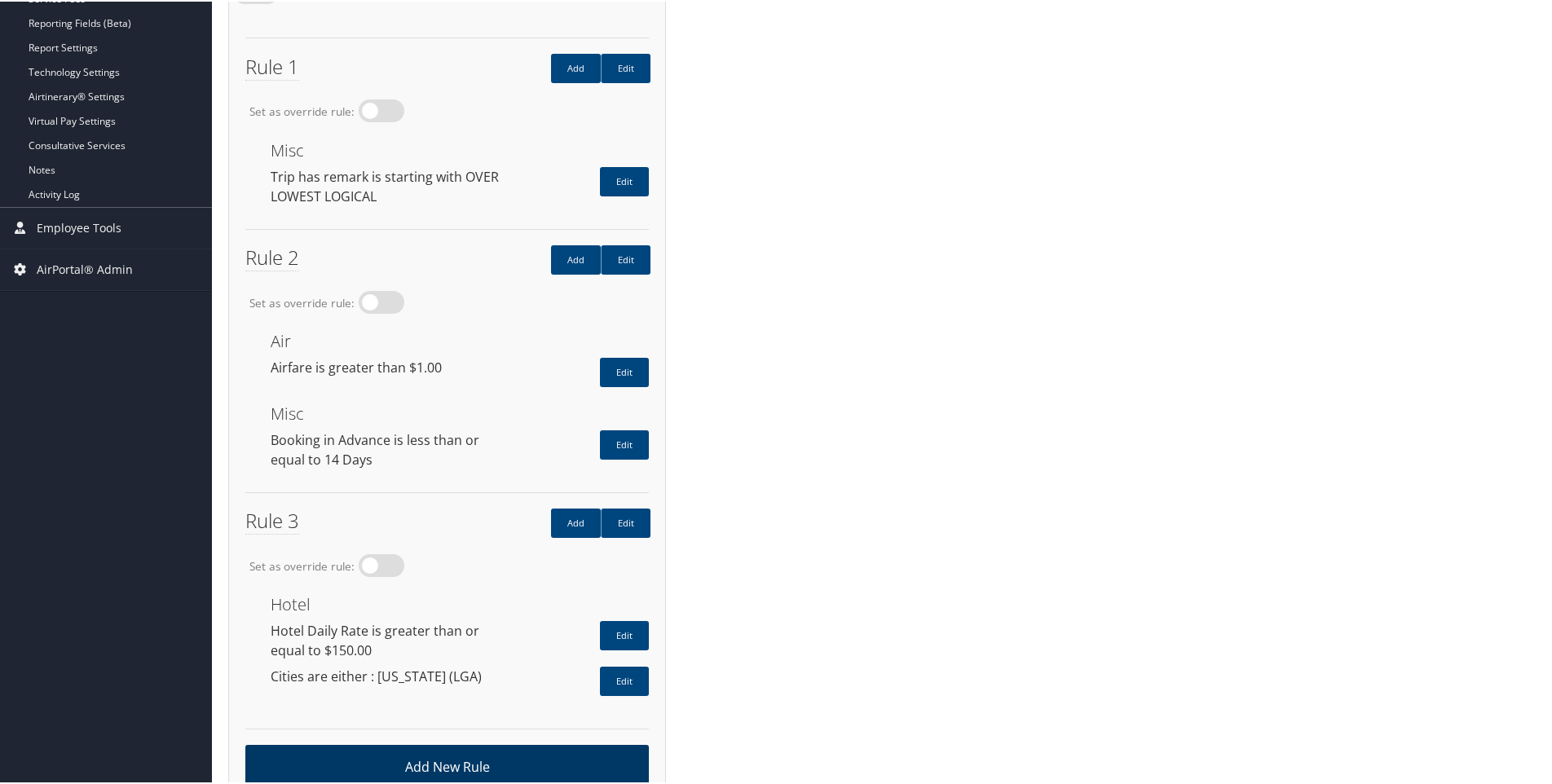
click at [521, 743] on link "Add New Rule" at bounding box center [447, 765] width 404 height 45
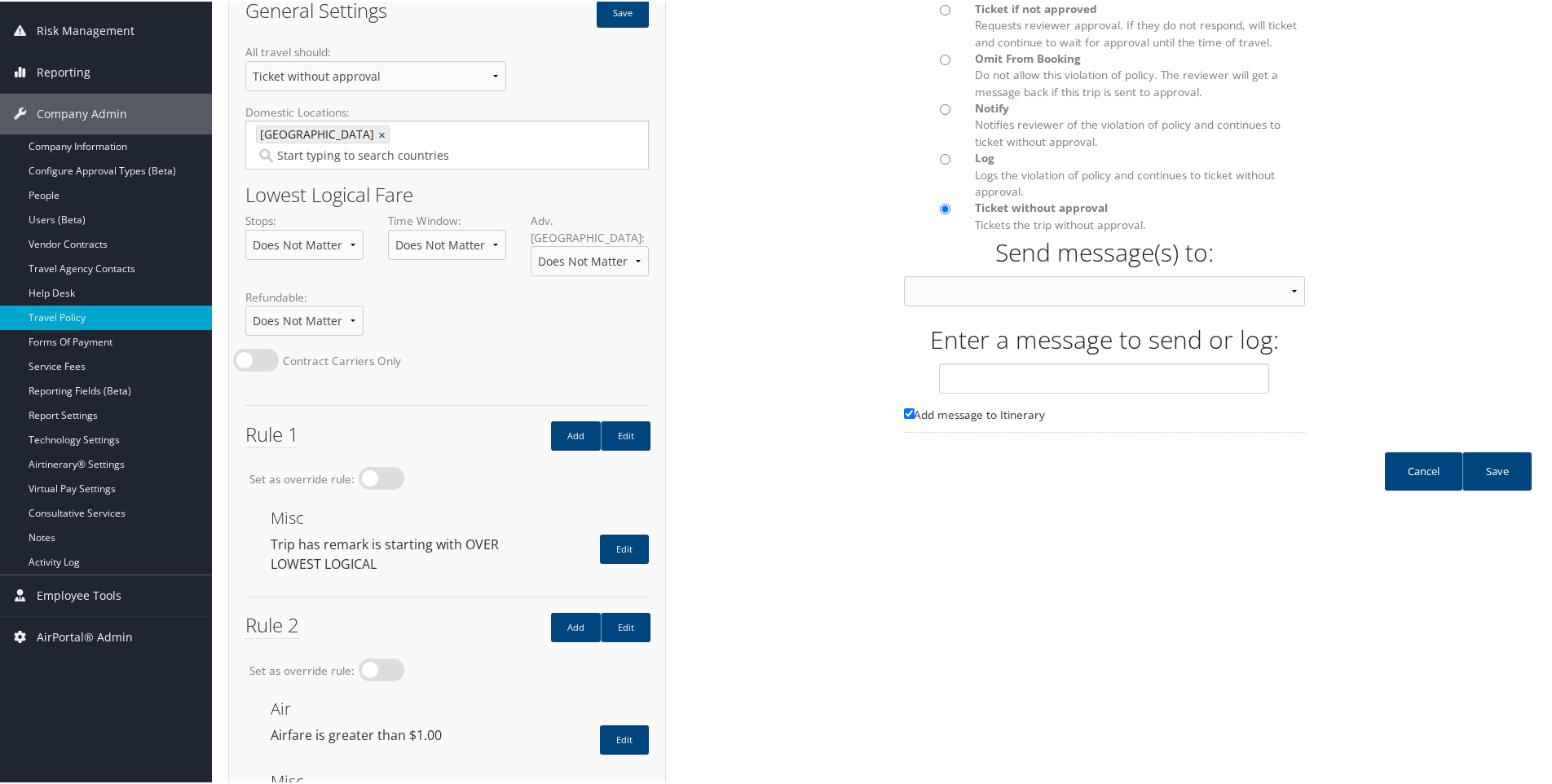
scroll to position [175, 0]
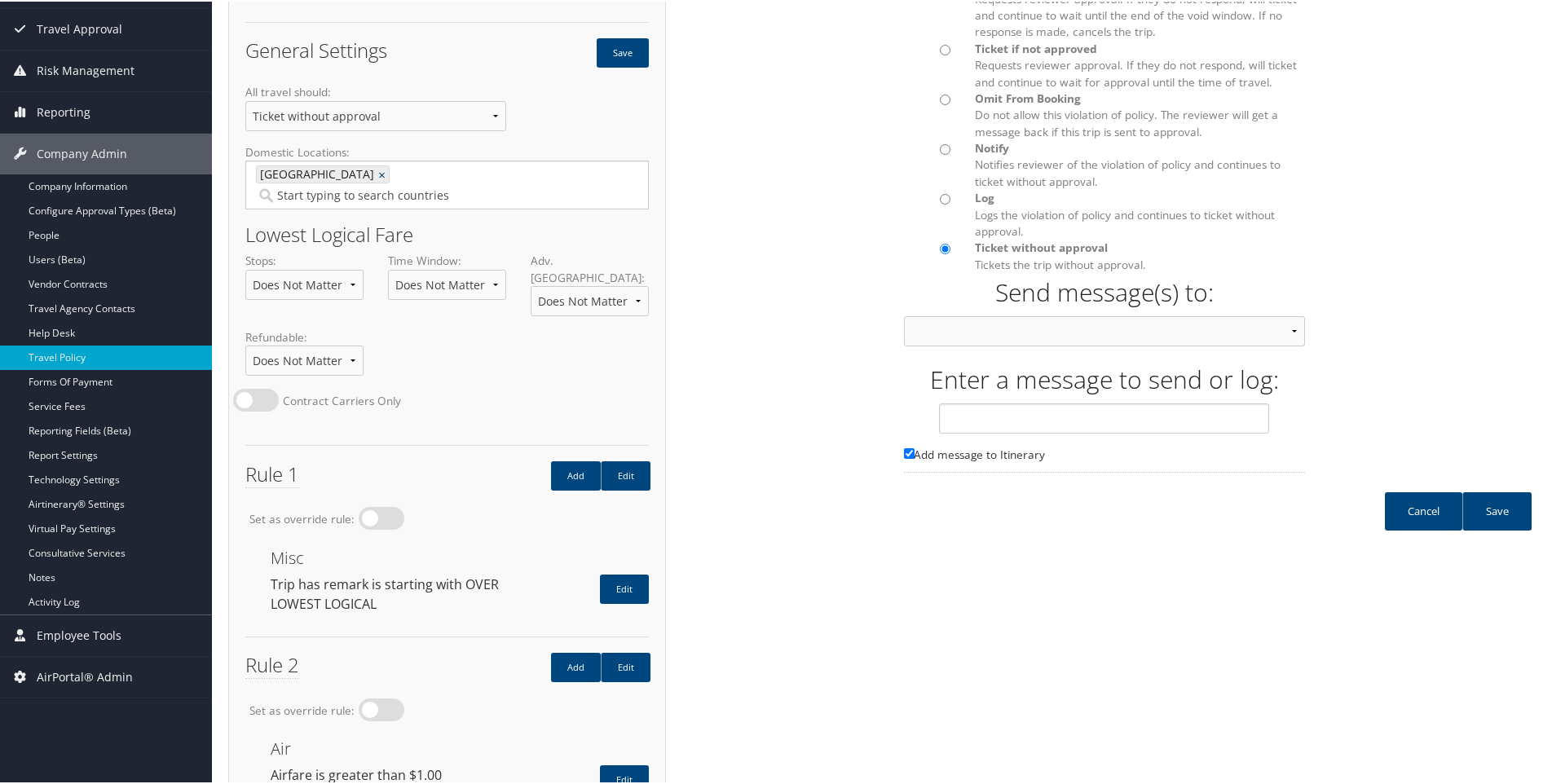
click at [941, 148] on input "Notify Notifies reviewer of the violation of policy and continues to ticket wit…" at bounding box center [945, 148] width 10 height 10
radio input "true"
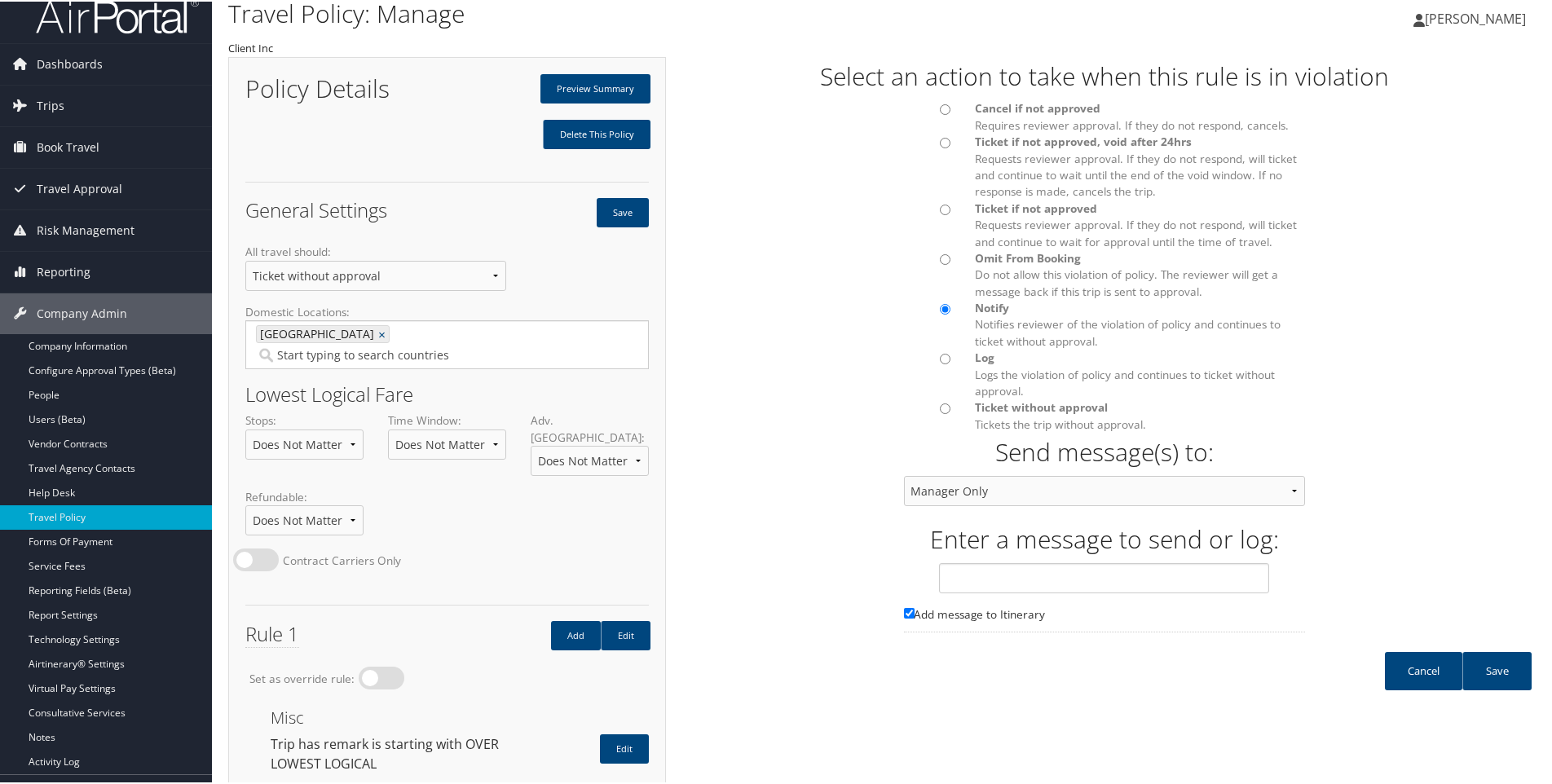
scroll to position [0, 0]
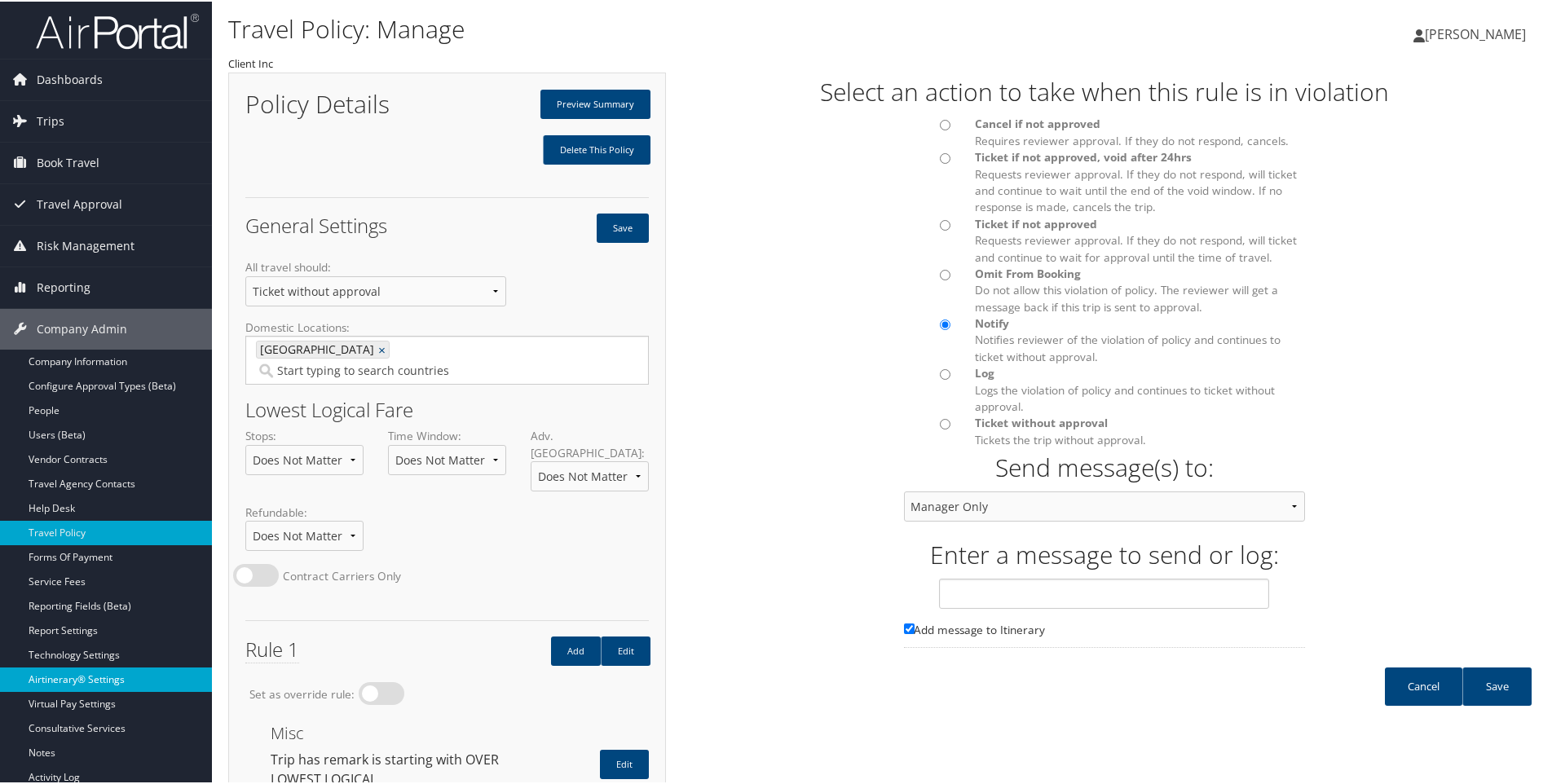
click at [59, 674] on link "Airtinerary® Settings" at bounding box center [106, 678] width 212 height 24
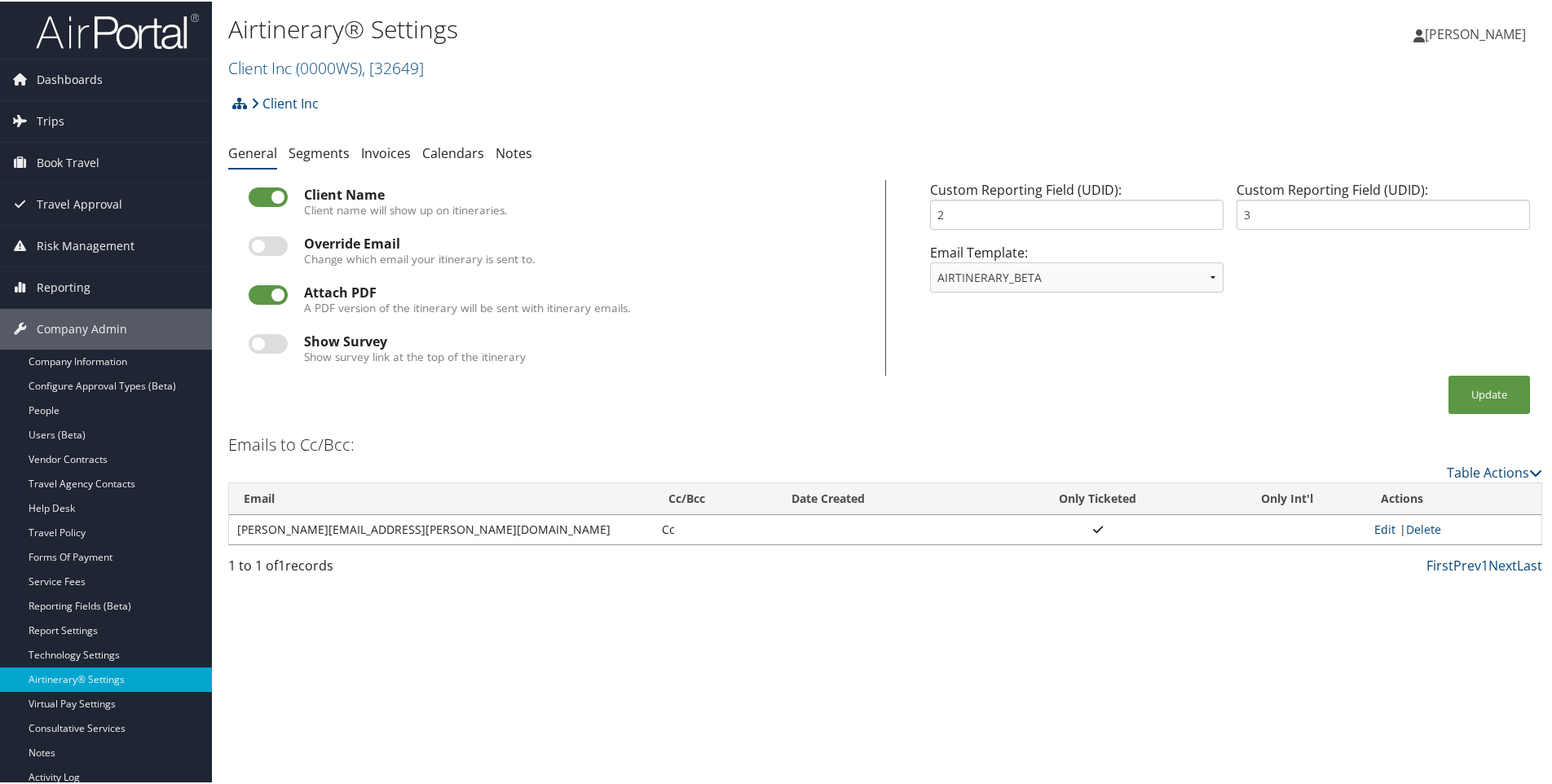
click at [1375, 526] on link "Edit" at bounding box center [1385, 528] width 21 height 16
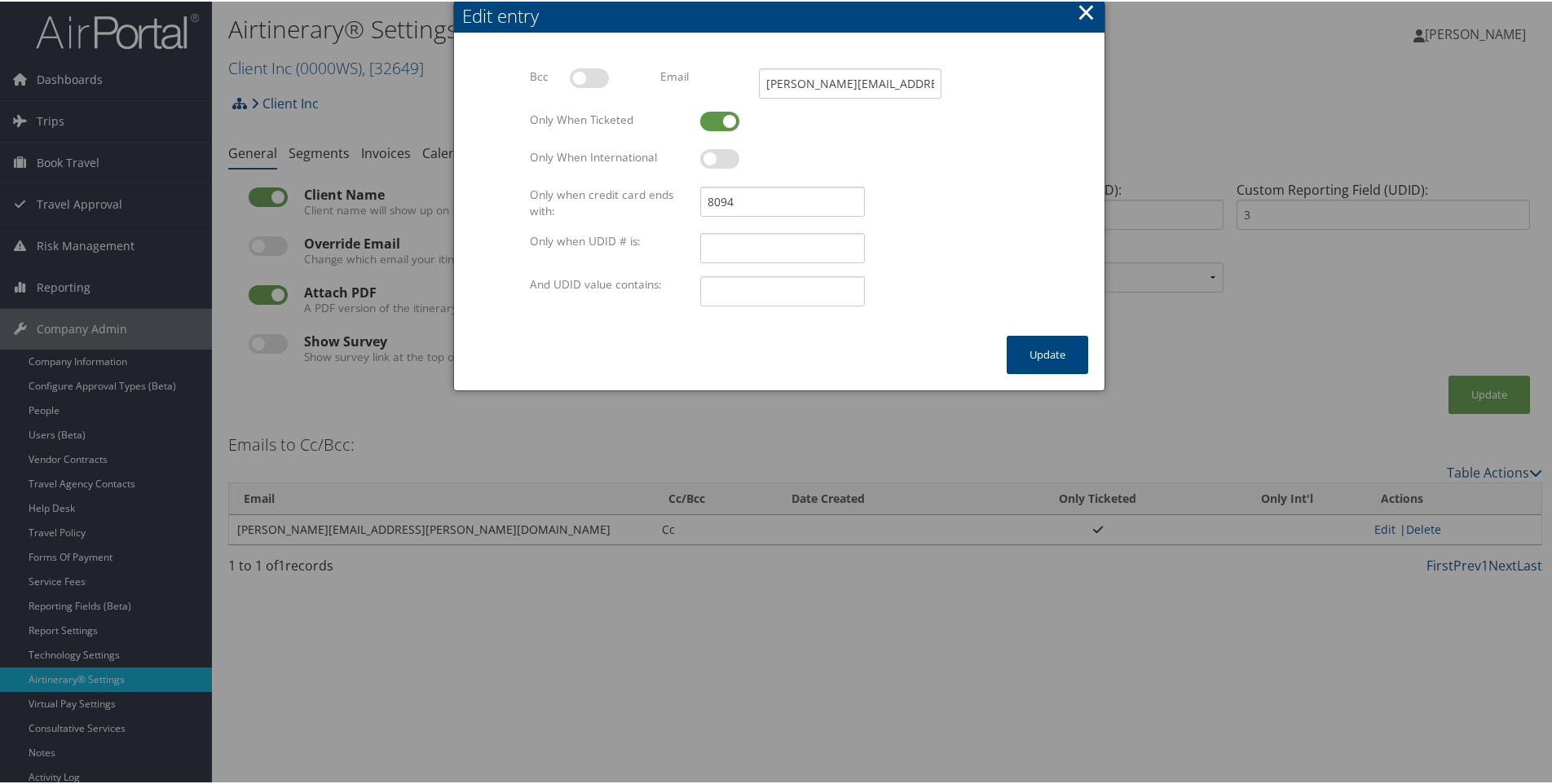
click at [1086, 2] on button "×" at bounding box center [1086, 10] width 18 height 32
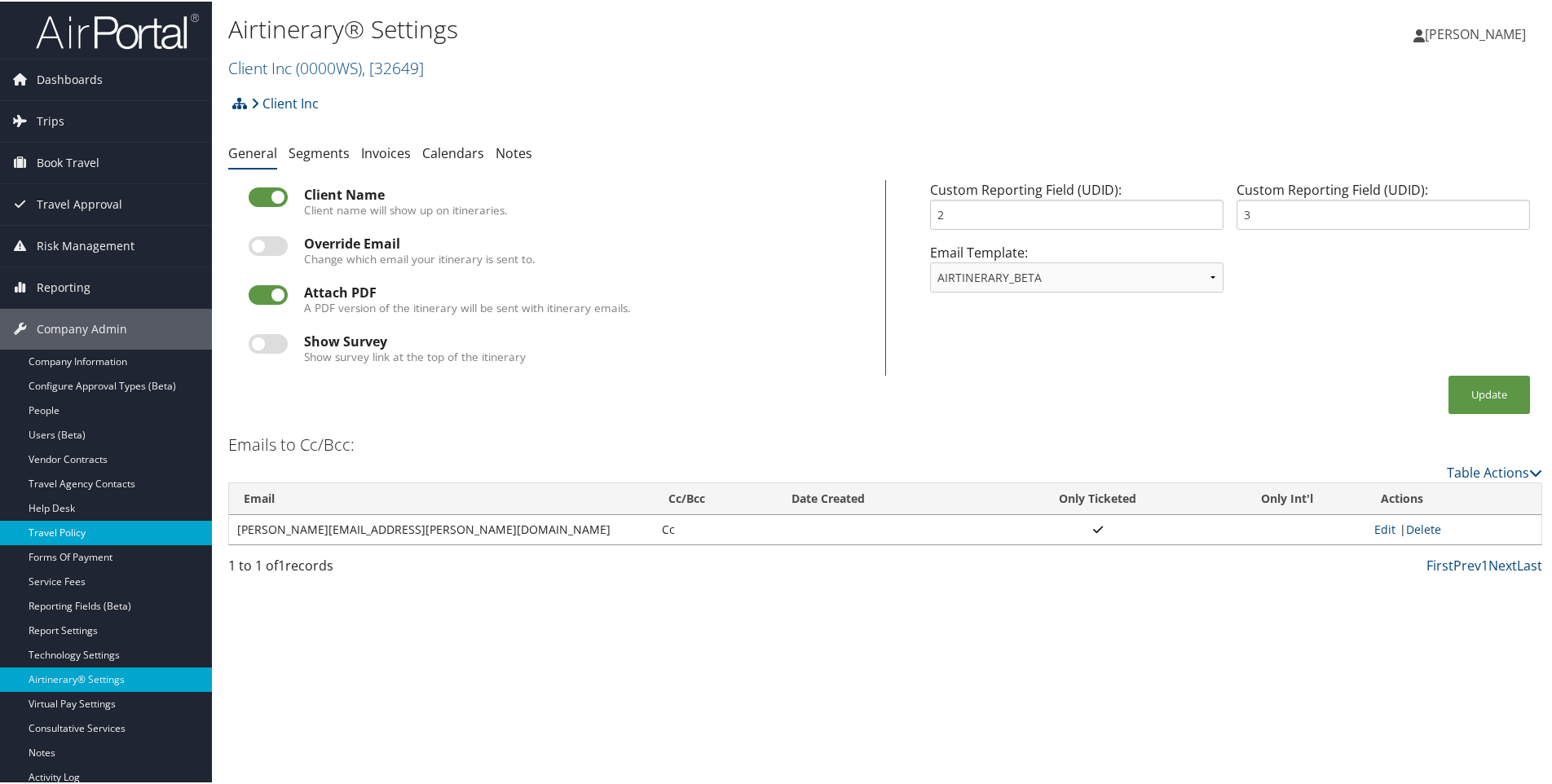
click at [43, 527] on link "Travel Policy" at bounding box center [106, 532] width 212 height 24
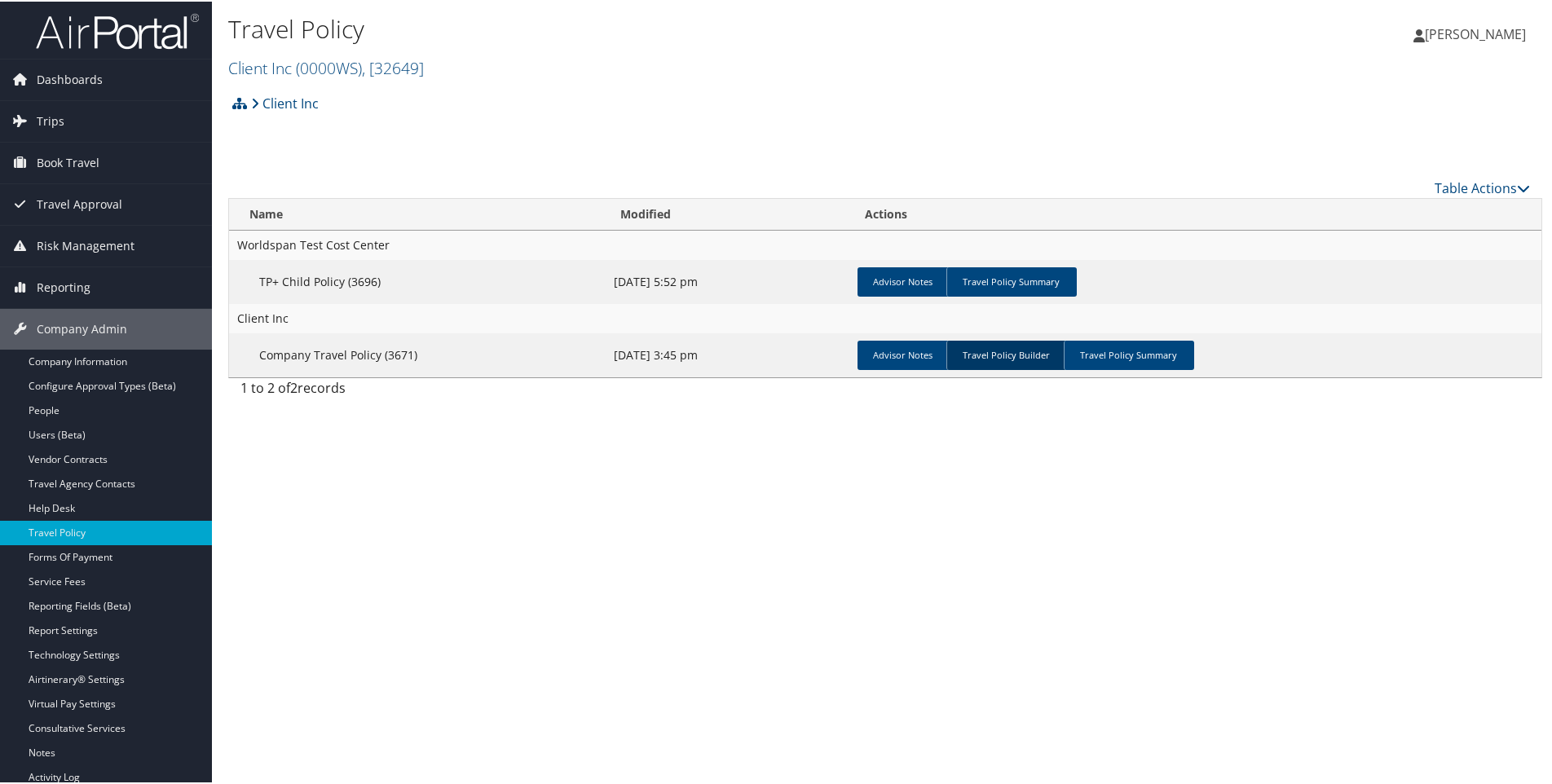
click at [989, 352] on link "Travel Policy Builder" at bounding box center [1007, 354] width 121 height 30
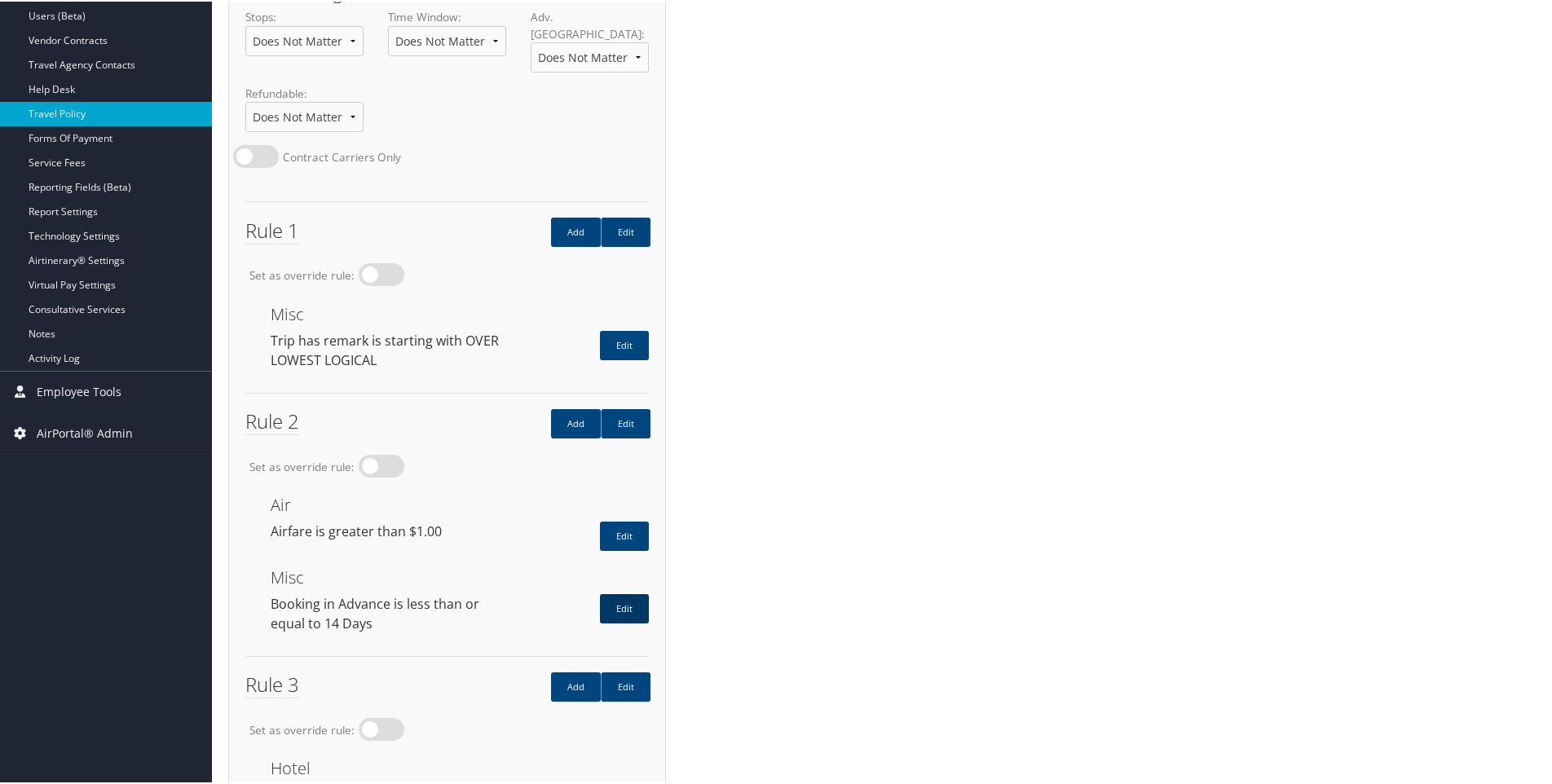
scroll to position [326, 0]
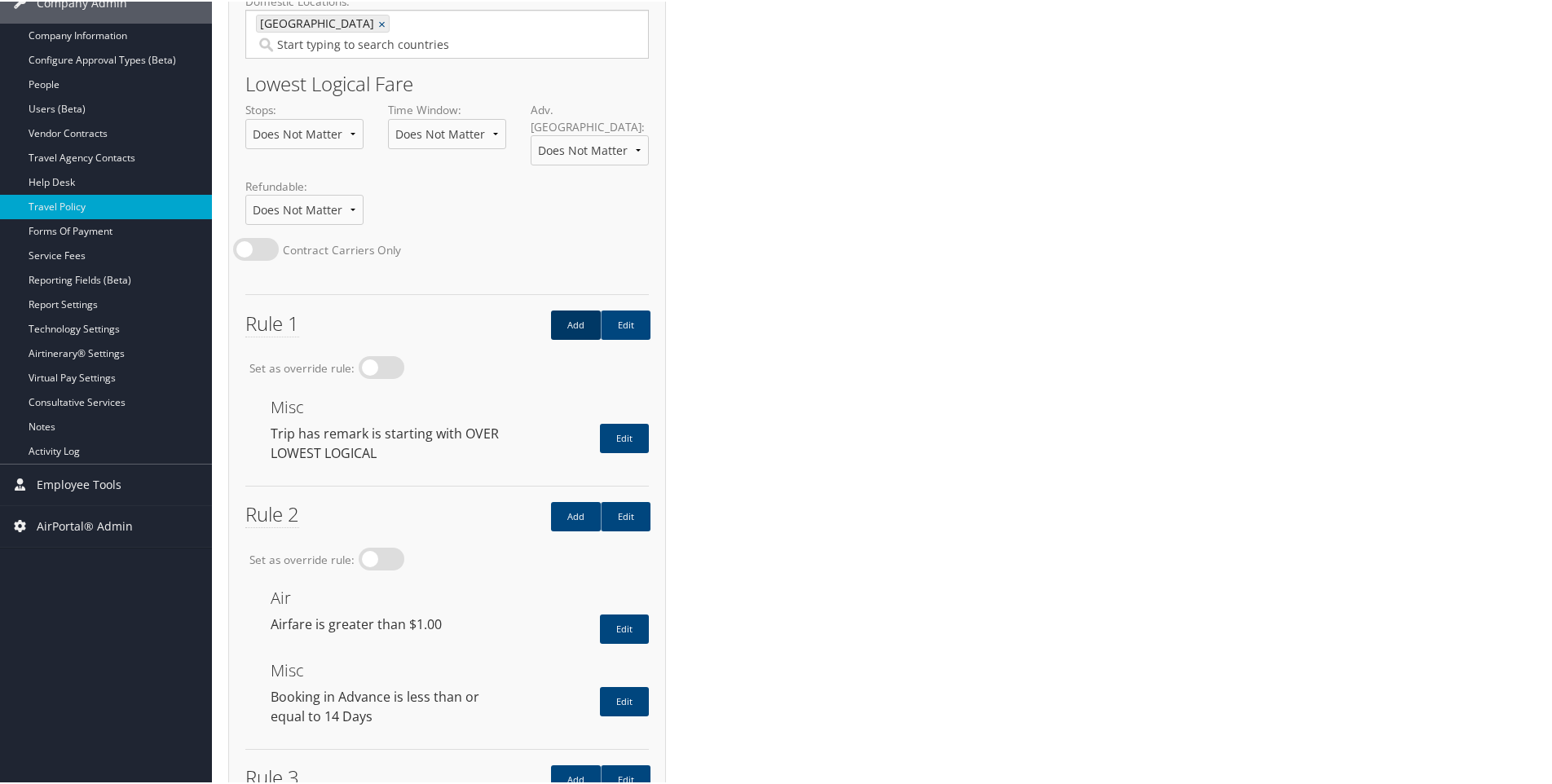
click at [564, 309] on link "Add" at bounding box center [576, 324] width 50 height 30
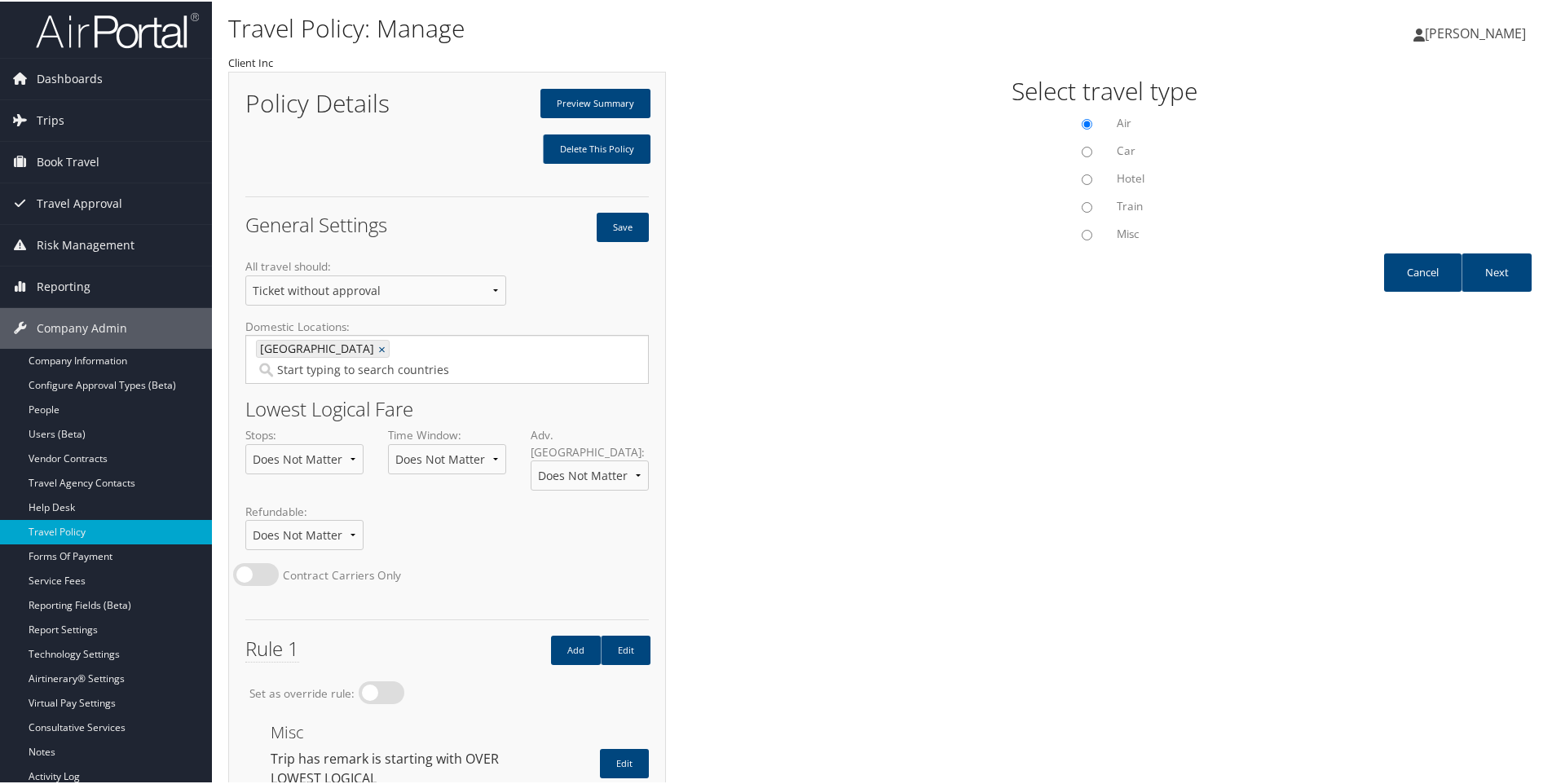
scroll to position [0, 0]
click at [1082, 152] on input "Car" at bounding box center [1087, 151] width 10 height 10
radio input "true"
click at [1496, 273] on link "Next" at bounding box center [1497, 272] width 70 height 38
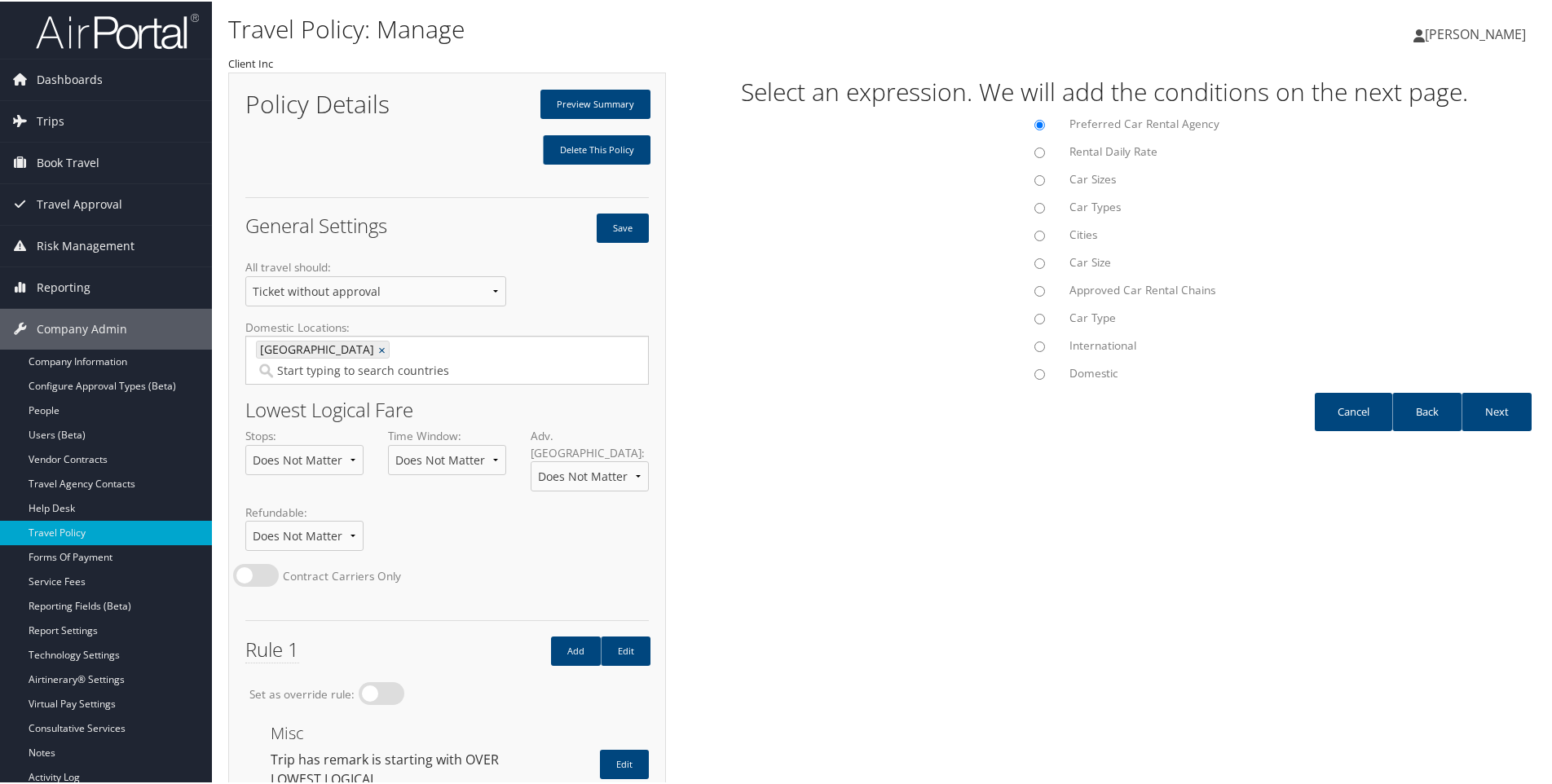
click at [1035, 174] on input "Car Sizes" at bounding box center [1040, 179] width 10 height 10
radio input "true"
click at [1479, 410] on link "Next" at bounding box center [1497, 410] width 70 height 38
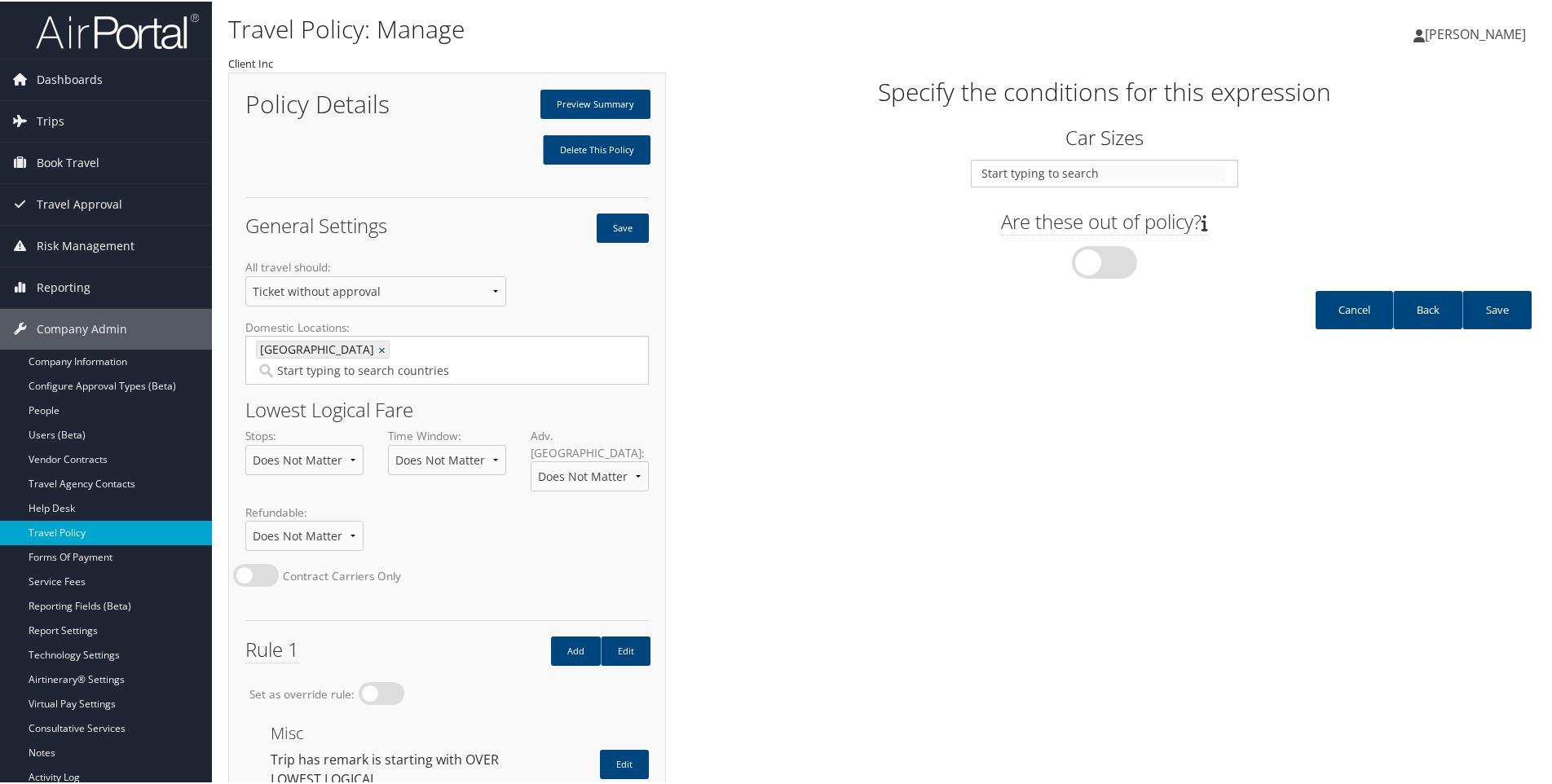
click at [1027, 175] on input "text" at bounding box center [1103, 172] width 244 height 17
click at [1296, 170] on div "Are these out of policy? Yes" at bounding box center [1105, 224] width 877 height 131
click at [1417, 311] on link "Back" at bounding box center [1427, 308] width 69 height 38
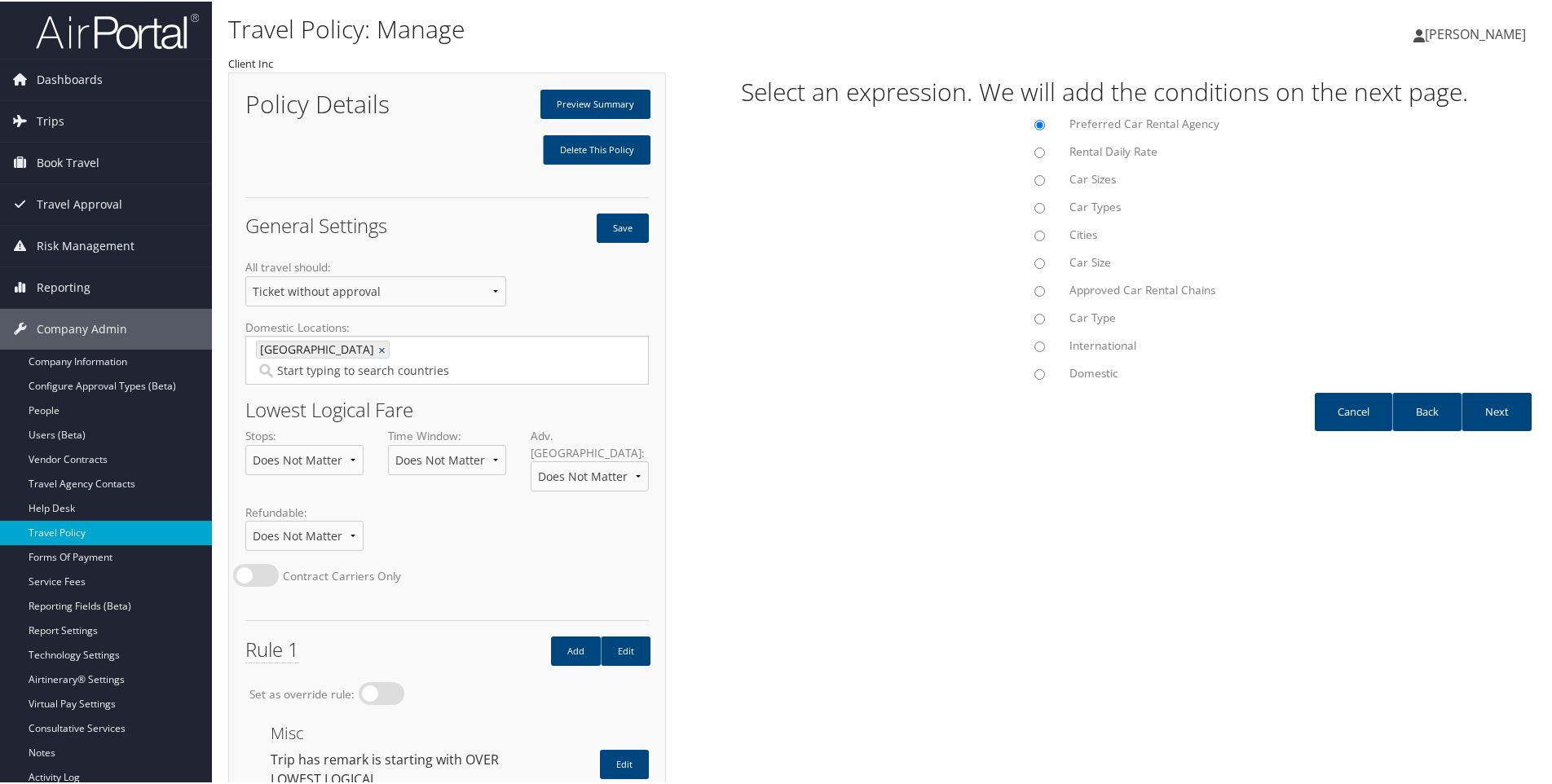
click at [1038, 263] on input "Car Size" at bounding box center [1040, 262] width 10 height 10
radio input "true"
click at [1502, 416] on link "Next" at bounding box center [1497, 410] width 70 height 38
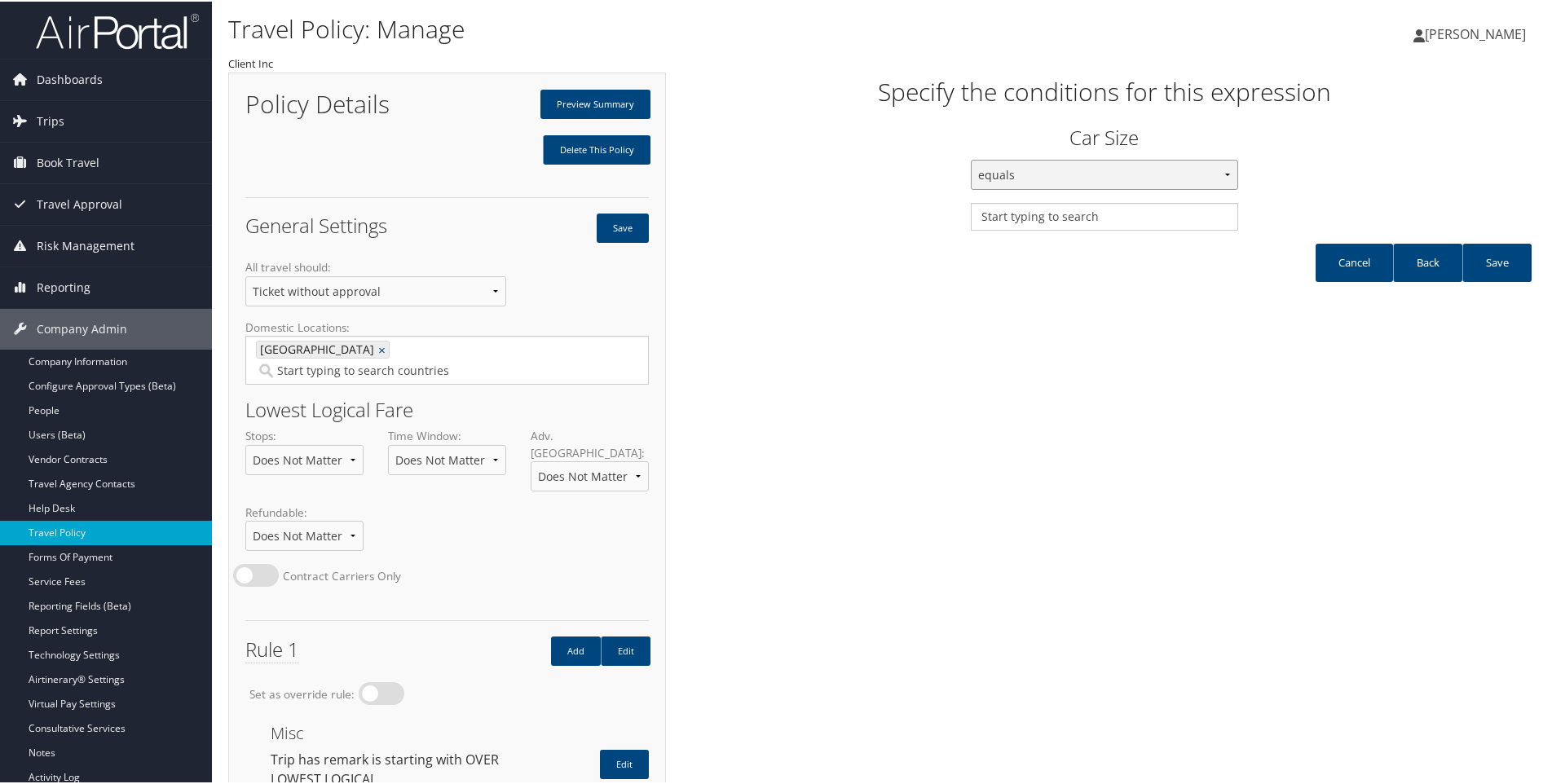
click at [1058, 176] on select "equals less than less than or equal to greater than or equal to greater than" at bounding box center [1105, 173] width 267 height 31
click at [1122, 403] on div "Policy Details Preview Summary Delete This Policy General Settings Save All tra…" at bounding box center [885, 737] width 1314 height 1333
click at [1412, 268] on link "Back" at bounding box center [1427, 261] width 69 height 38
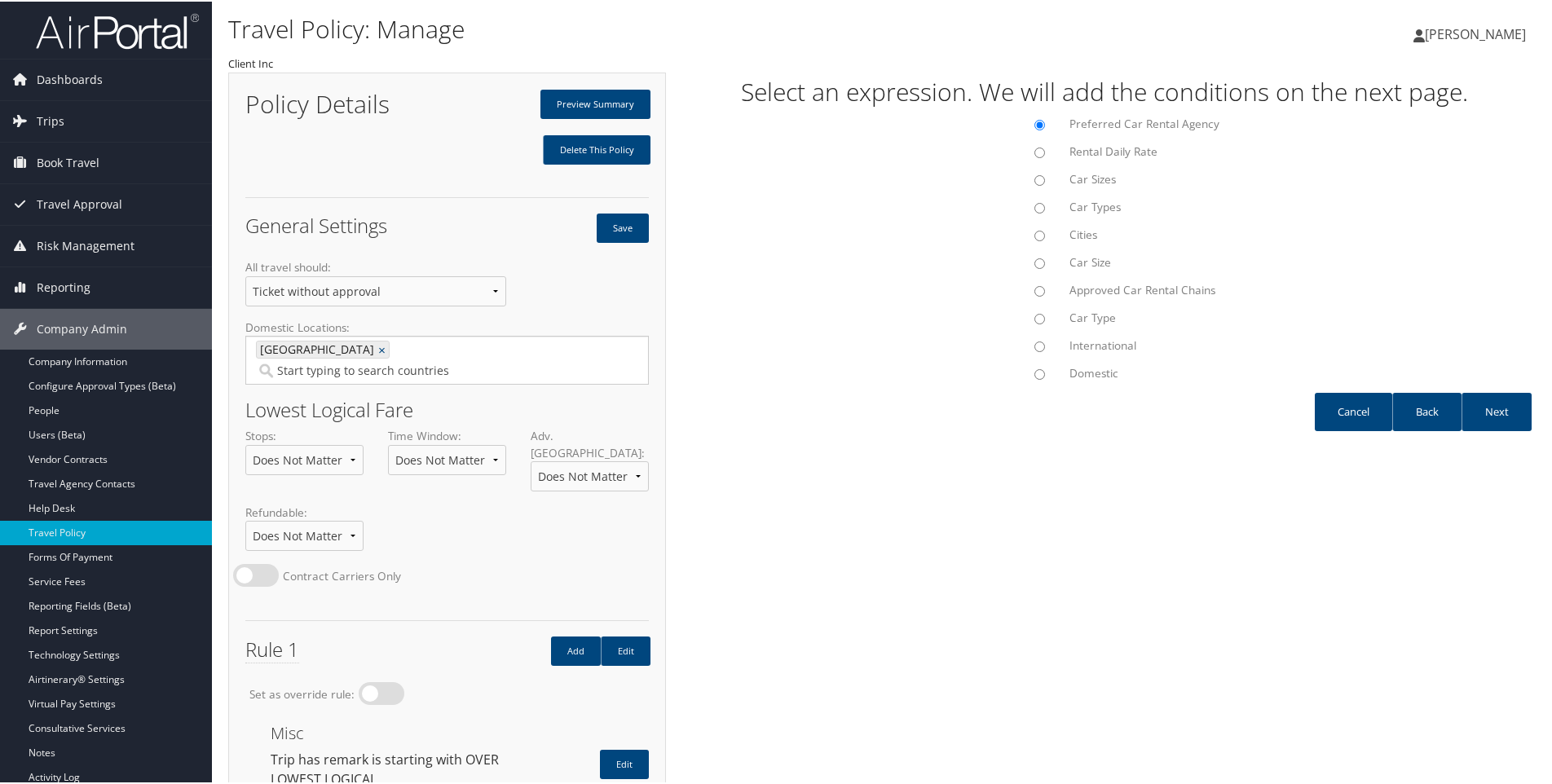
click at [1037, 183] on input "Car Sizes" at bounding box center [1040, 179] width 10 height 10
radio input "true"
click at [1492, 413] on link "Next" at bounding box center [1497, 410] width 70 height 38
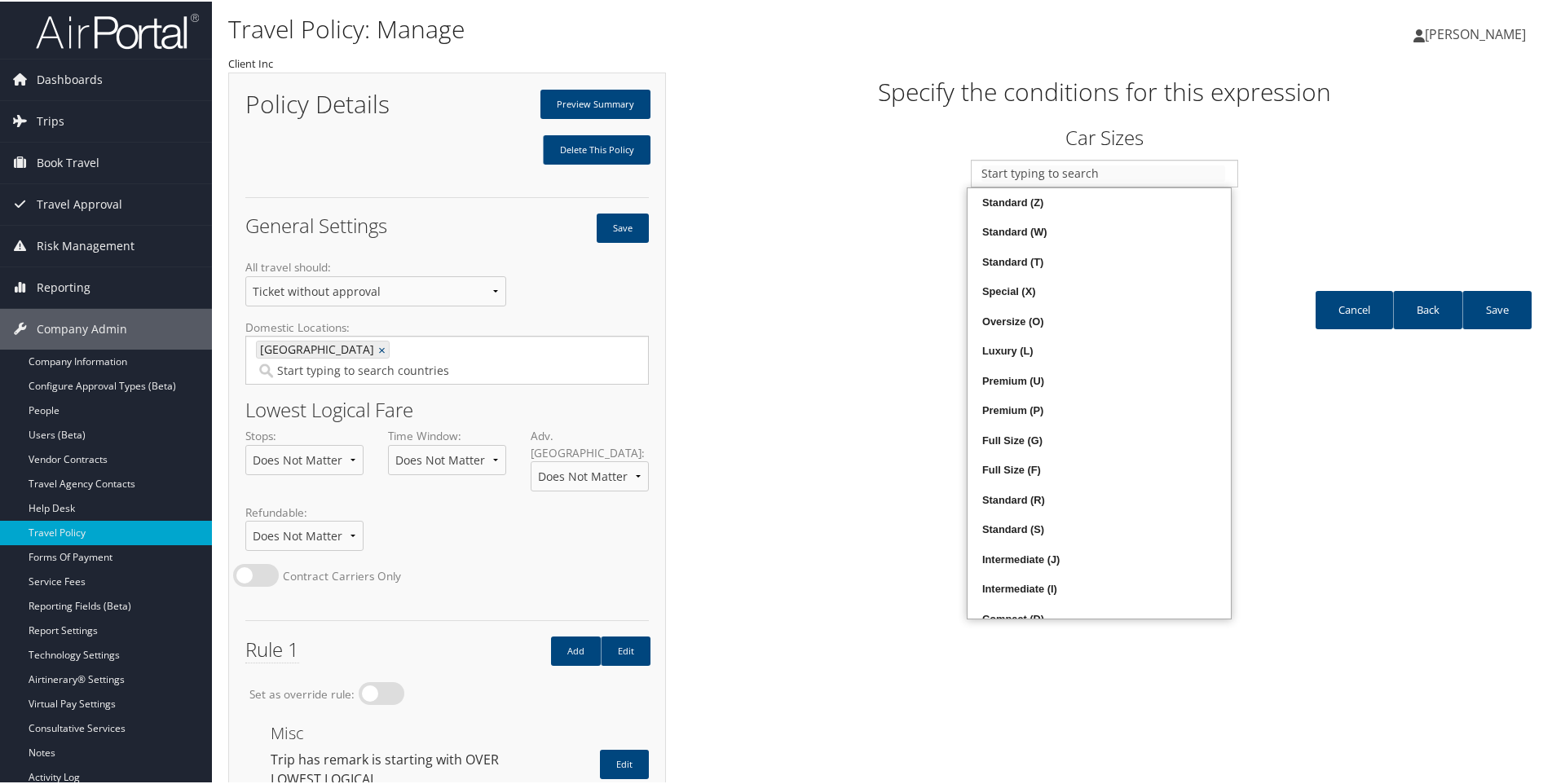
click at [1056, 175] on input "text" at bounding box center [1103, 172] width 244 height 17
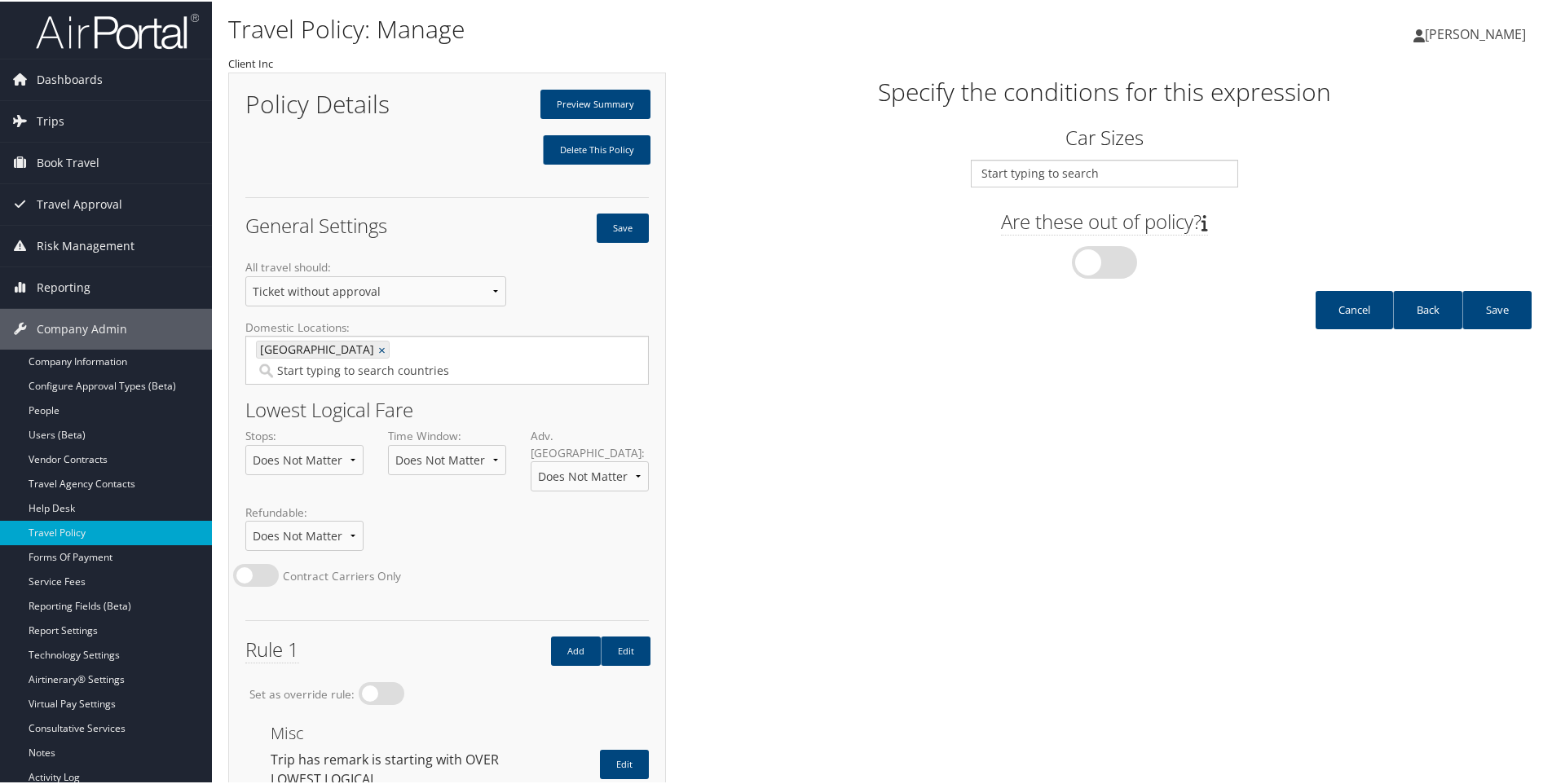
click at [1356, 509] on div "Policy Details Preview Summary Delete This Policy General Settings Save All tra…" at bounding box center [885, 737] width 1314 height 1333
click at [52, 360] on link "Company Information" at bounding box center [106, 361] width 212 height 24
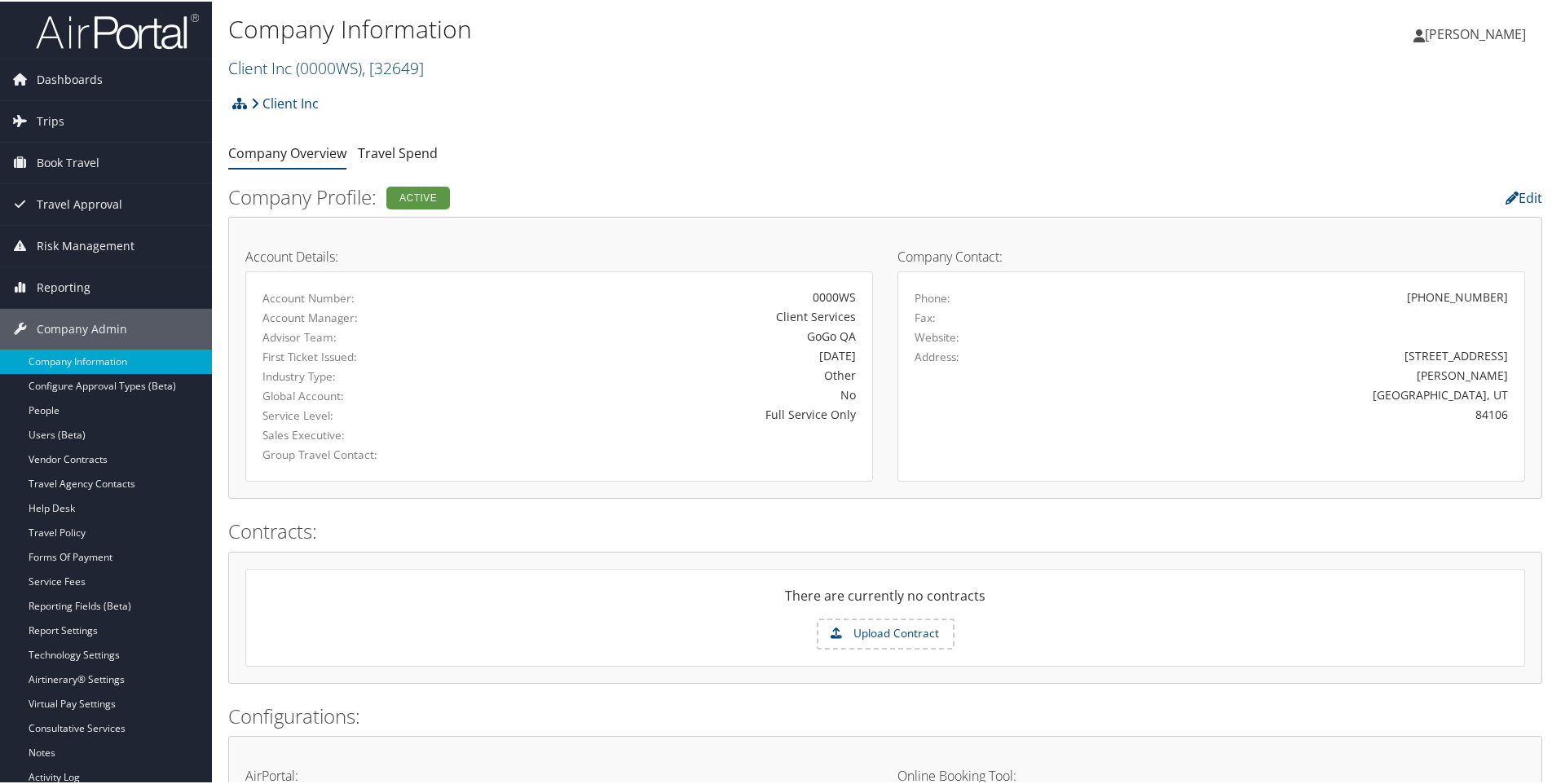
click at [276, 69] on link "Client Inc ( 0000WS ) , [ 32649 ]" at bounding box center [326, 65] width 196 height 22
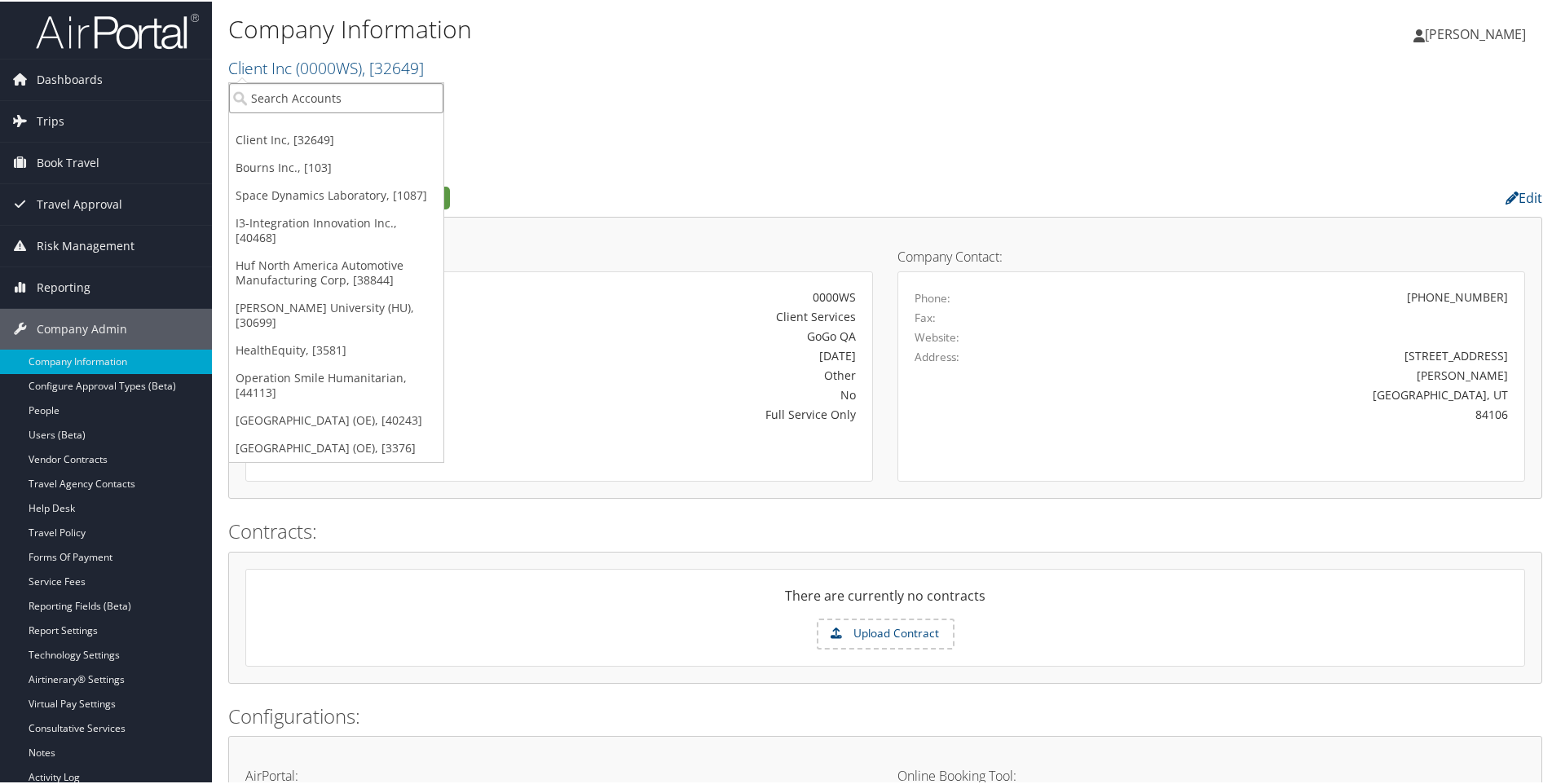
click at [267, 94] on input "search" at bounding box center [336, 96] width 215 height 31
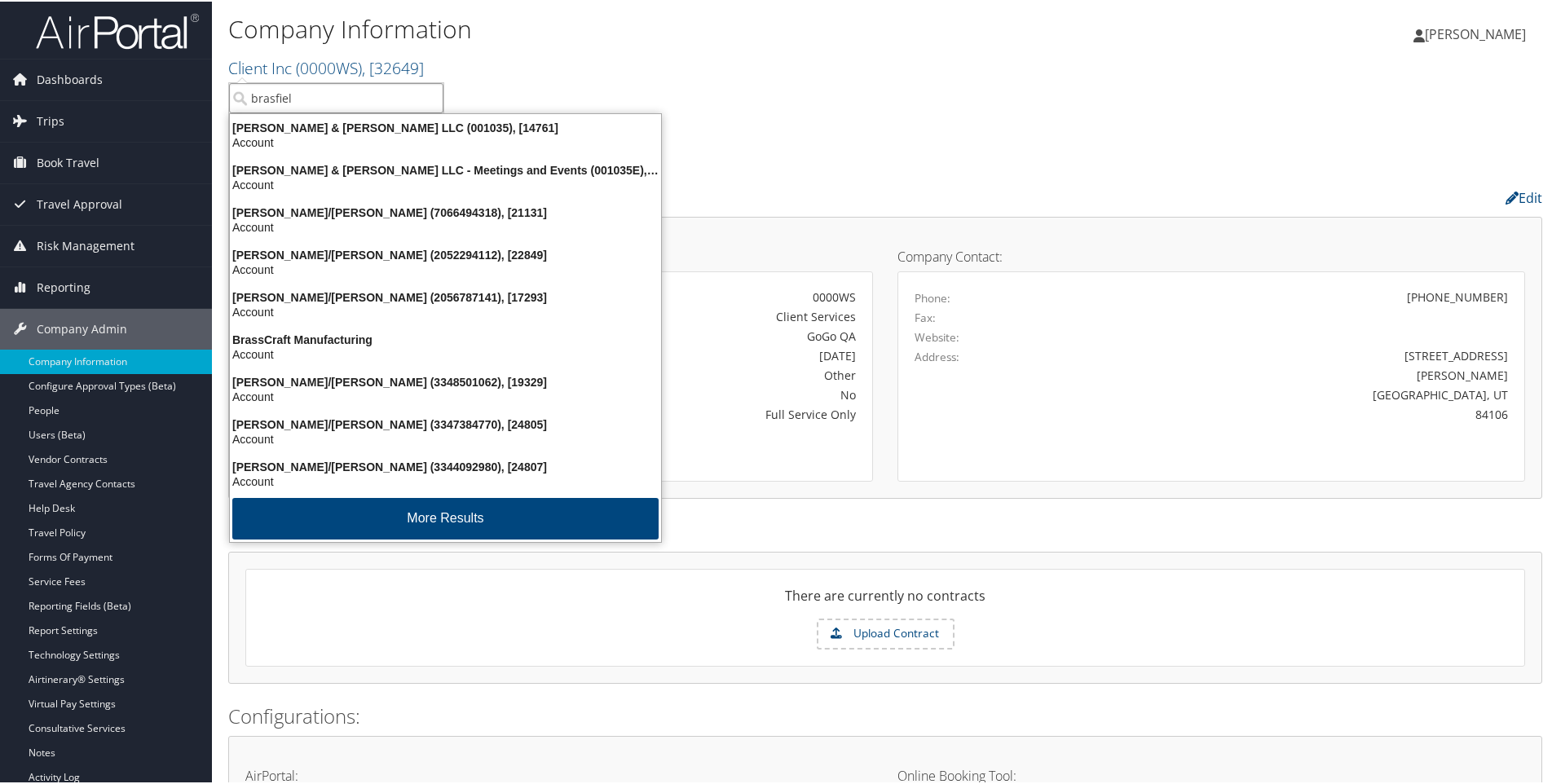
type input "[PERSON_NAME]"
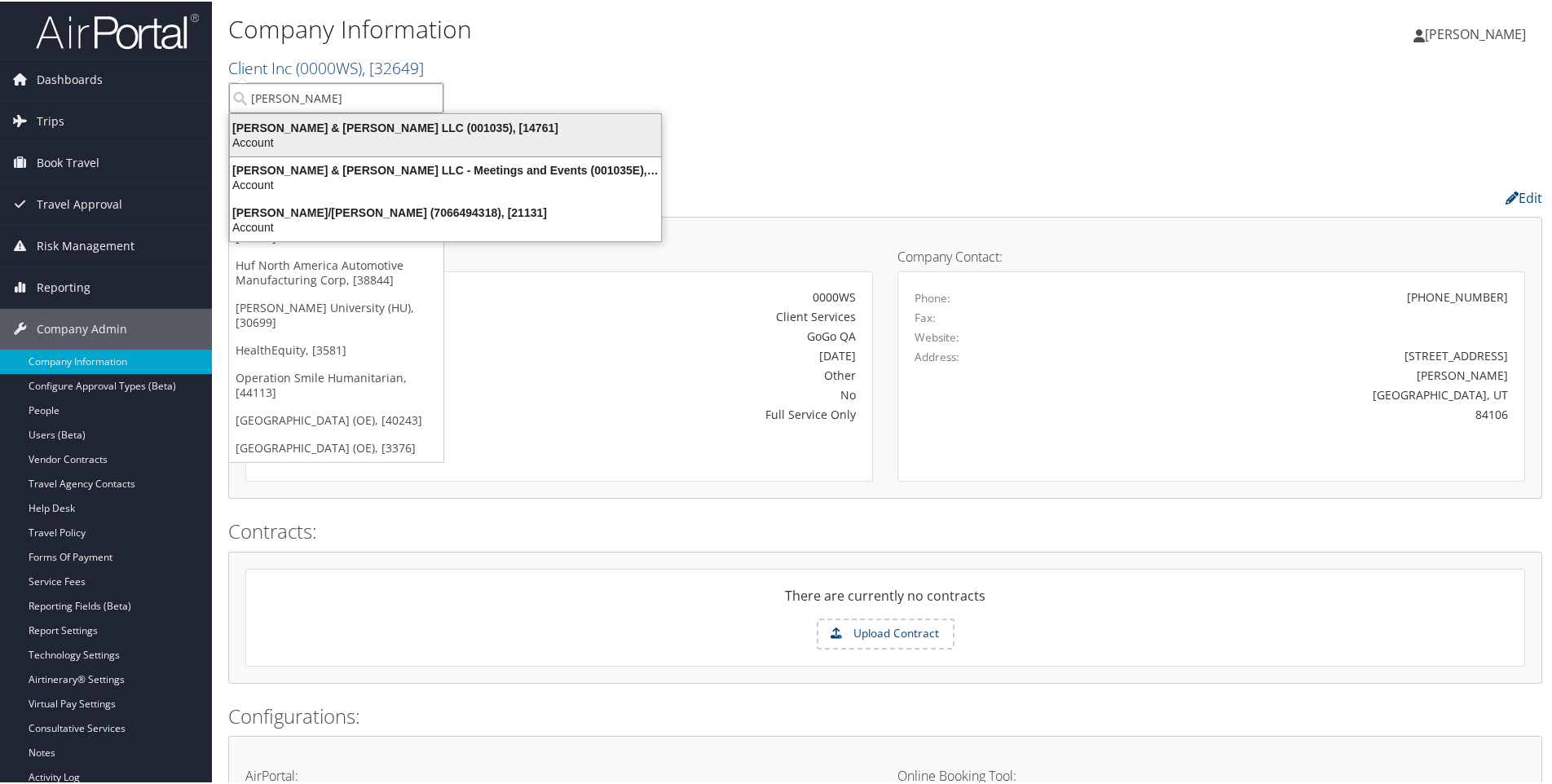
click at [404, 138] on div "Account" at bounding box center [445, 141] width 451 height 15
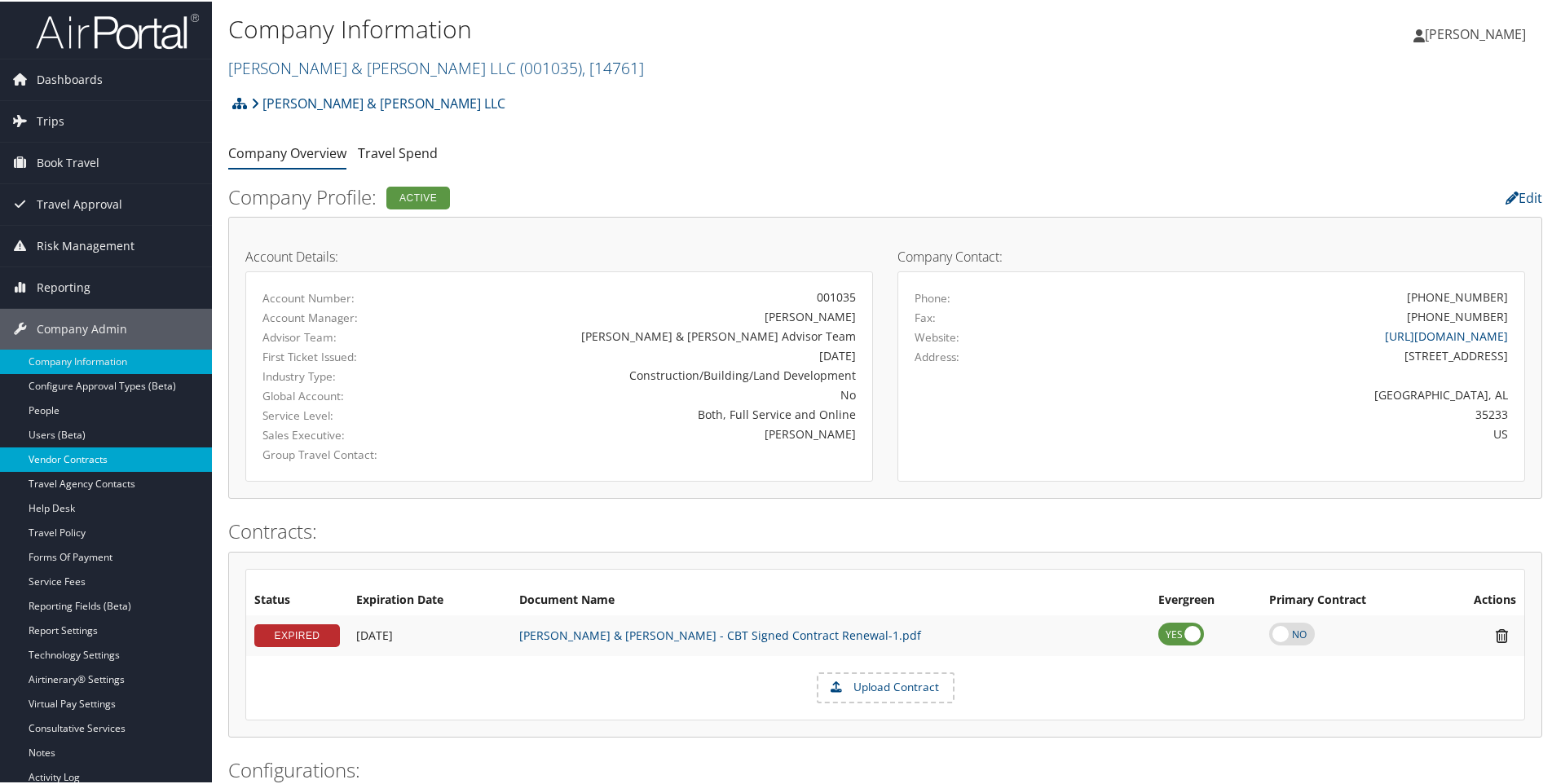
click at [42, 457] on link "Vendor Contracts" at bounding box center [106, 458] width 212 height 24
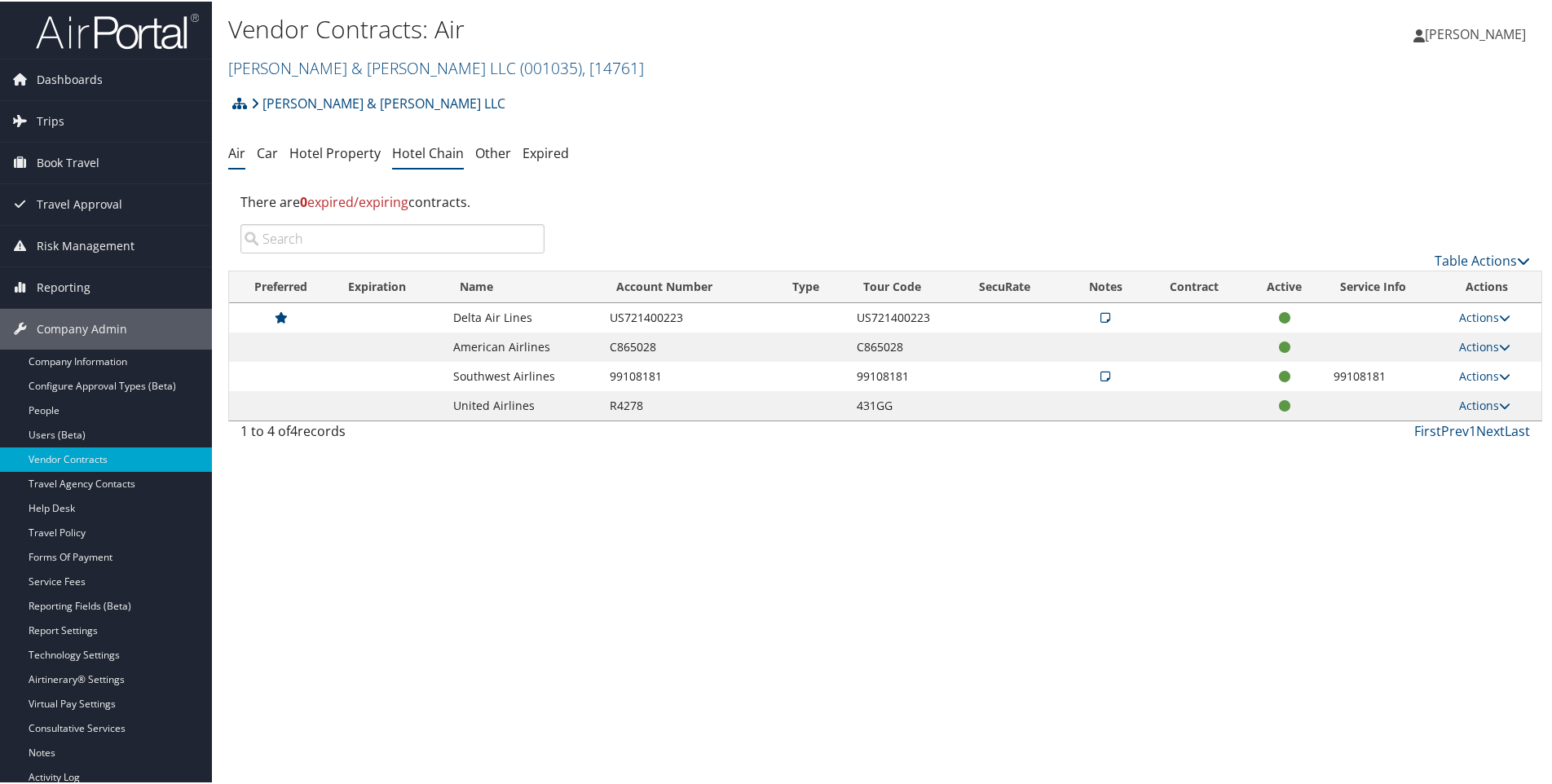
click at [428, 151] on link "Hotel Chain" at bounding box center [428, 151] width 72 height 18
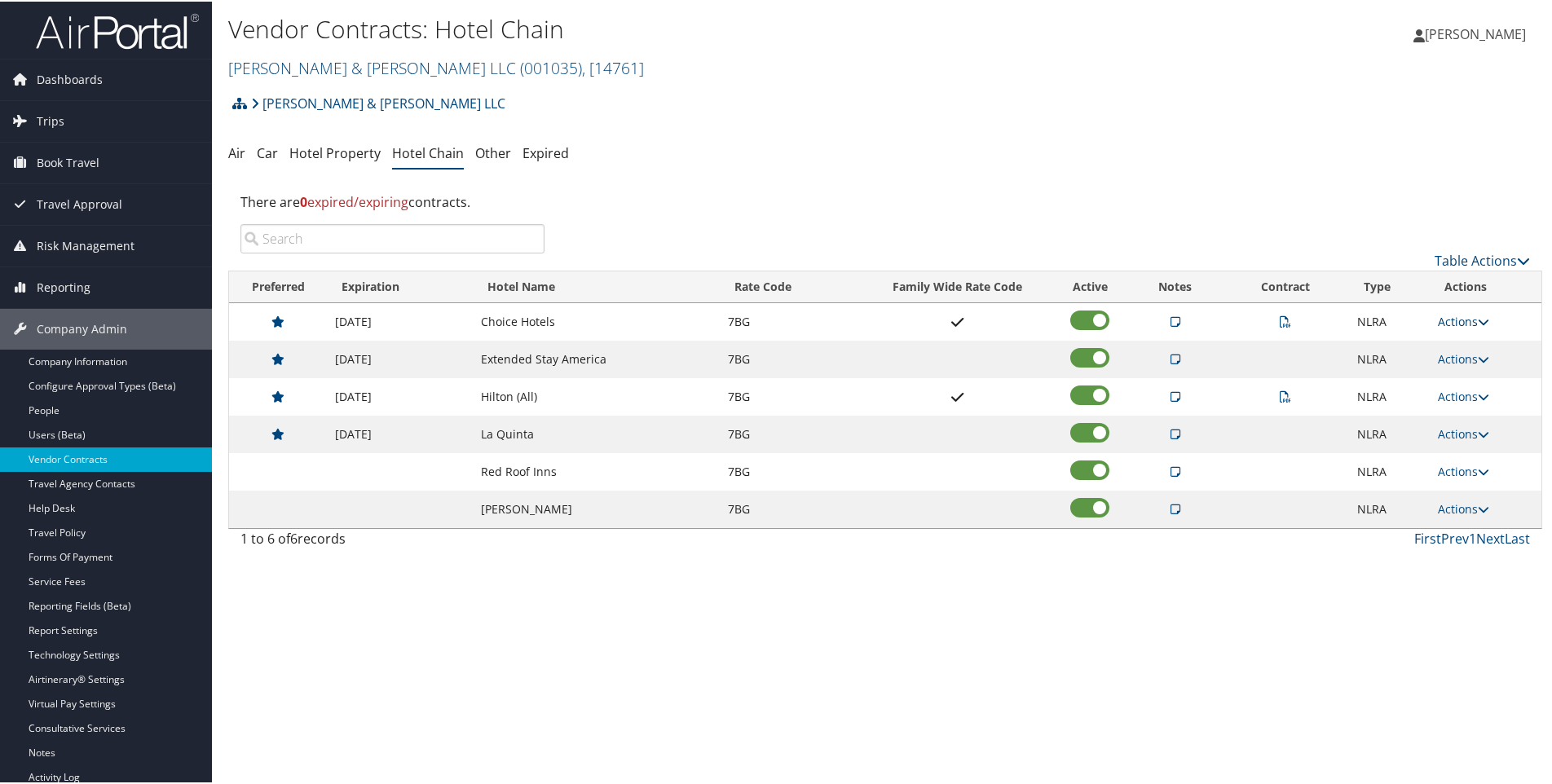
click at [1438, 320] on link "Actions" at bounding box center [1464, 320] width 52 height 16
click at [1461, 397] on link "Edit" at bounding box center [1485, 400] width 103 height 28
select select "NLRA"
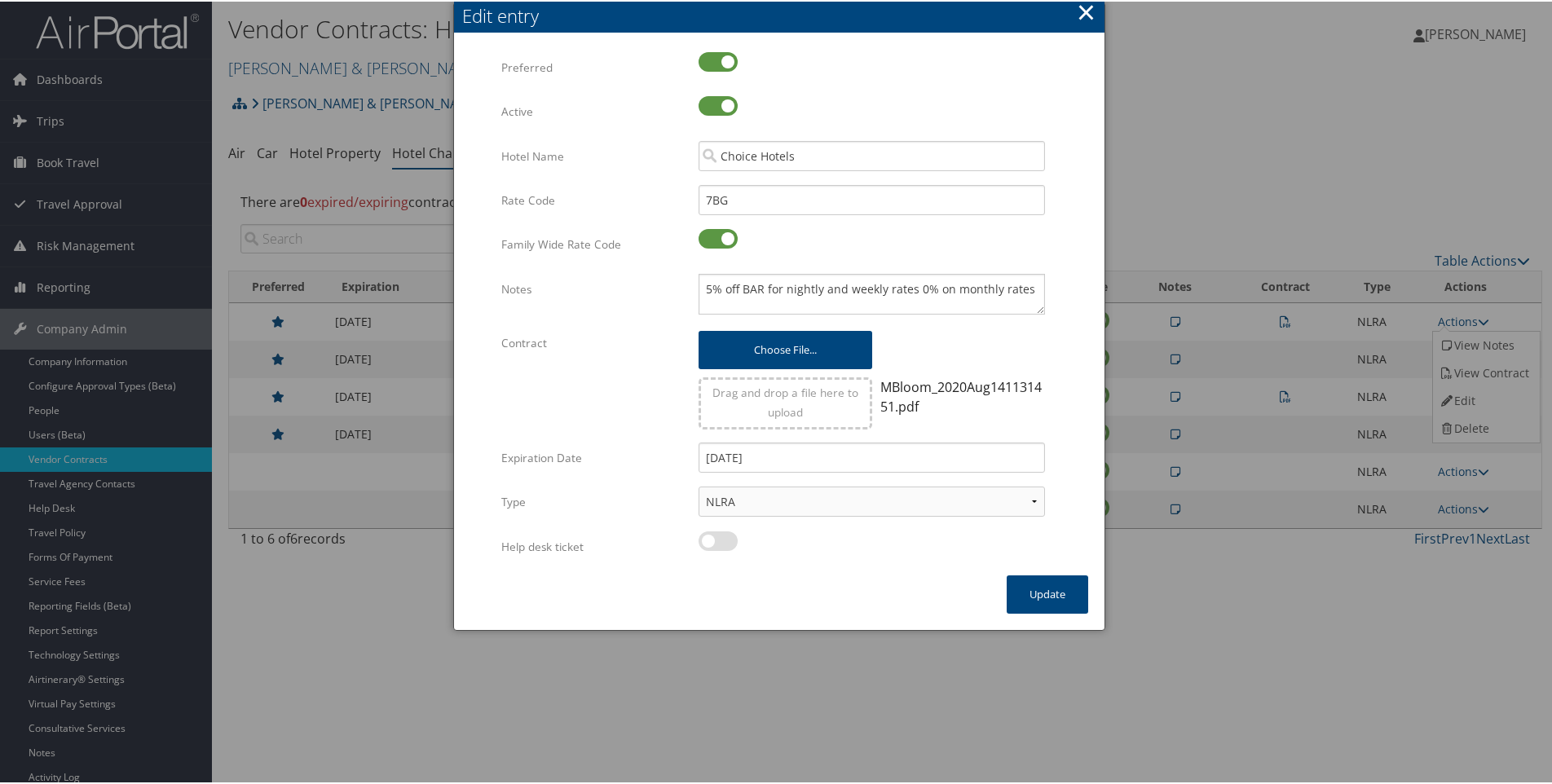
click at [1080, 6] on button "×" at bounding box center [1086, 10] width 18 height 32
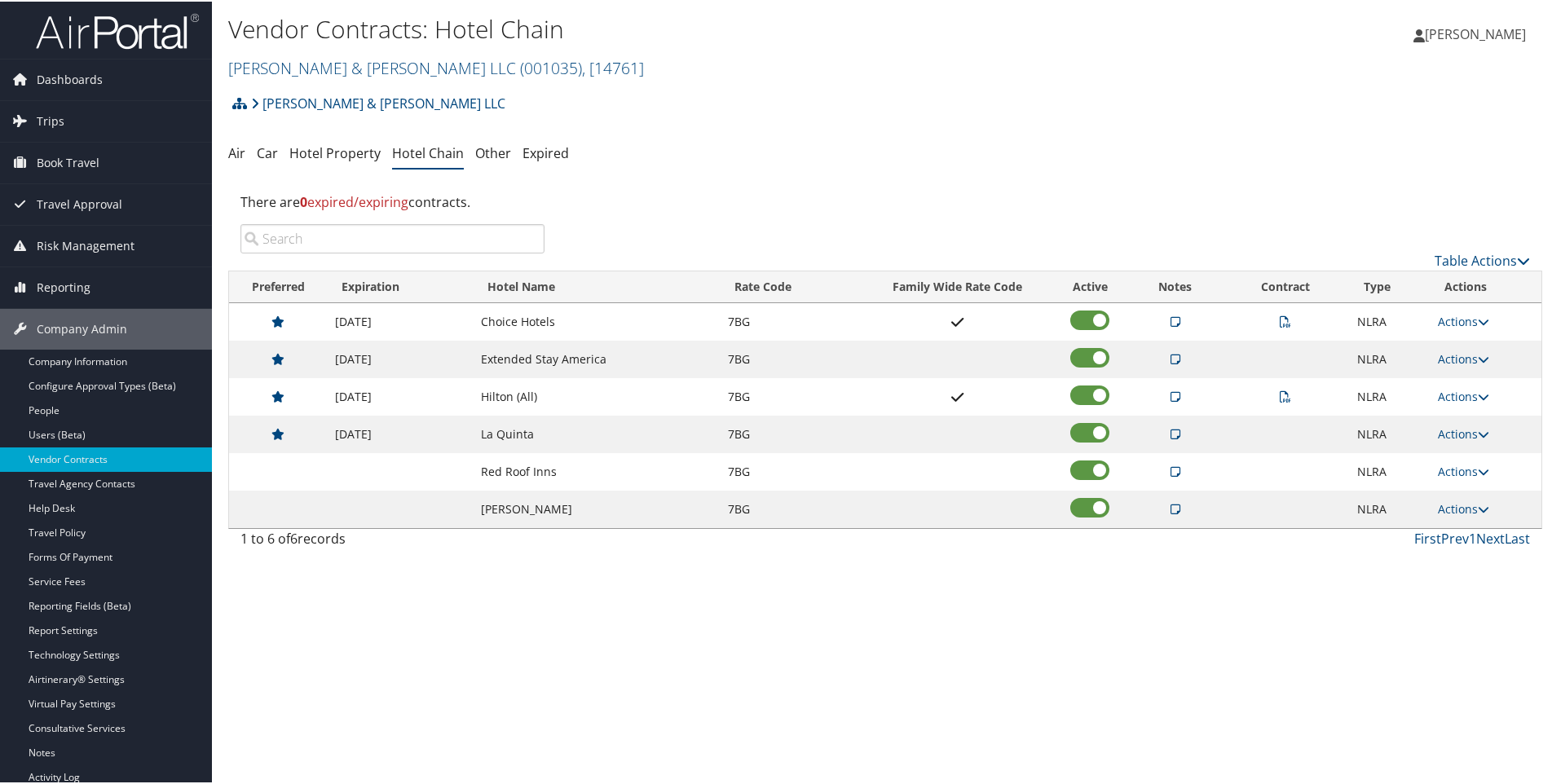
click at [1280, 323] on icon at bounding box center [1286, 320] width 11 height 11
